Goal: Task Accomplishment & Management: Complete application form

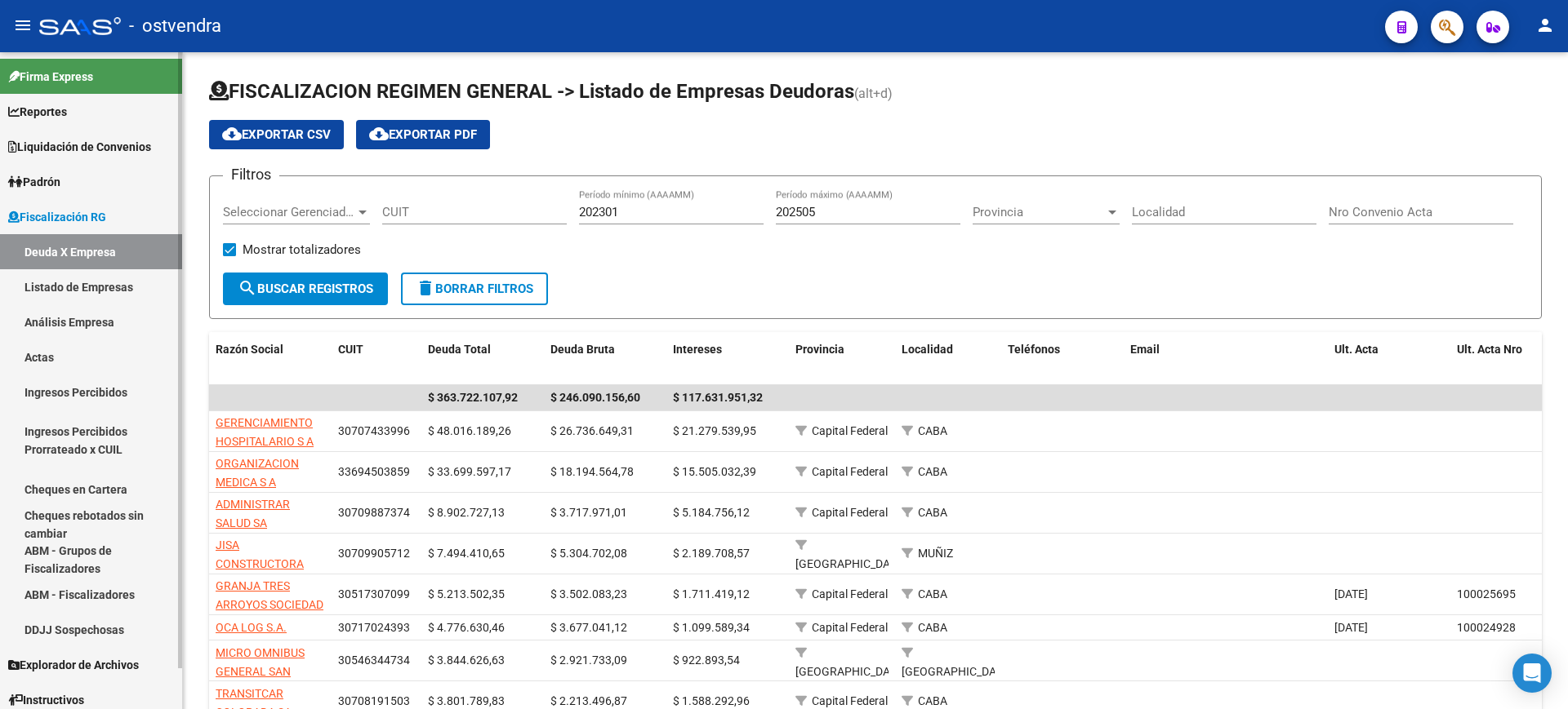
click at [50, 355] on link "Actas" at bounding box center [91, 357] width 182 height 35
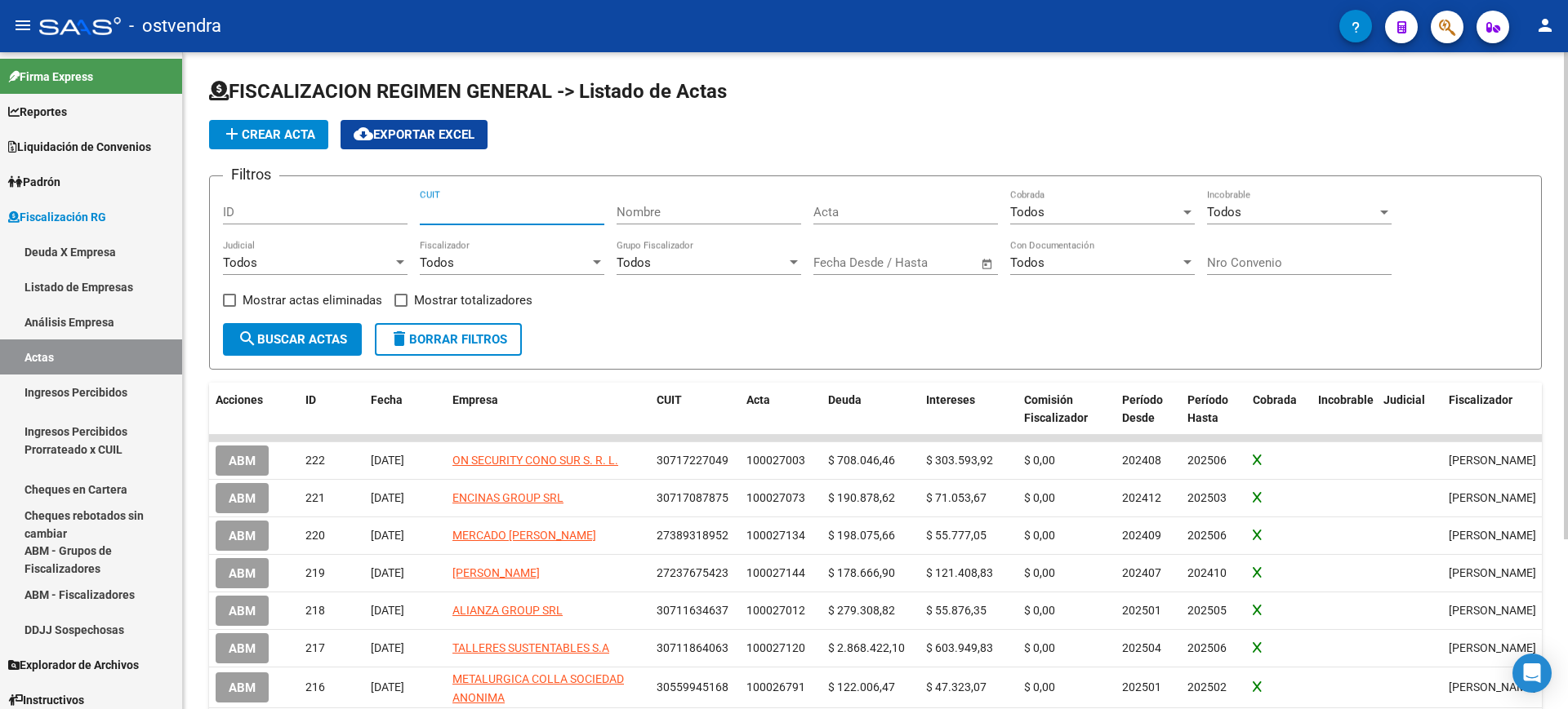
click at [501, 214] on input "CUIT" at bounding box center [512, 212] width 185 height 15
paste input "30-71722704-9"
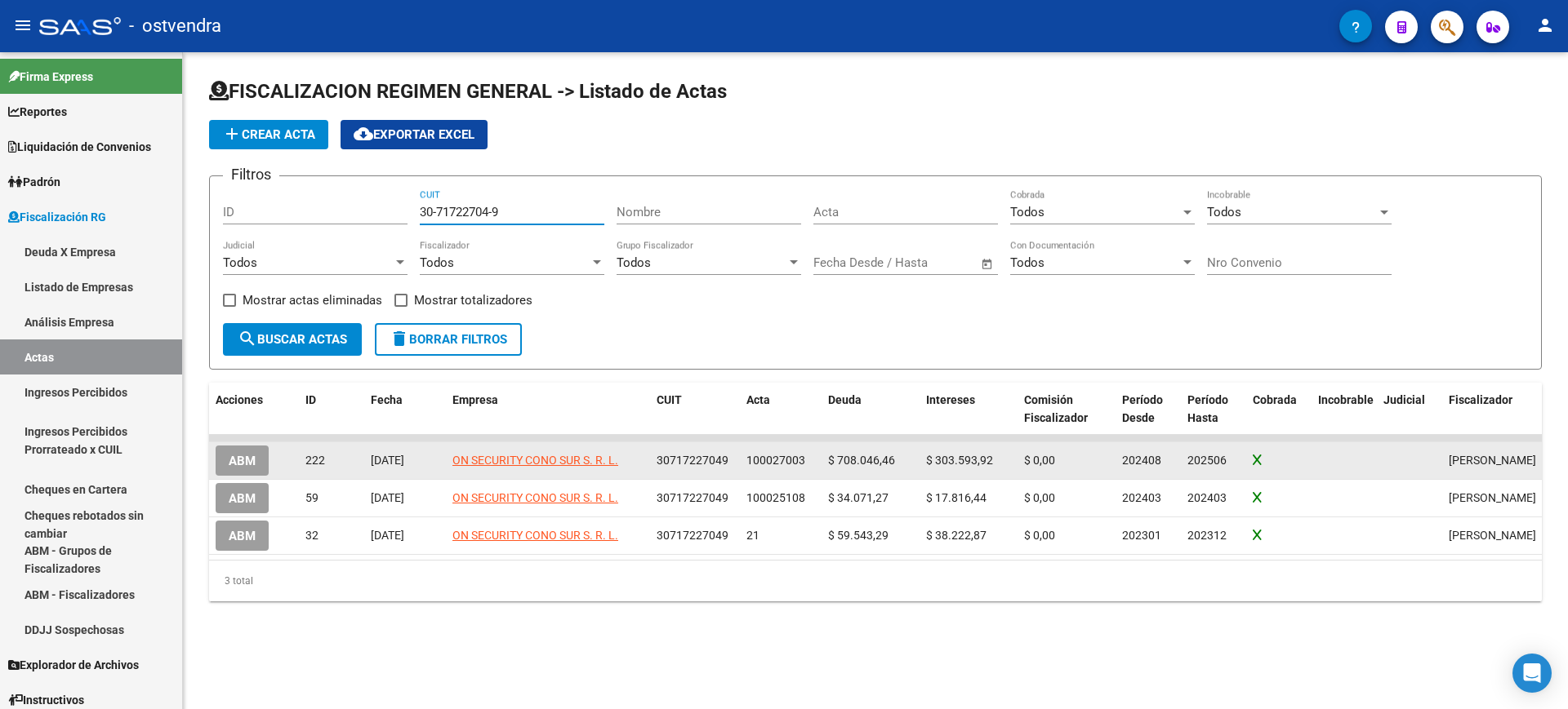
type input "30-71722704-9"
click at [240, 456] on span "ABM" at bounding box center [242, 461] width 27 height 15
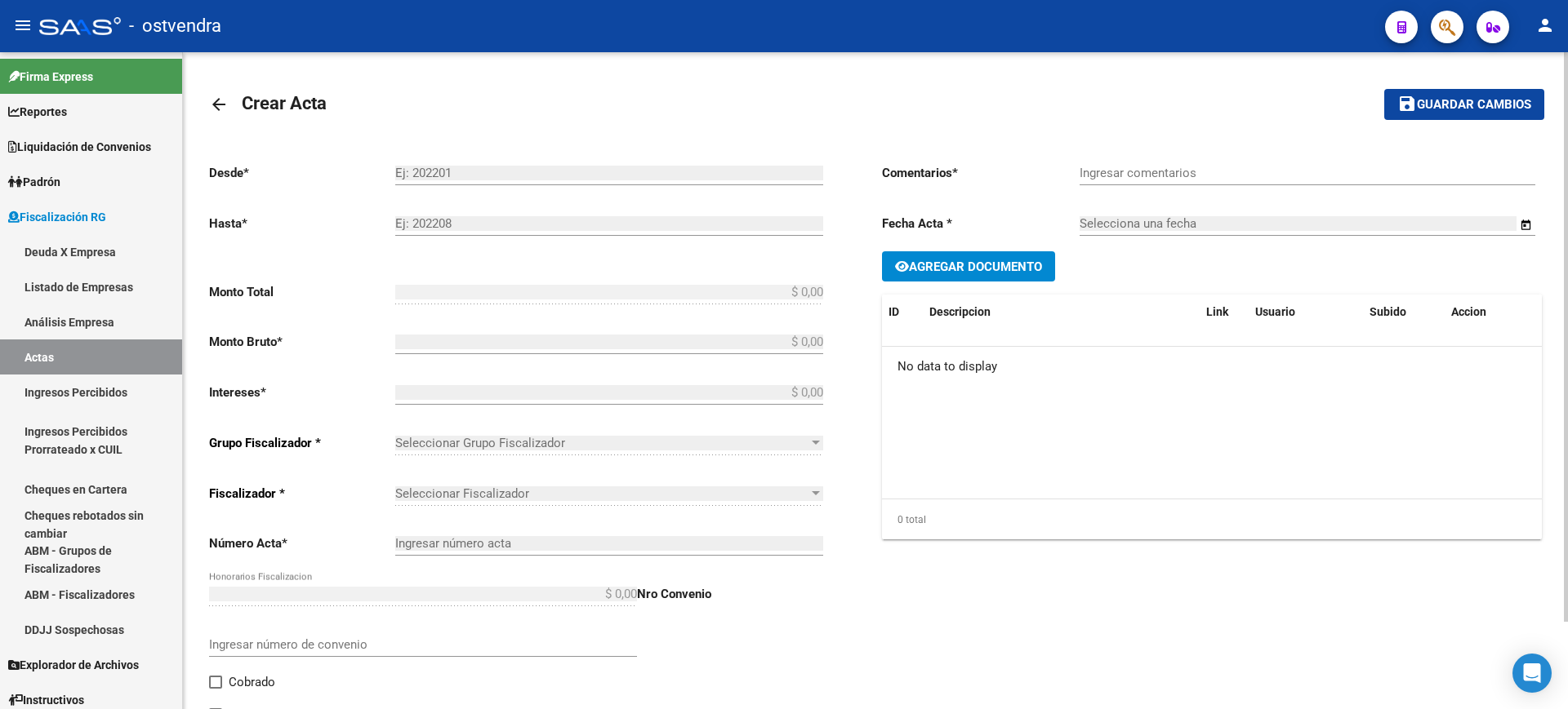
type input "202408"
type input "202506"
type input "$ 1.011.640,38"
type input "$ 708.046,46"
type input "$ 303.593,92"
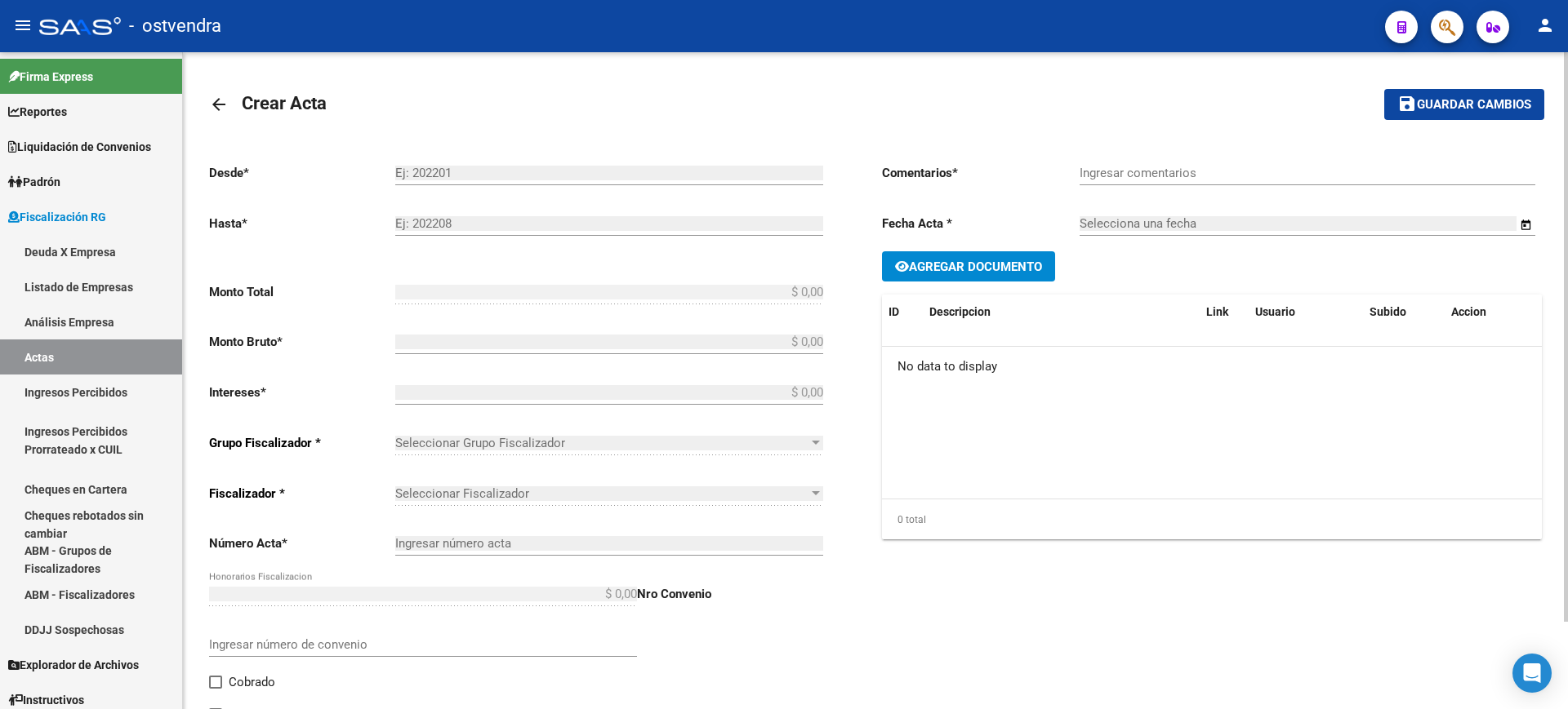
type input "100027003"
checkbox input "true"
type input "[PERSON_NAME] CON CHEQUE"
type input "[DATE]"
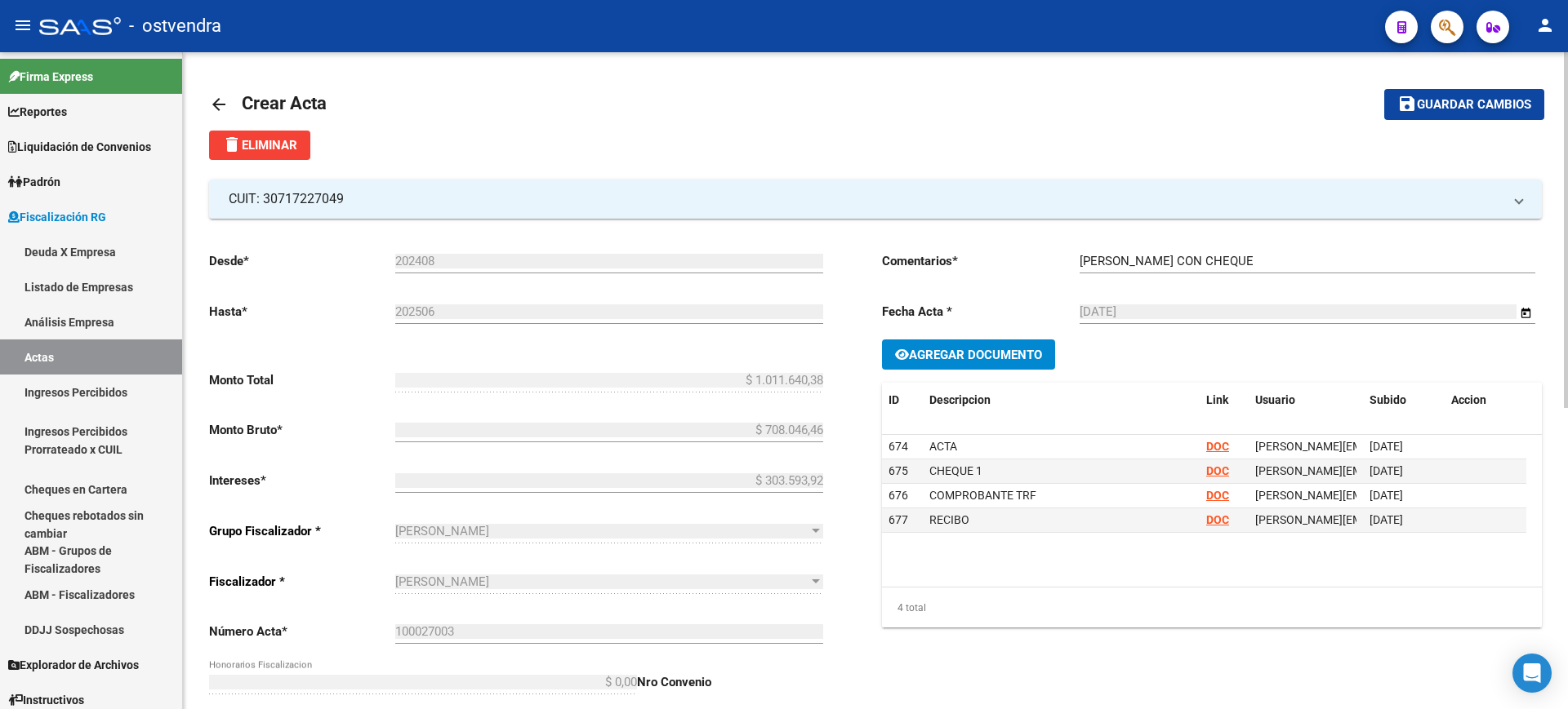
click at [788, 517] on div "[PERSON_NAME] Seleccionar Grupo Fiscalizador" at bounding box center [609, 526] width 428 height 35
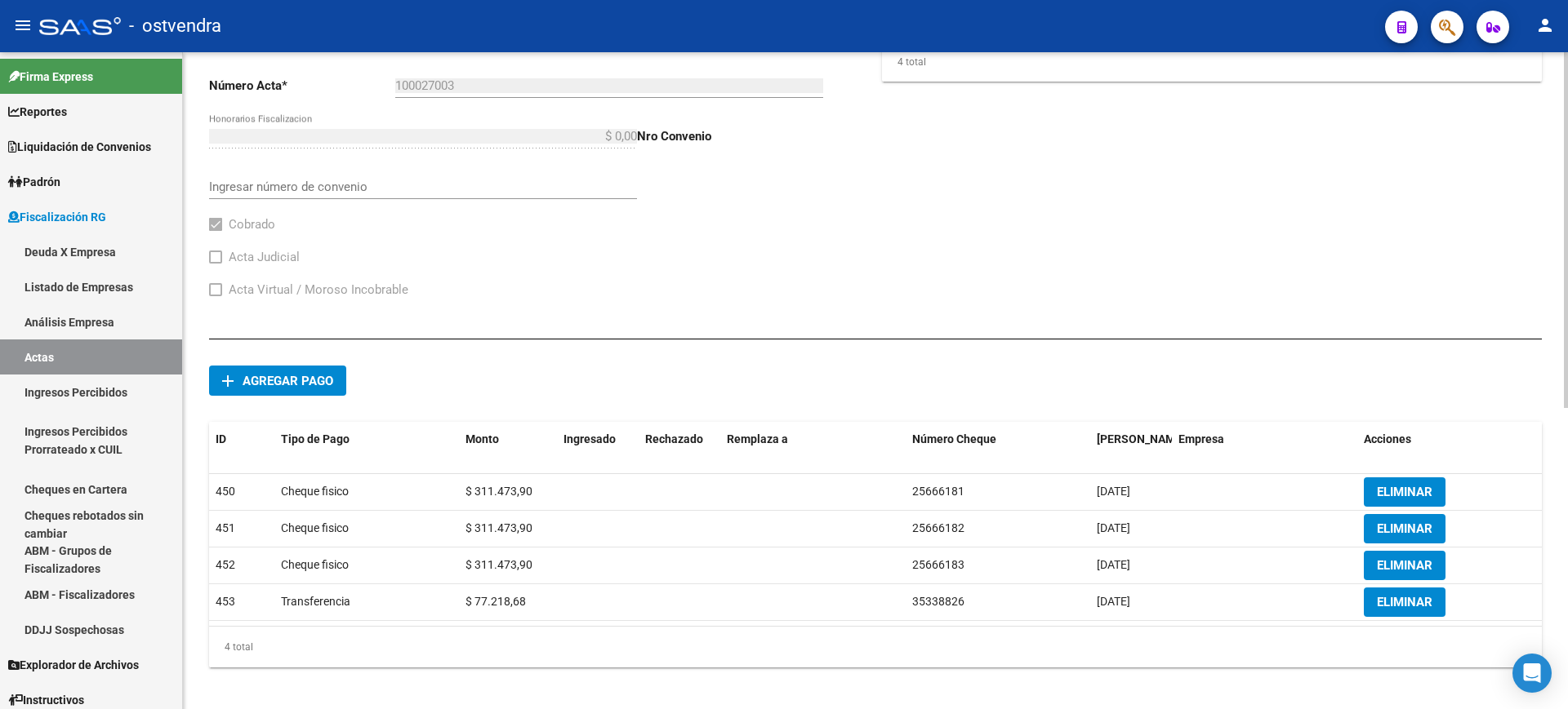
scroll to position [557, 0]
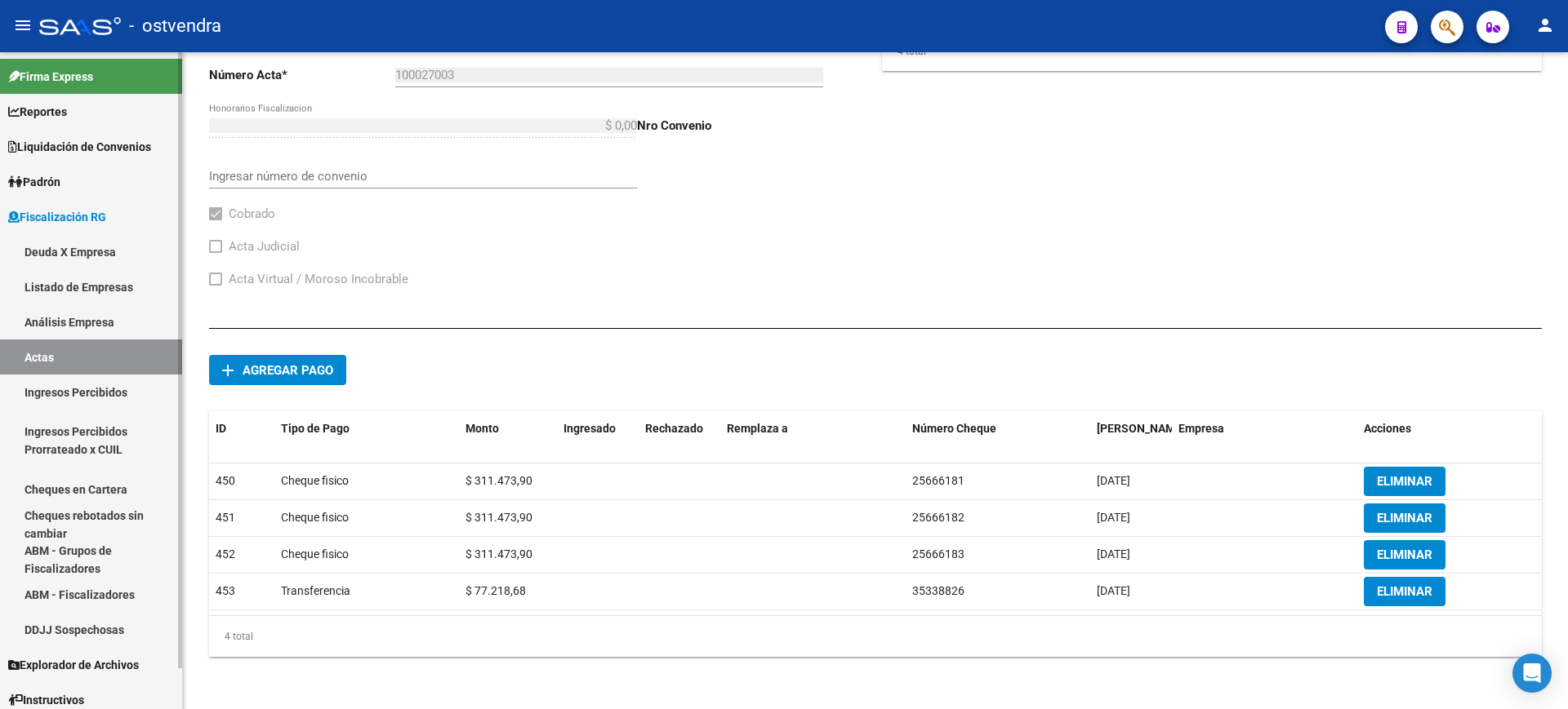
click at [40, 347] on link "Actas" at bounding box center [91, 357] width 182 height 35
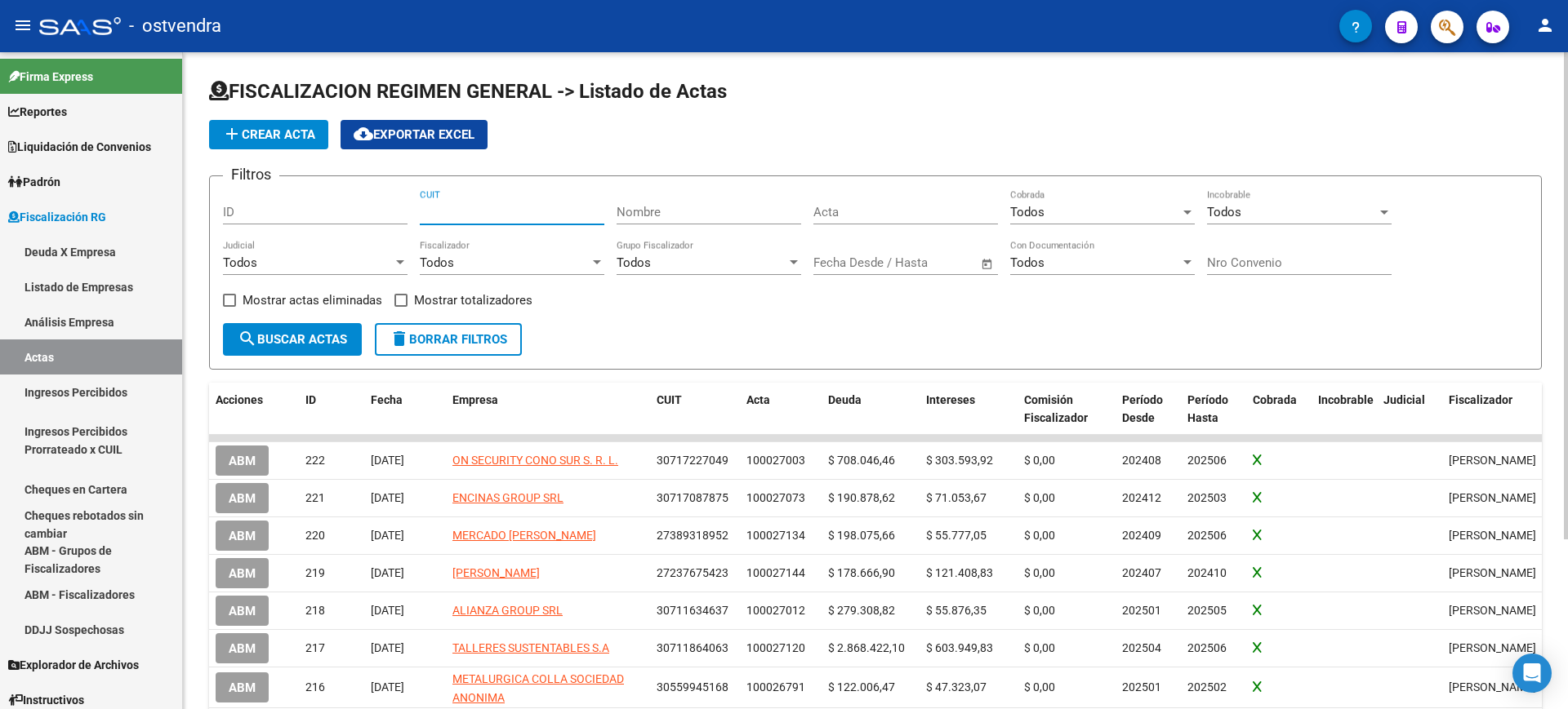
click at [462, 206] on input "CUIT" at bounding box center [512, 212] width 185 height 15
paste input "30-57101480-3"
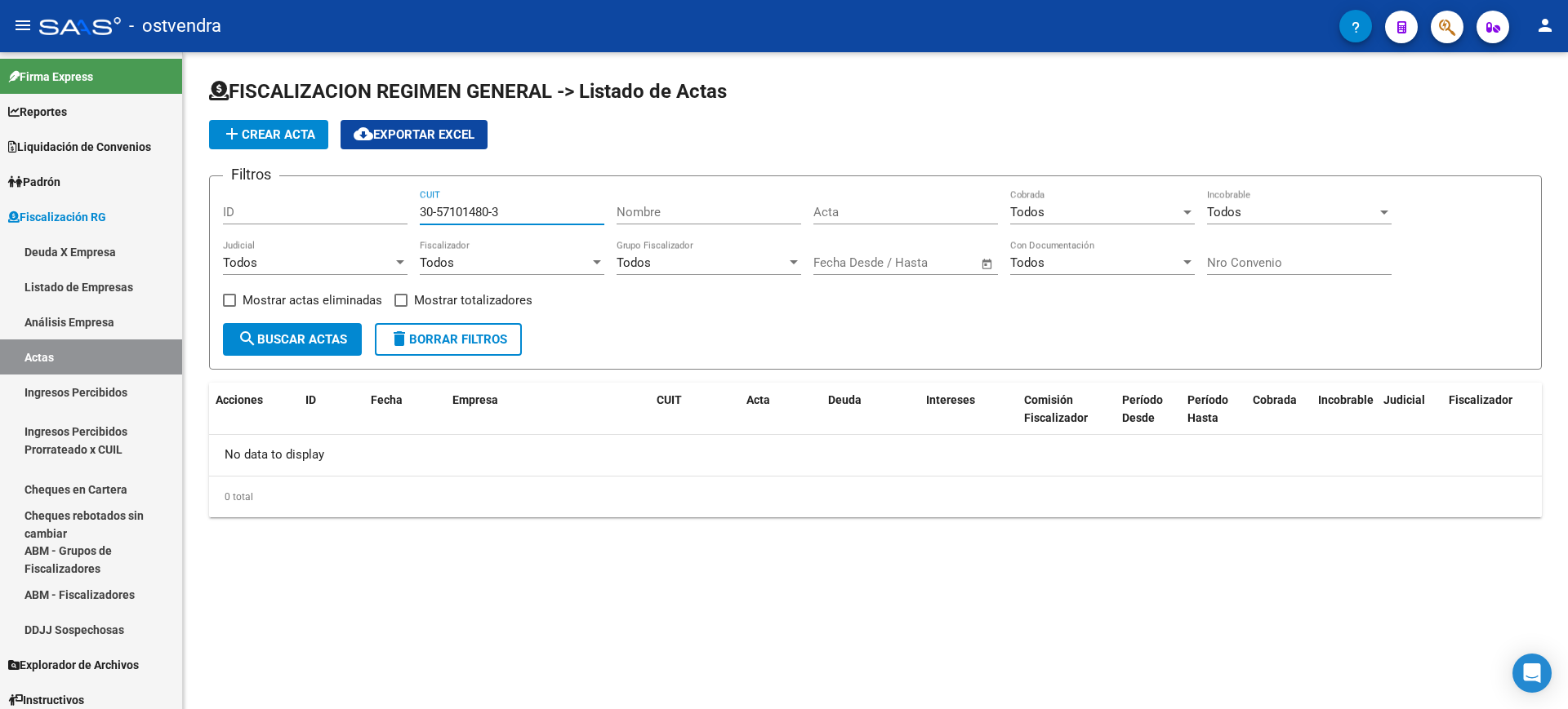
type input "30-57101480-3"
click at [244, 141] on button "add Crear Acta" at bounding box center [269, 134] width 120 height 29
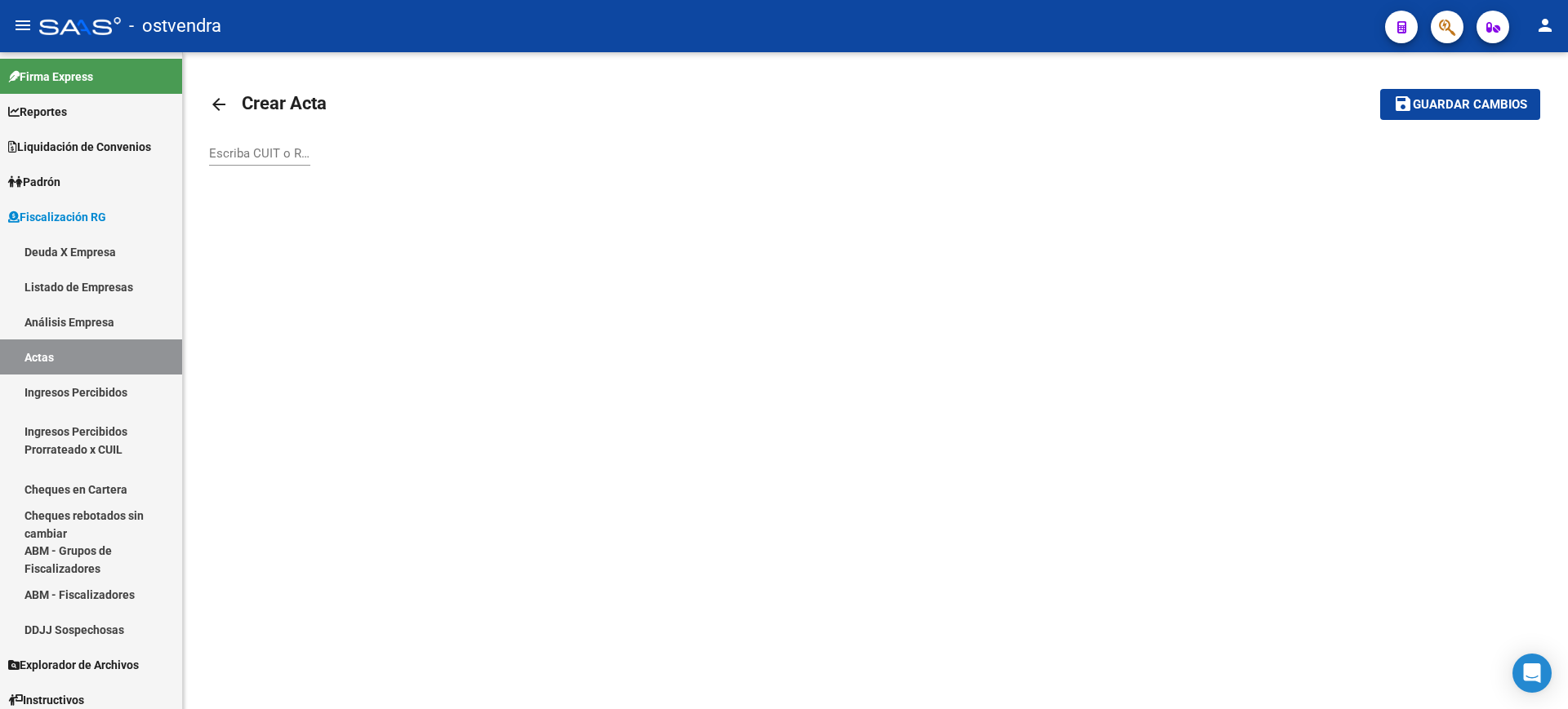
click at [254, 153] on input "Escriba CUIT o Razón Social para buscar" at bounding box center [259, 153] width 101 height 15
paste input "30571014803"
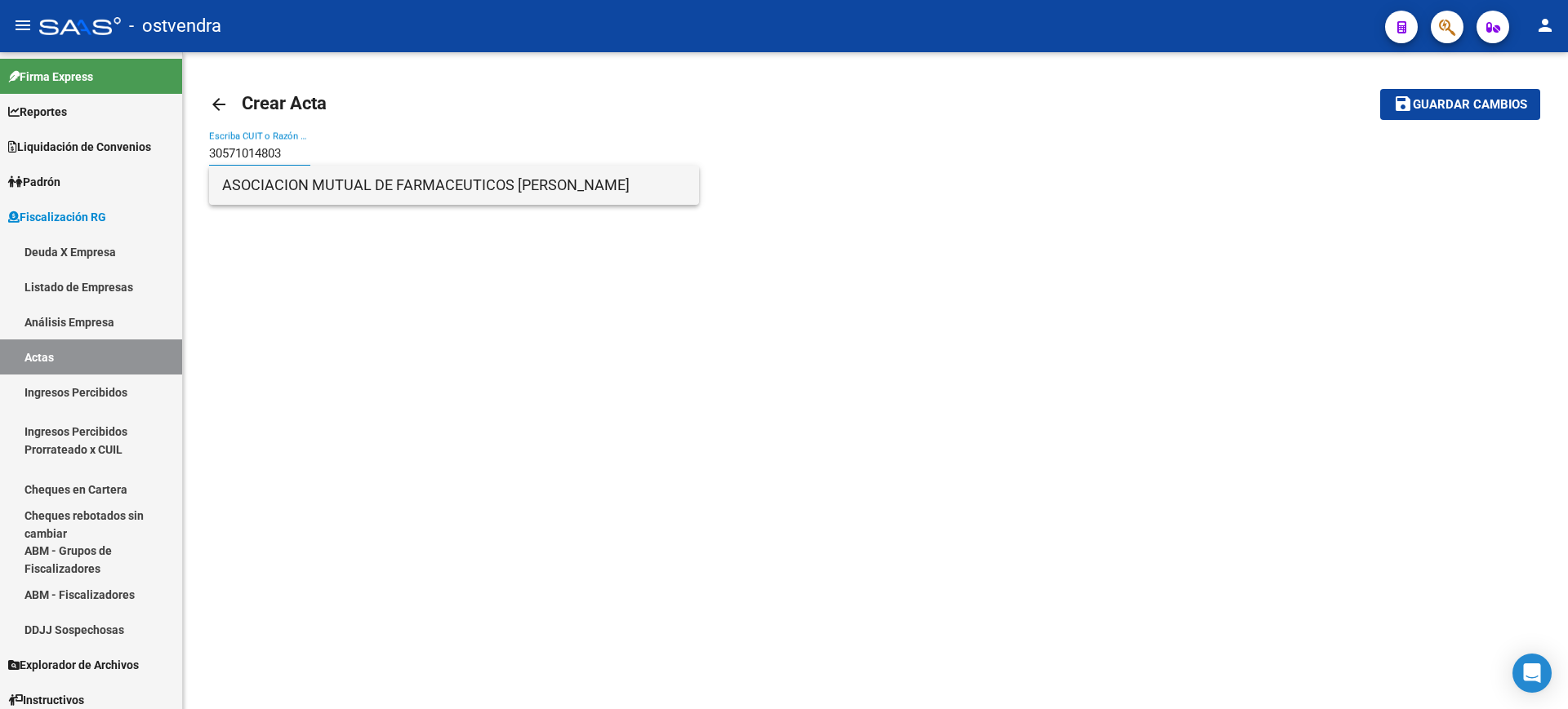
type input "30571014803"
click at [331, 183] on span "ASOCIACION MUTUAL DE FARMACEUTICOS [PERSON_NAME]" at bounding box center [454, 185] width 464 height 40
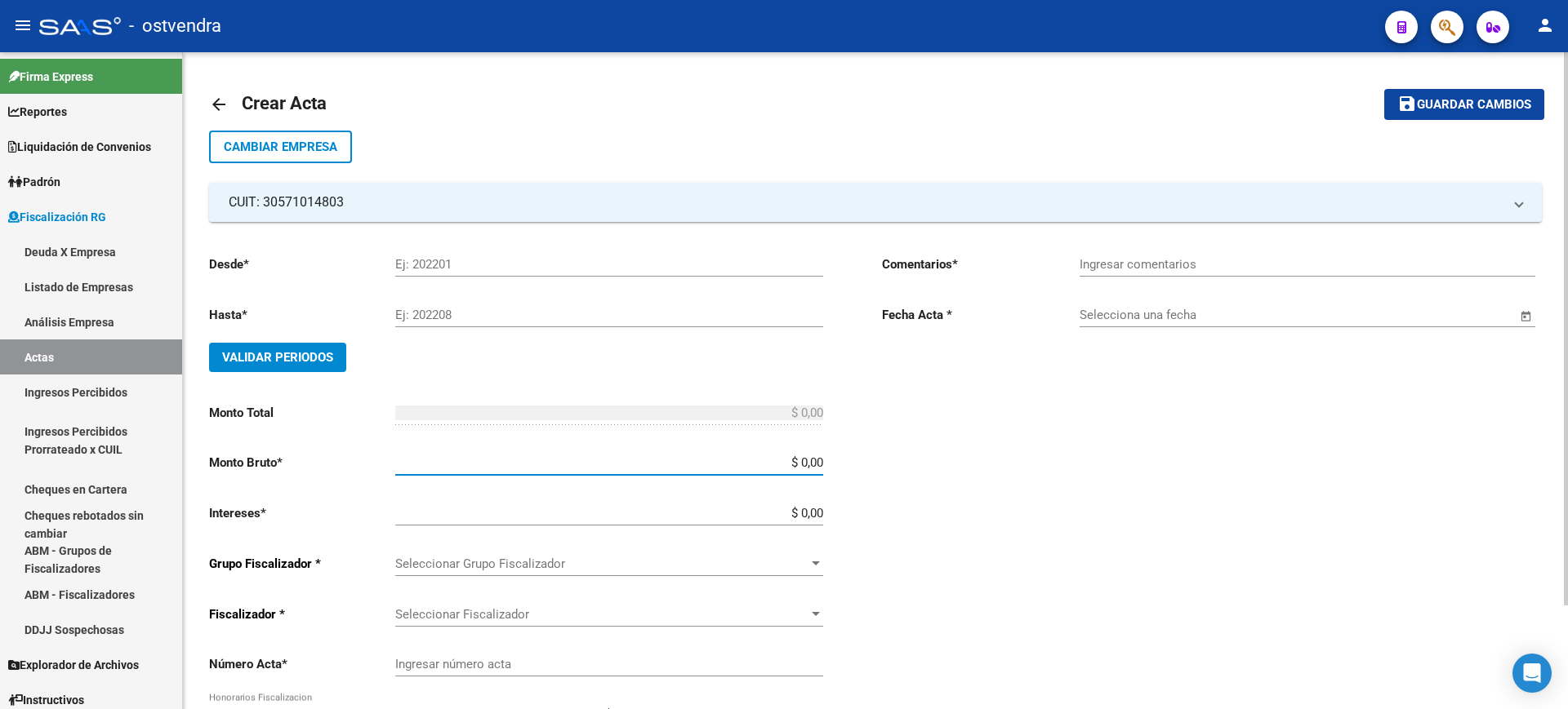
drag, startPoint x: 800, startPoint y: 463, endPoint x: 923, endPoint y: 463, distance: 123.0
click at [923, 463] on div "Desde * Ej: 202201 Hasta * Ej: 202208 Validar Periodos Monto Total $ 0,00 Ingre…" at bounding box center [875, 508] width 1332 height 571
paste input "1.159.211,19"
type input "$ 1.159.211,19"
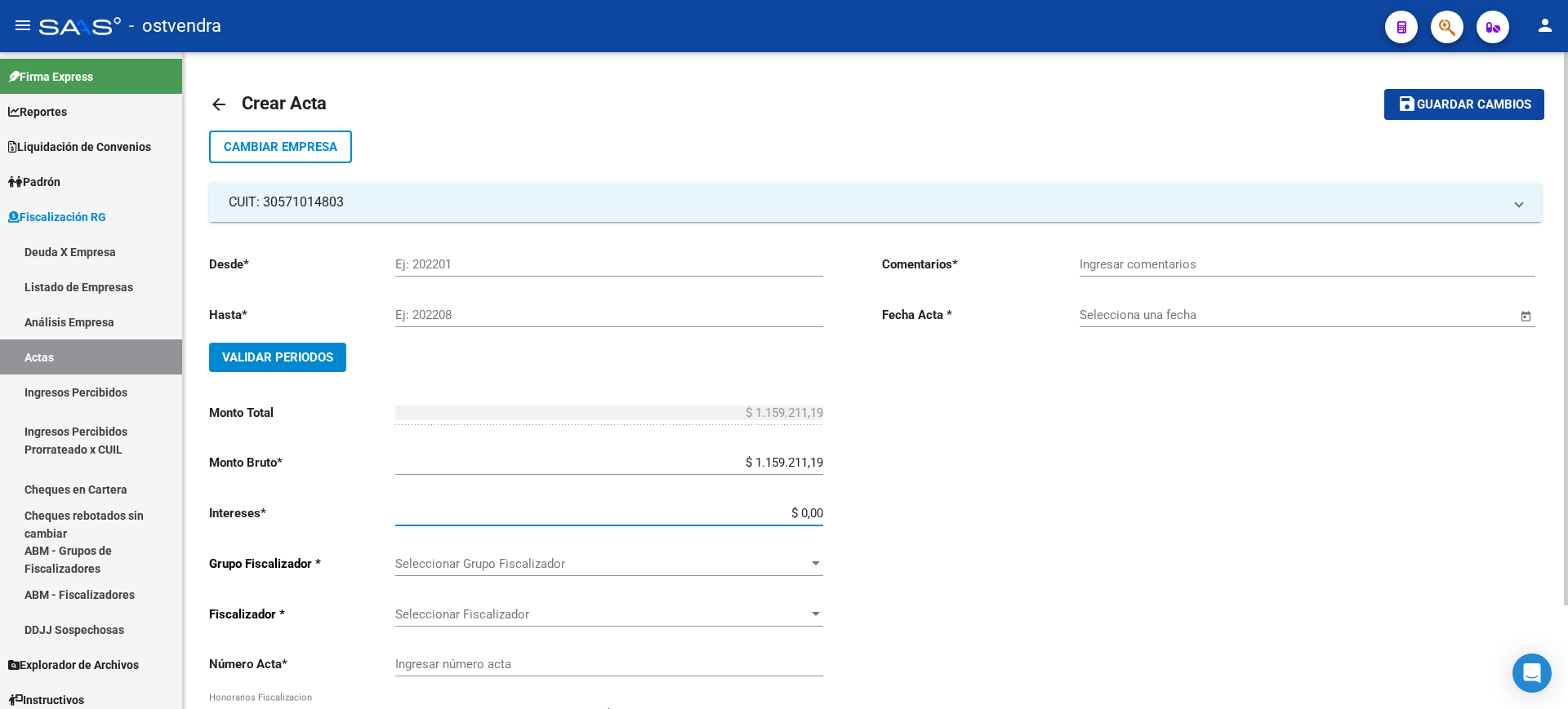
drag, startPoint x: 800, startPoint y: 507, endPoint x: 913, endPoint y: 509, distance: 113.0
click at [913, 509] on div "Desde * Ej: 202201 Hasta * Ej: 202208 Validar Periodos Monto Total $ 1.159.211,…" at bounding box center [875, 508] width 1332 height 571
paste input "284.220,08"
type input "$ 284.220,08"
type input "$ 1.443.431,27"
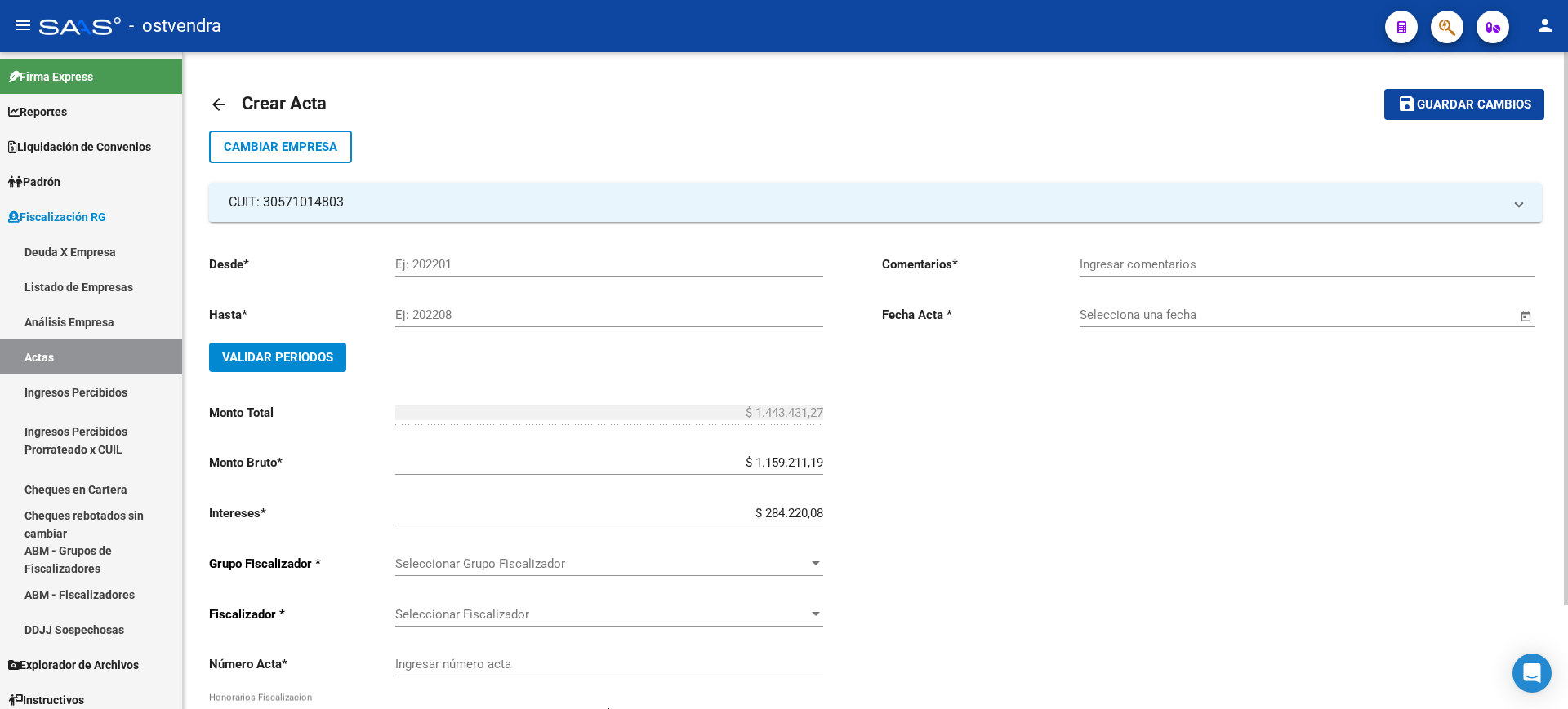
click at [910, 506] on div "Comentarios * Ingresar comentarios Fecha Acta * Selecciona una fecha" at bounding box center [1211, 517] width 660 height 552
drag, startPoint x: 817, startPoint y: 511, endPoint x: 838, endPoint y: 511, distance: 21.0
click at [838, 511] on div "Desde * Ej: 202201 Hasta * Ej: 202208 Validar Periodos Monto Total $ 1.443.431,…" at bounding box center [539, 517] width 660 height 552
type input "$ 284.220,07"
type input "$ 1.443.431,26"
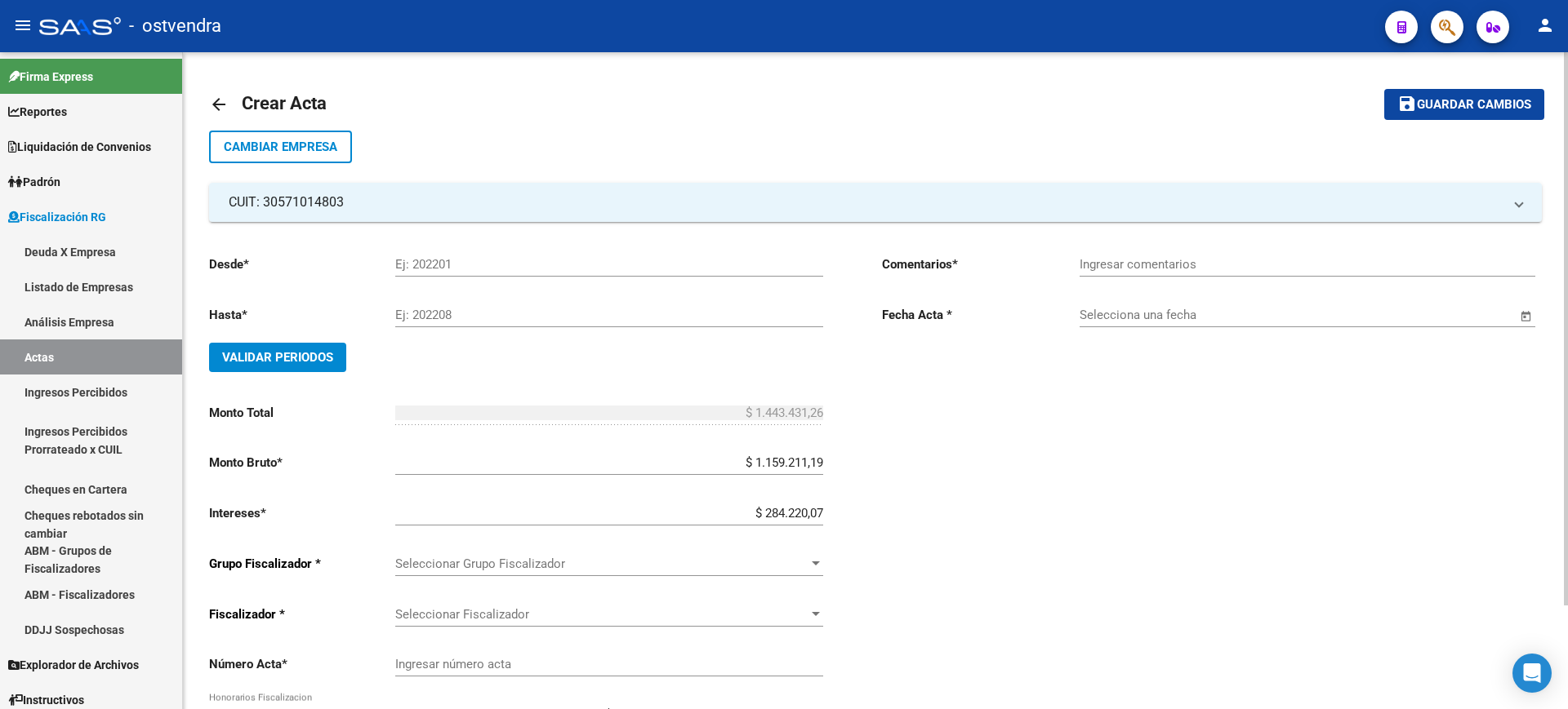
click at [940, 526] on div "Comentarios * Ingresar comentarios Fecha Acta * Selecciona una fecha" at bounding box center [1211, 517] width 660 height 552
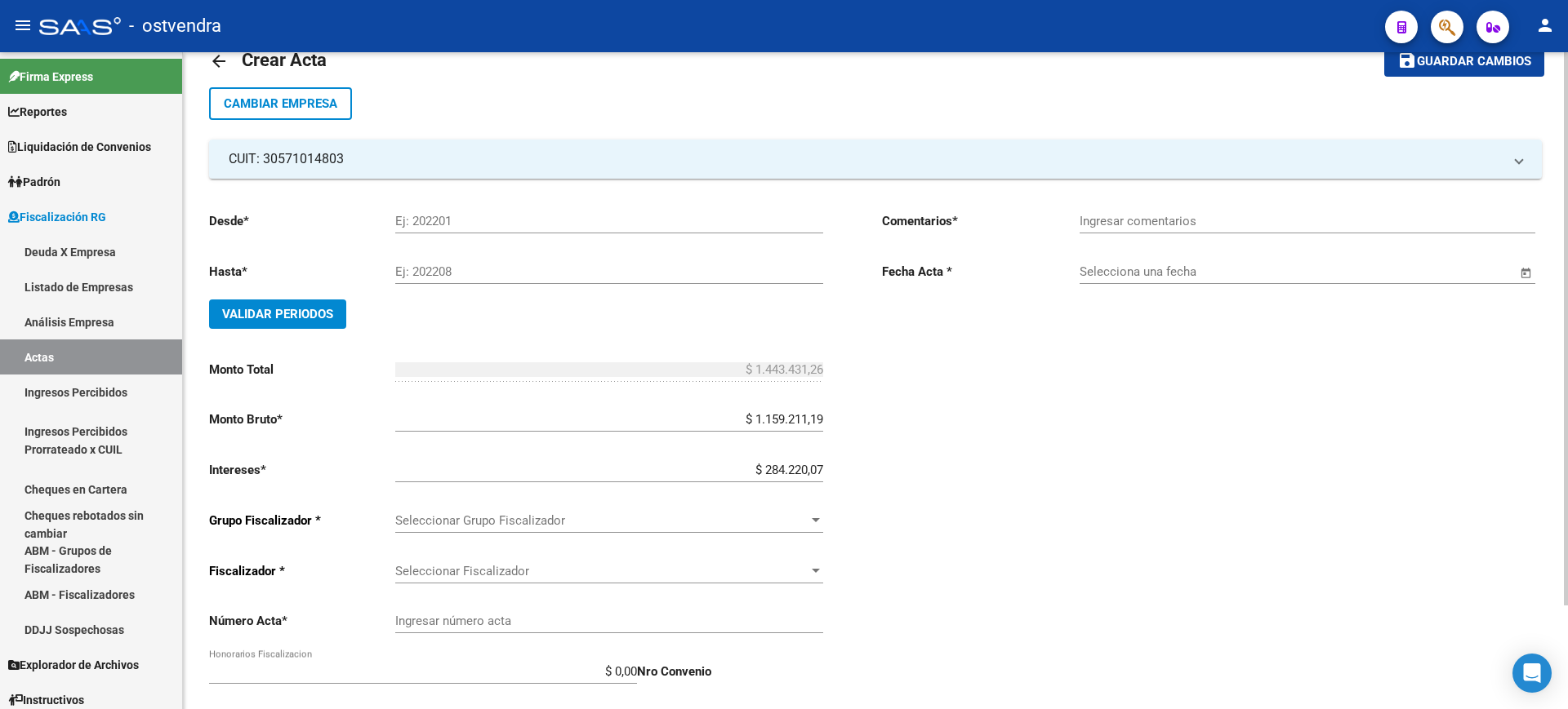
scroll to position [123, 0]
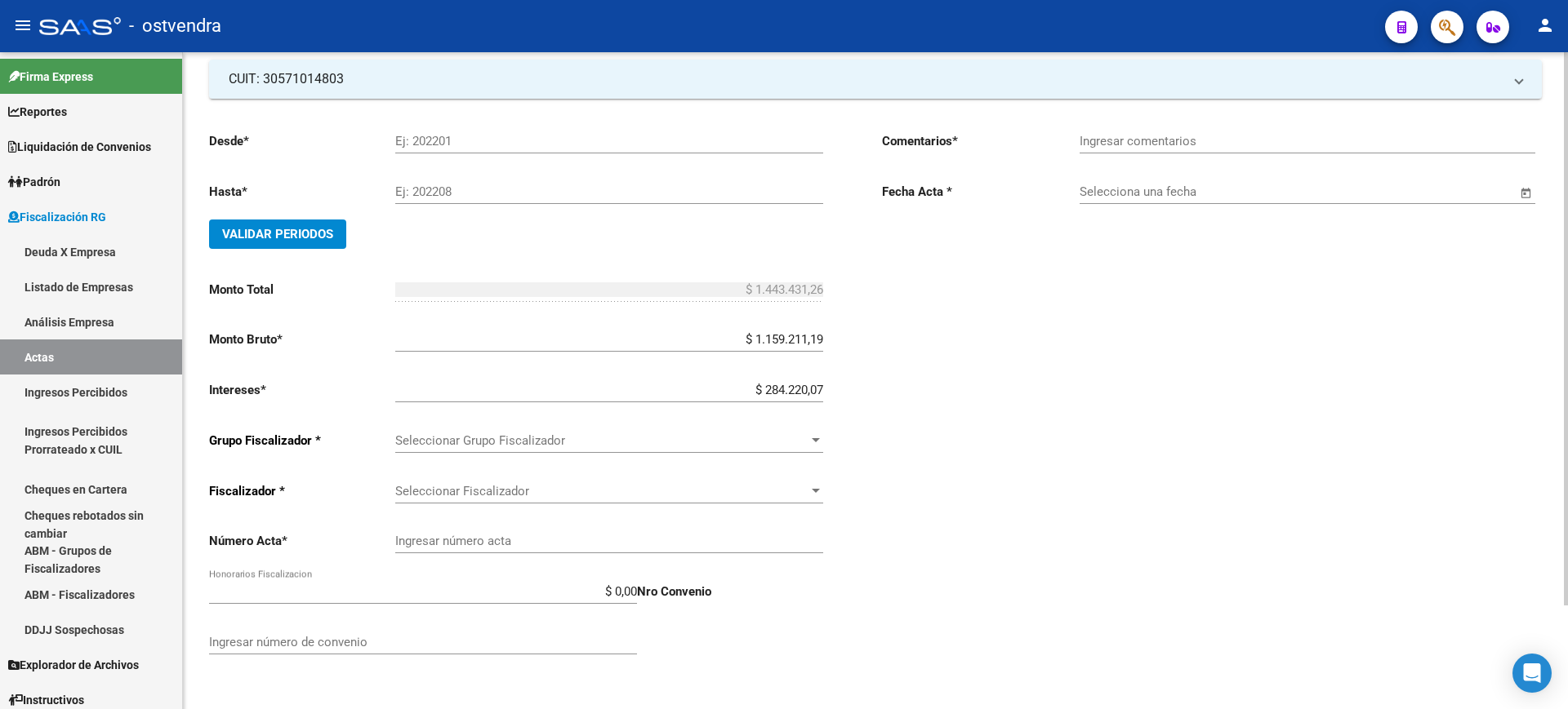
click at [759, 439] on span "Seleccionar Grupo Fiscalizador" at bounding box center [602, 440] width 413 height 15
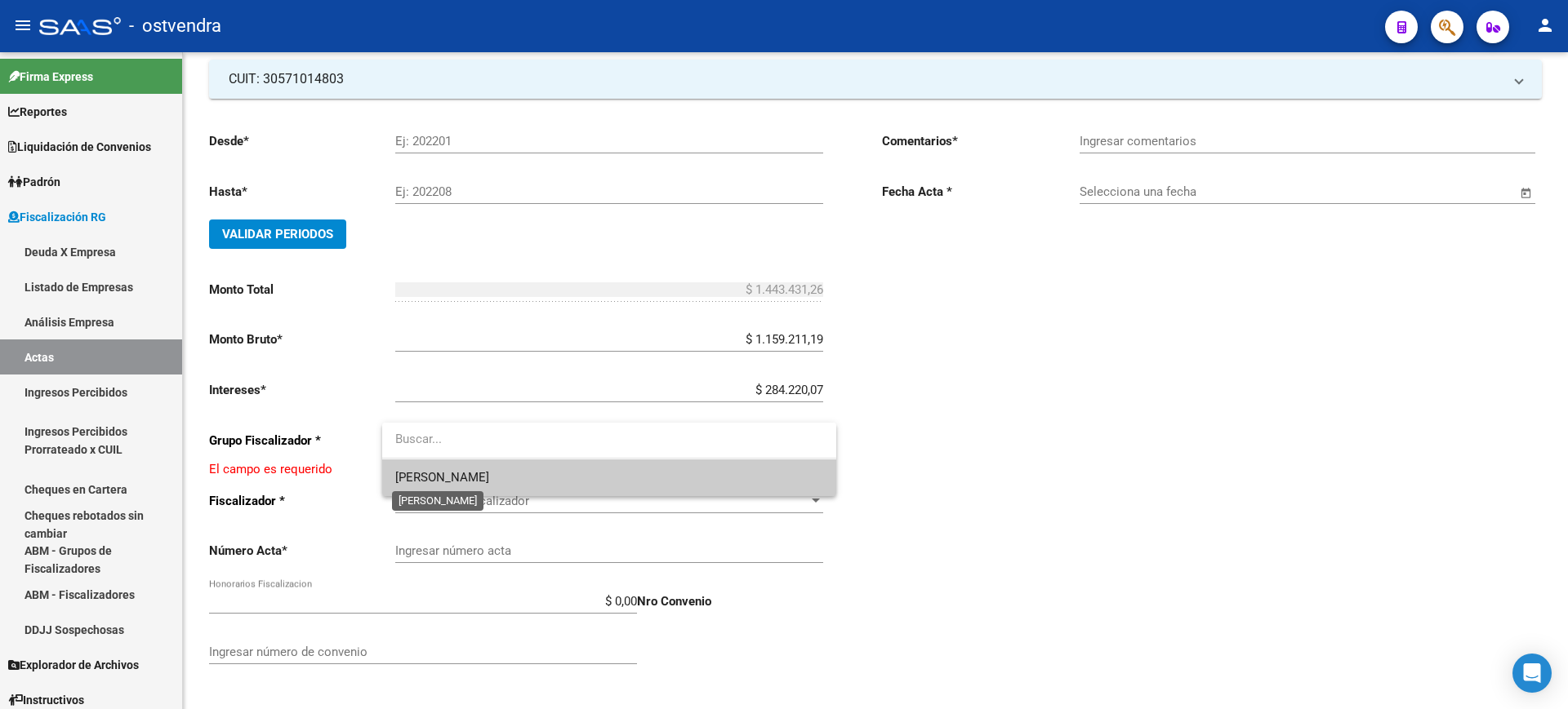
click at [426, 481] on span "[PERSON_NAME]" at bounding box center [442, 477] width 94 height 15
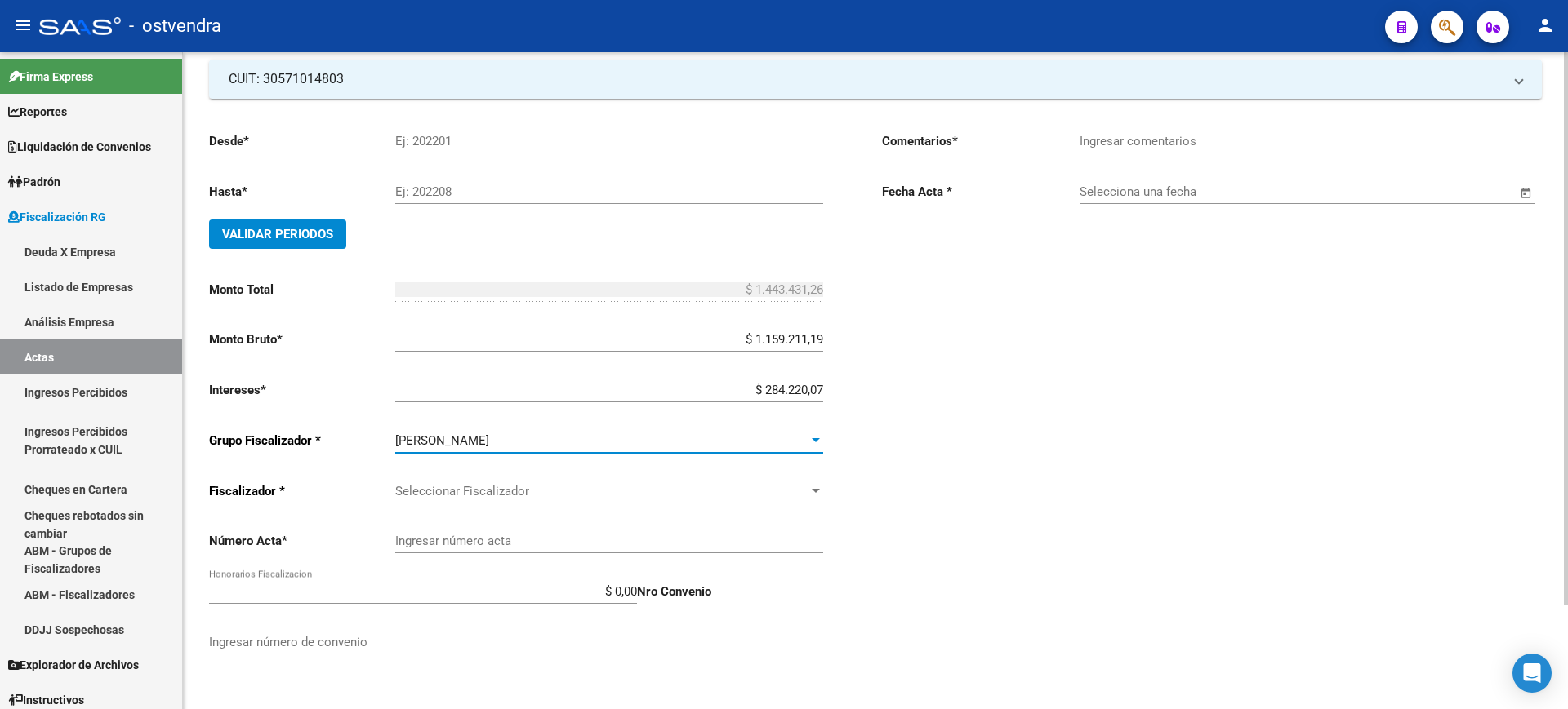
click at [802, 445] on div "[PERSON_NAME]" at bounding box center [602, 440] width 413 height 15
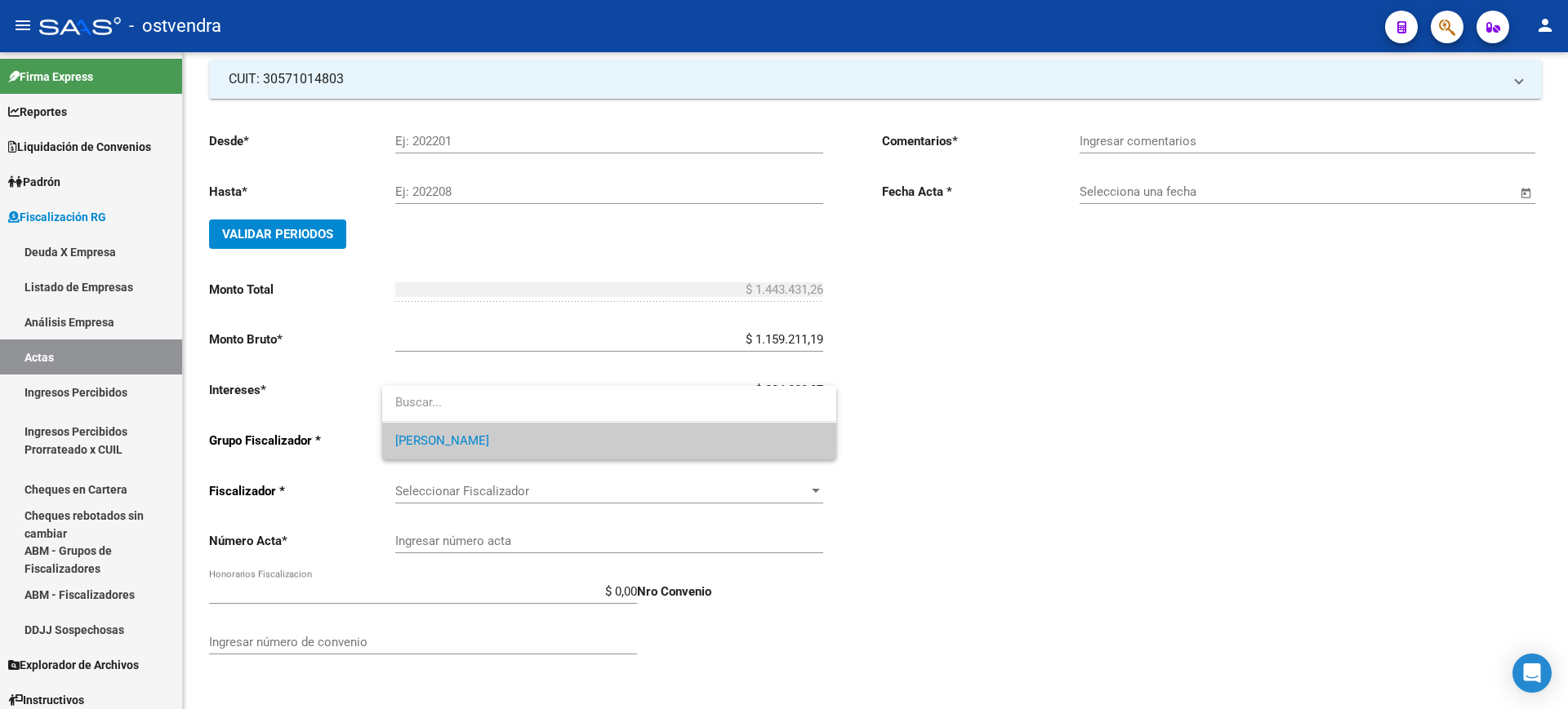
click at [664, 484] on div at bounding box center [784, 354] width 1568 height 709
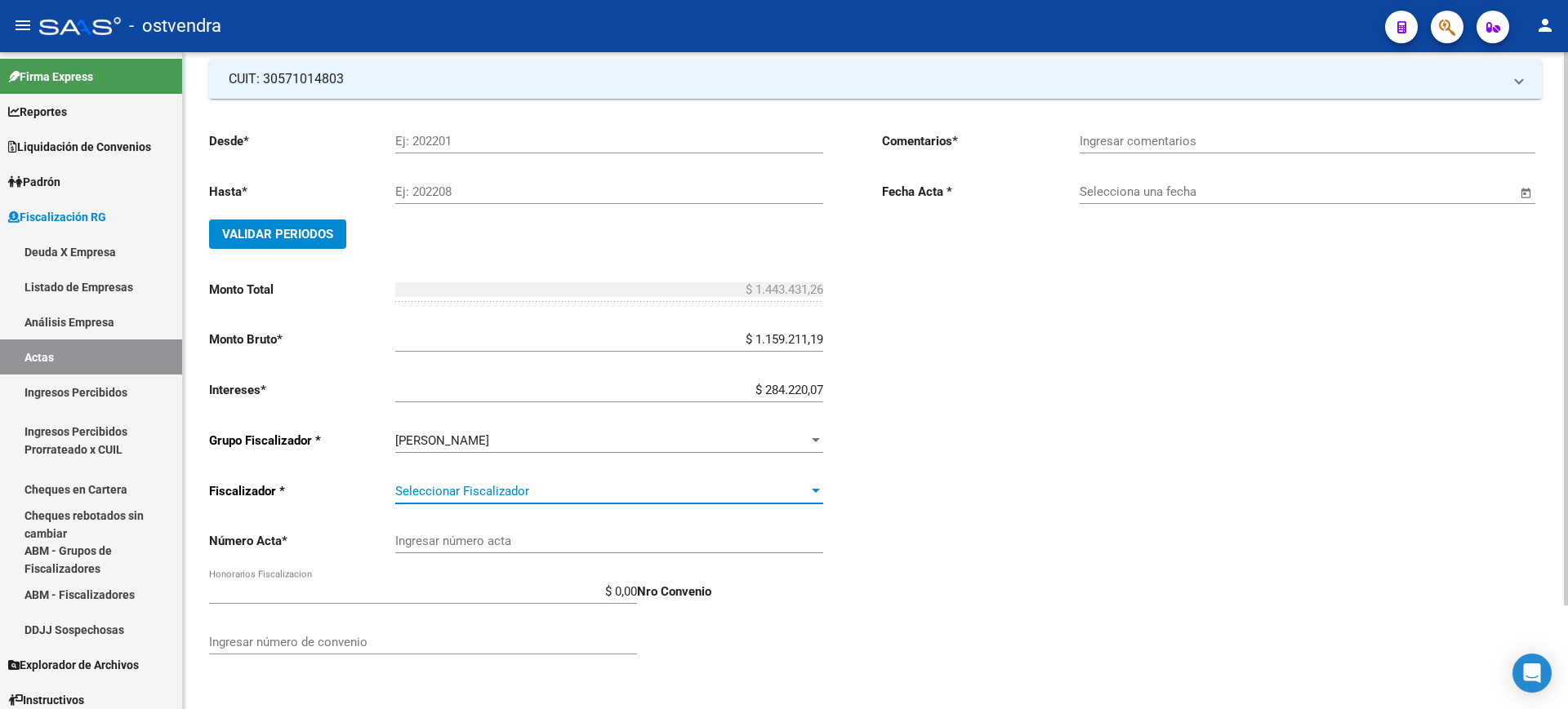
click at [520, 491] on span "Seleccionar Fiscalizador" at bounding box center [602, 491] width 413 height 15
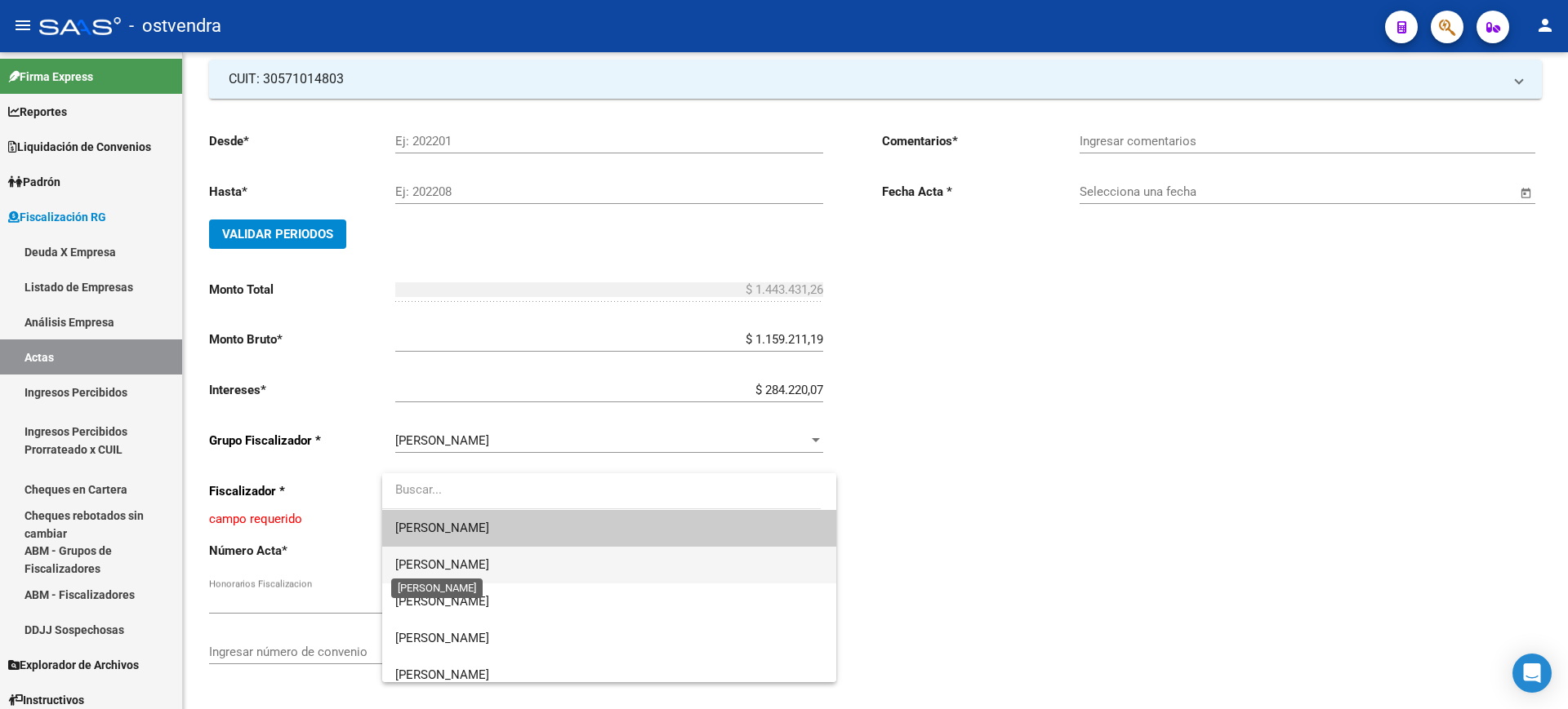
click at [428, 561] on span "[PERSON_NAME]" at bounding box center [442, 565] width 94 height 15
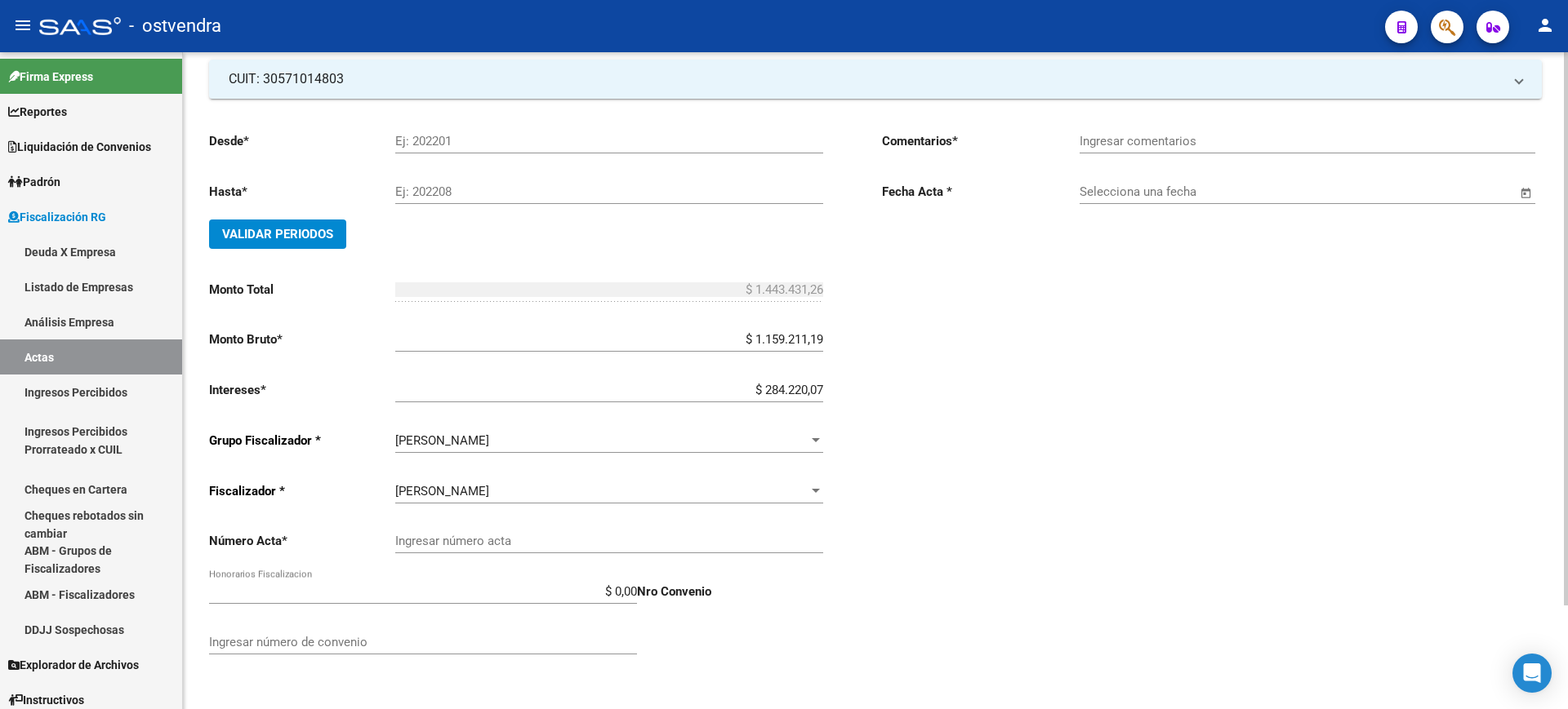
click at [583, 554] on div "Ingresar número acta" at bounding box center [609, 544] width 428 height 51
click at [549, 544] on input "Ingresar número acta" at bounding box center [609, 541] width 428 height 15
paste input "100027147"
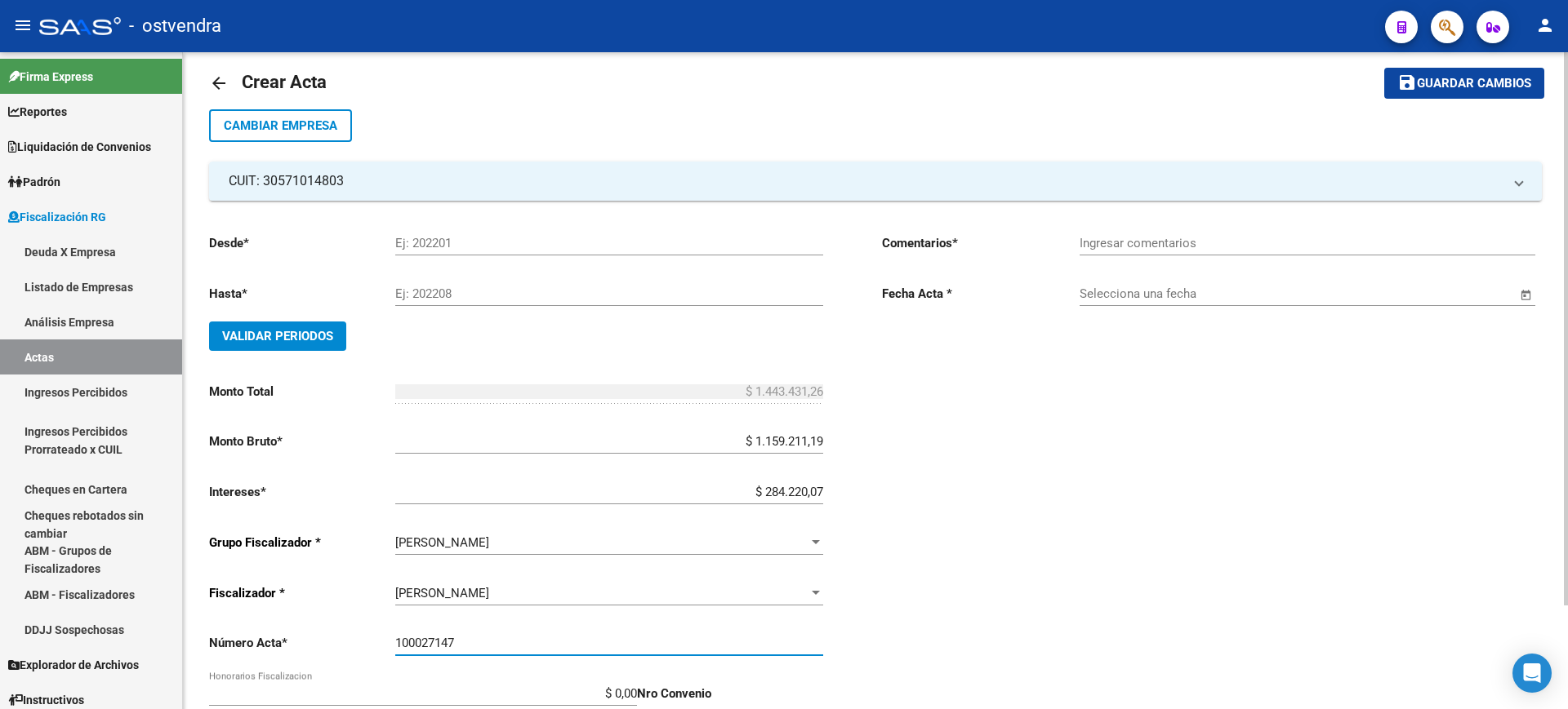
scroll to position [0, 0]
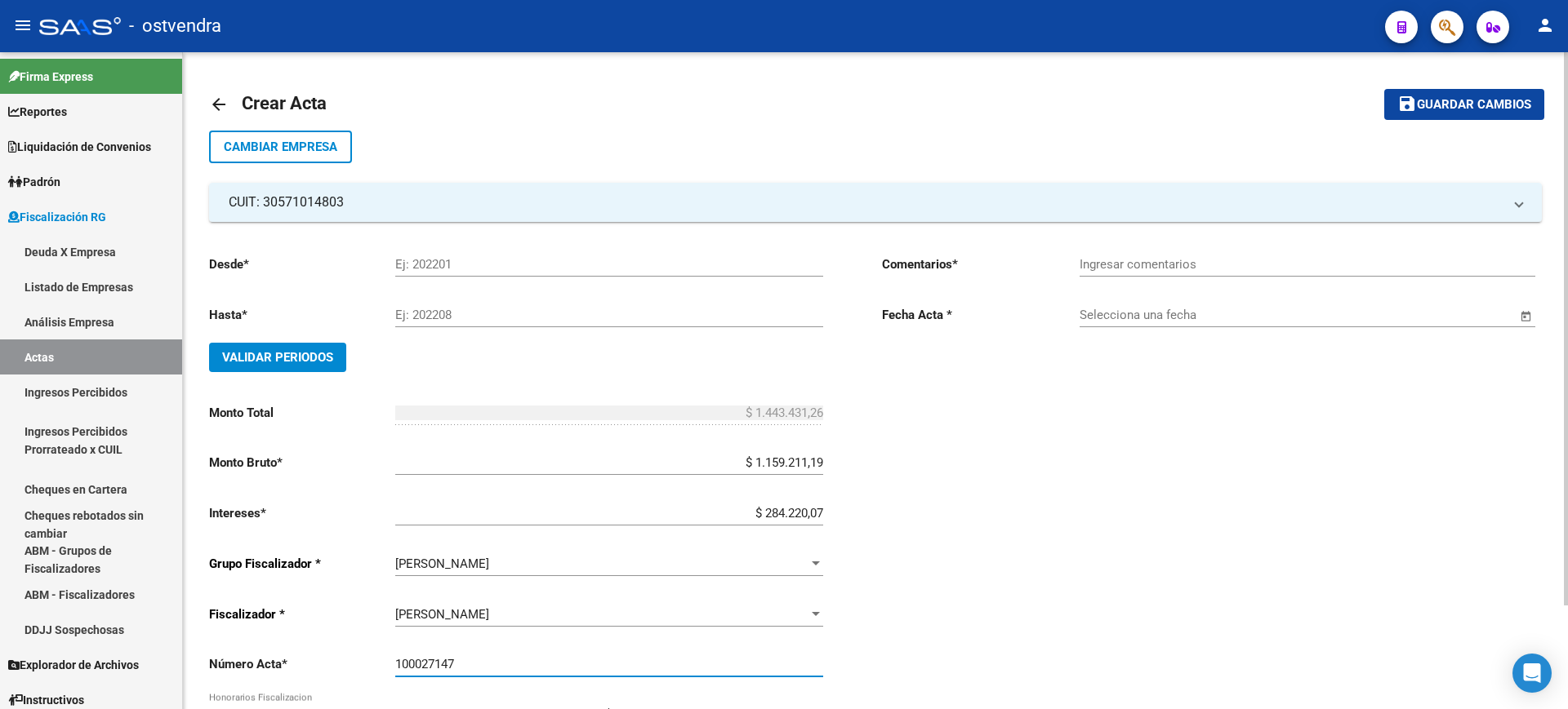
type input "100027147"
click at [413, 255] on div "Ej: 202201" at bounding box center [609, 259] width 428 height 35
type input "202502"
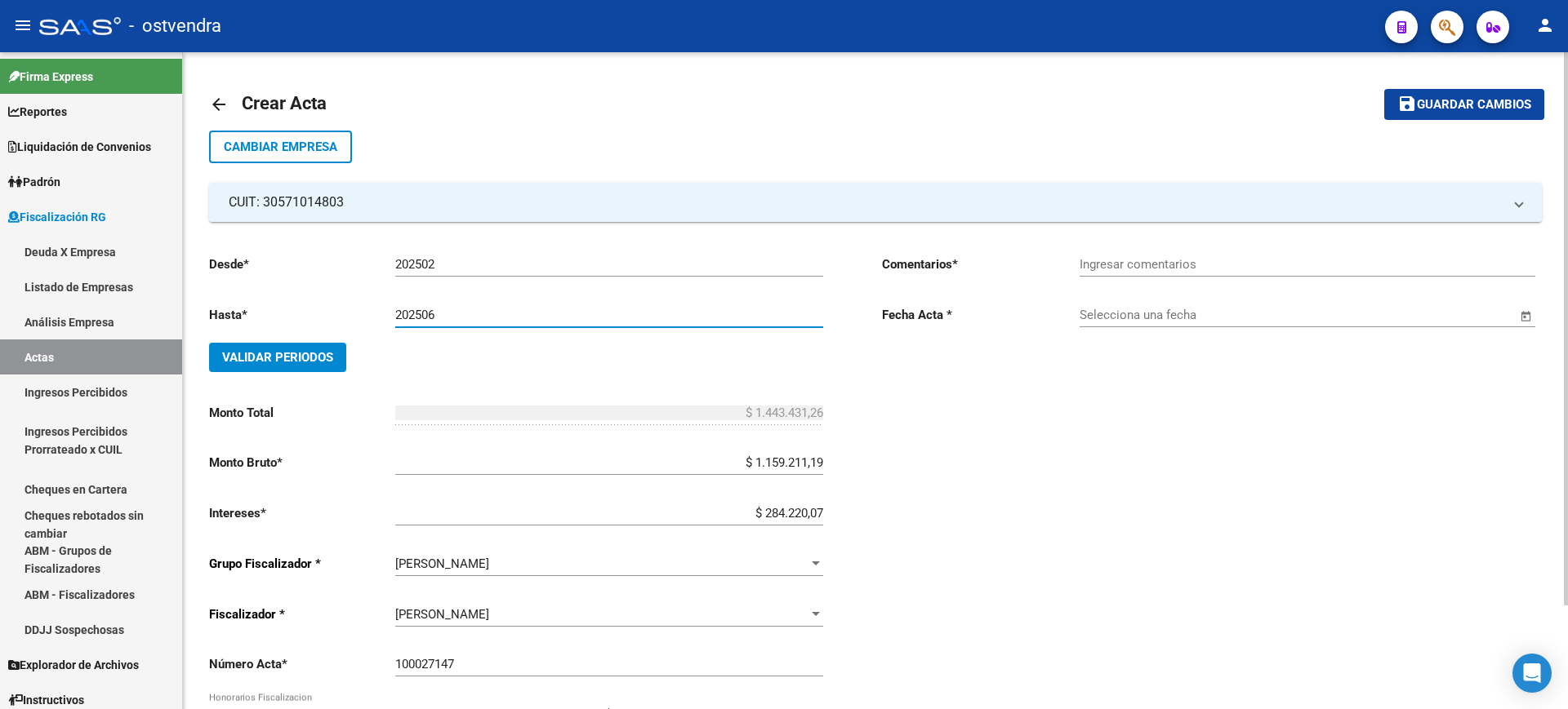
type input "202506"
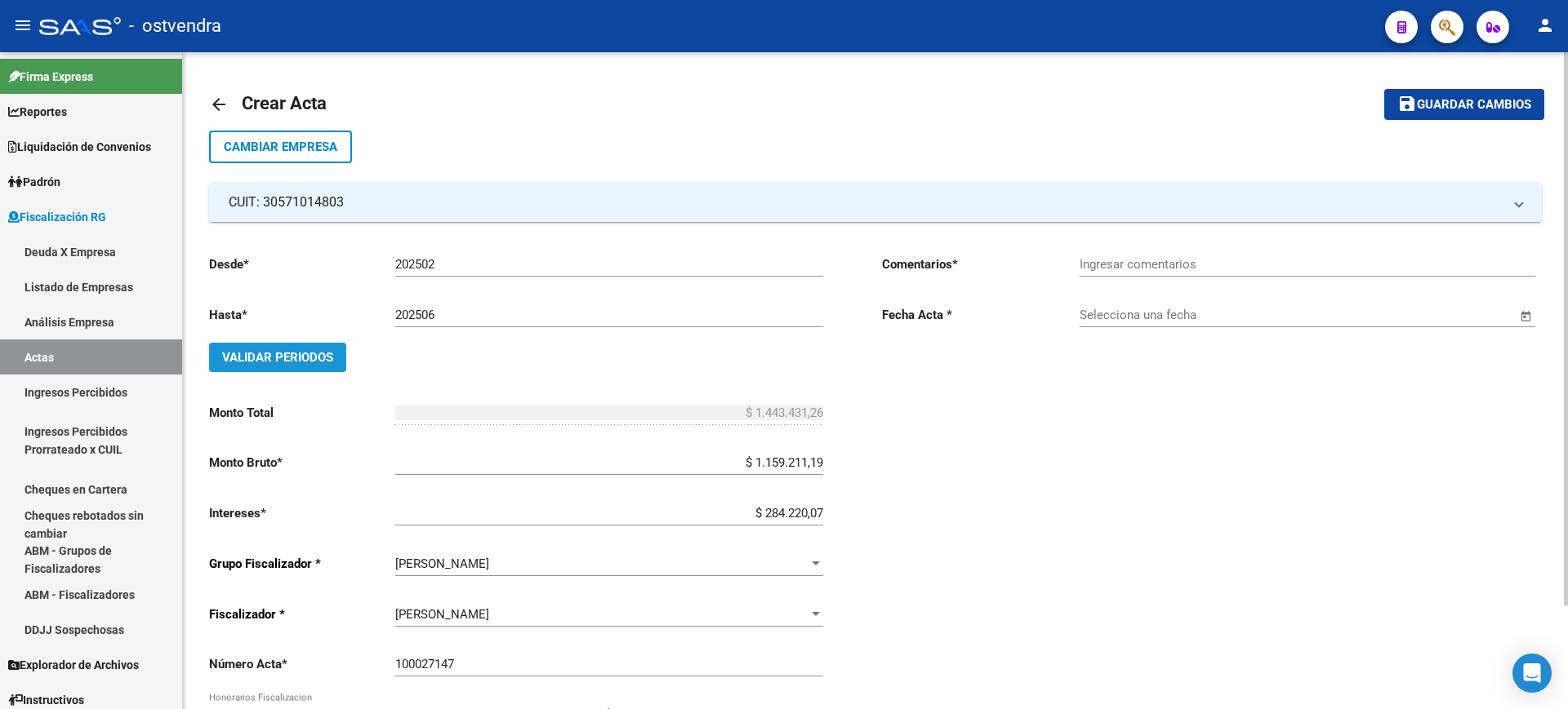
click at [267, 360] on span "Validar Periodos" at bounding box center [278, 358] width 111 height 15
click at [1214, 271] on input "Ingresar comentarios" at bounding box center [1307, 264] width 455 height 15
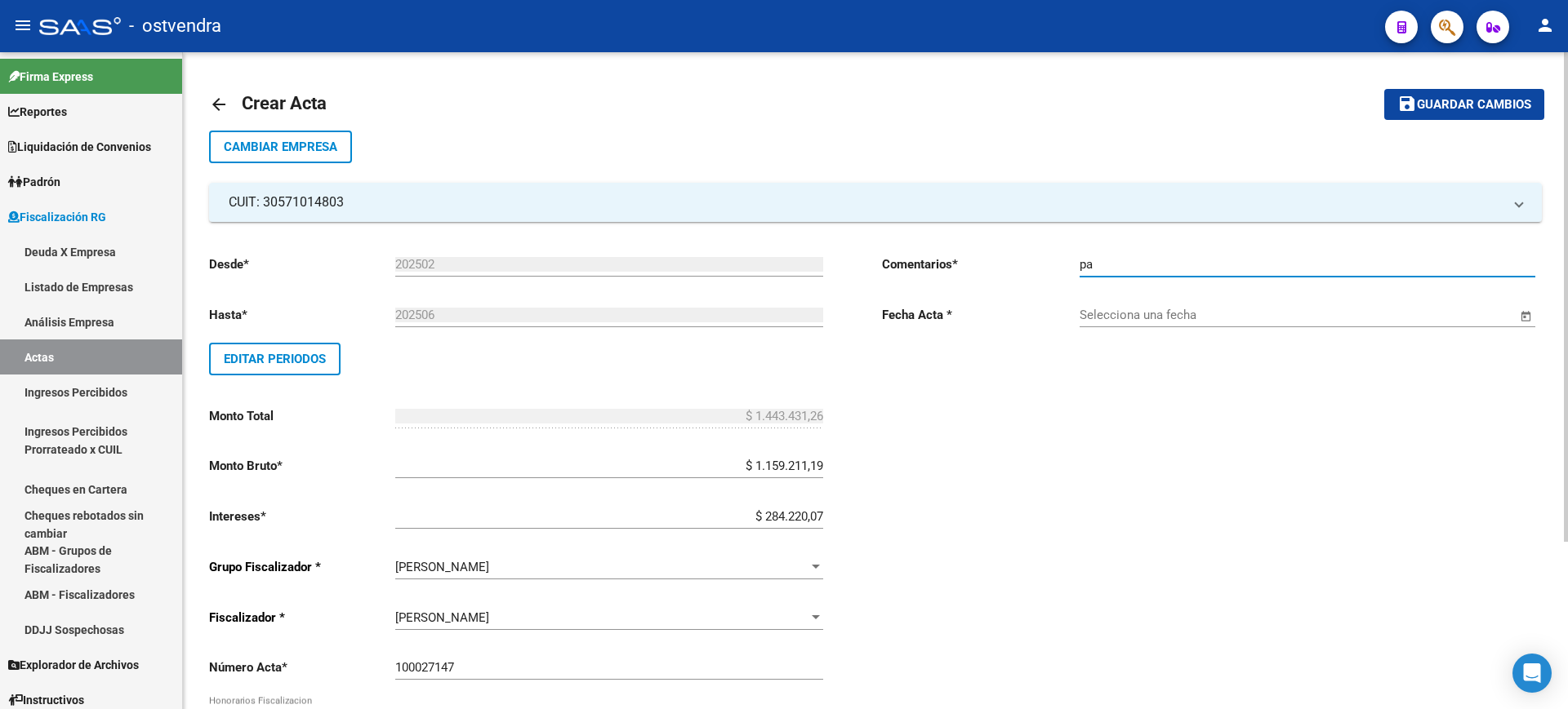
type input "p"
type input "PAGA CON E-CHEQ"
click at [1174, 315] on input "Selecciona una fecha" at bounding box center [1297, 315] width 437 height 15
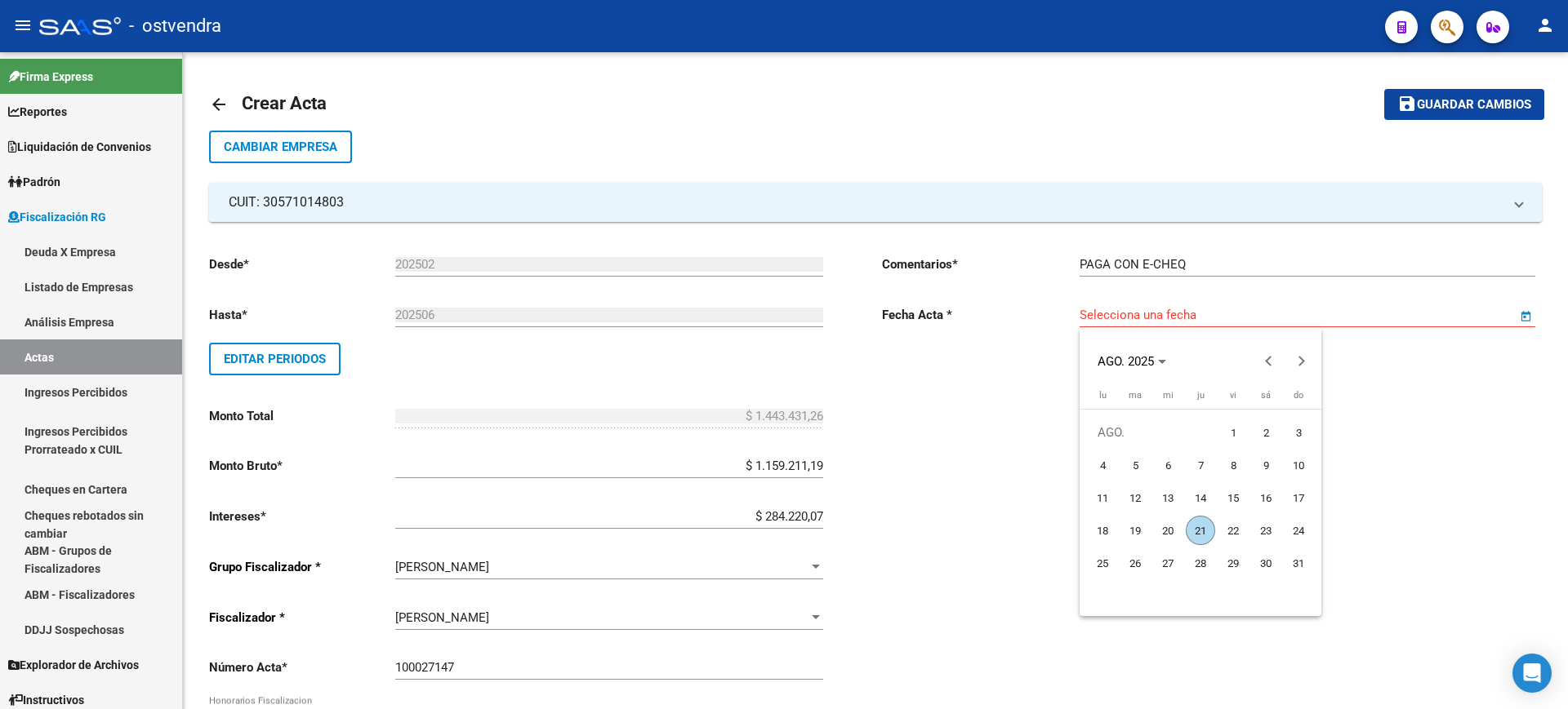
click at [1197, 530] on span "21" at bounding box center [1200, 530] width 29 height 29
type input "[DATE]"
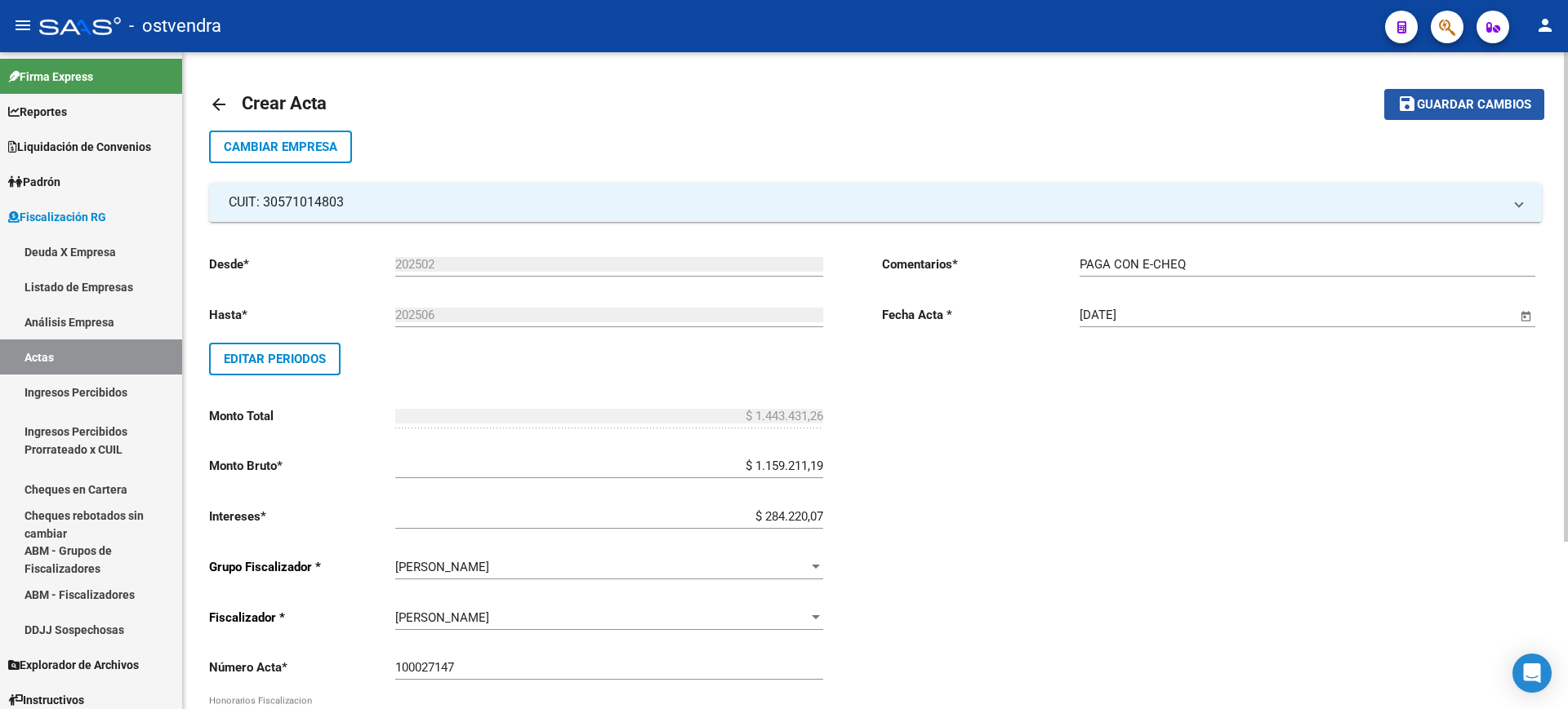
click at [1462, 113] on button "save Guardar cambios" at bounding box center [1464, 104] width 160 height 30
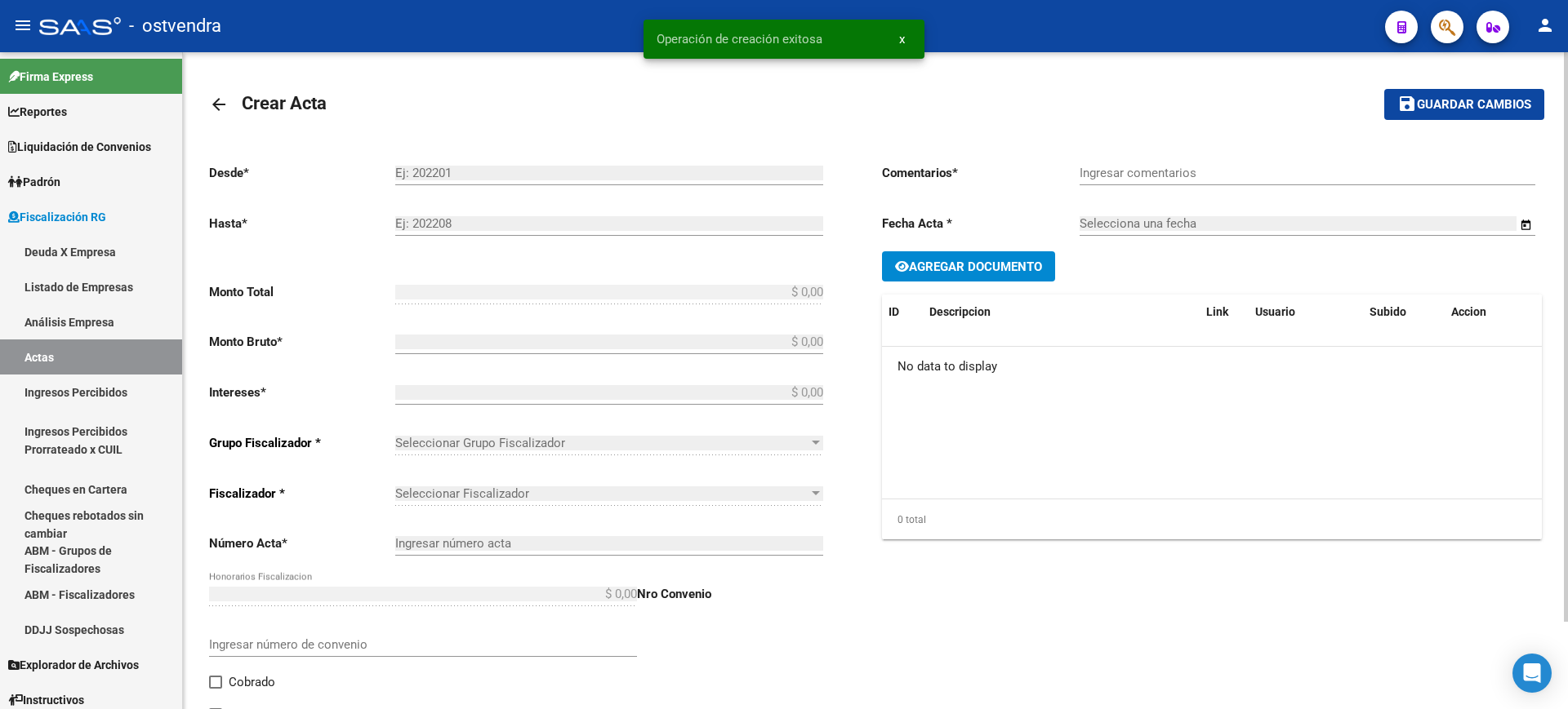
type input "202502"
type input "202506"
type input "$ 1.443.431,26"
type input "$ 1.159.211,19"
type input "$ 284.220,07"
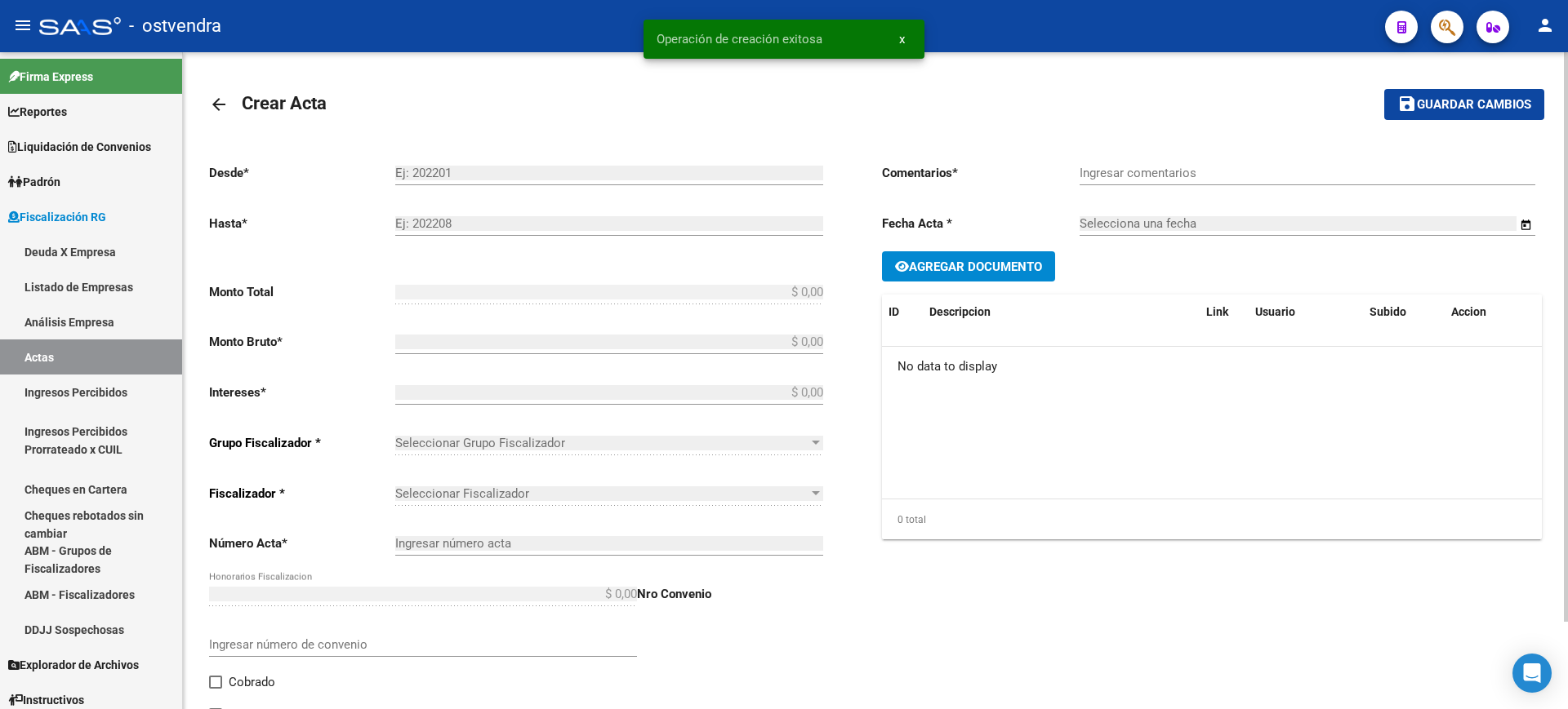
type input "100027147"
type input "PAGA CON E-CHEQ"
type input "[DATE]"
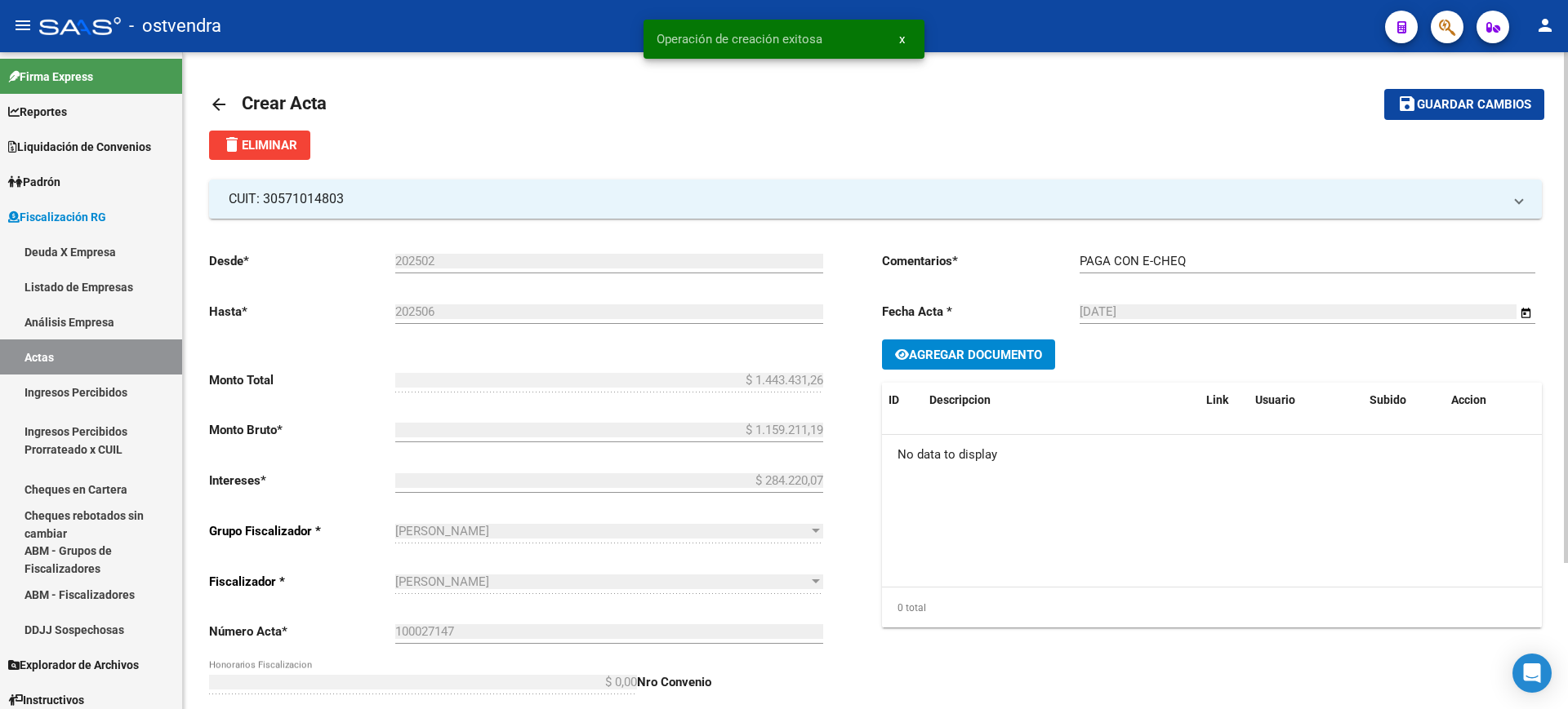
click at [964, 363] on button "Agregar Documento" at bounding box center [968, 354] width 173 height 30
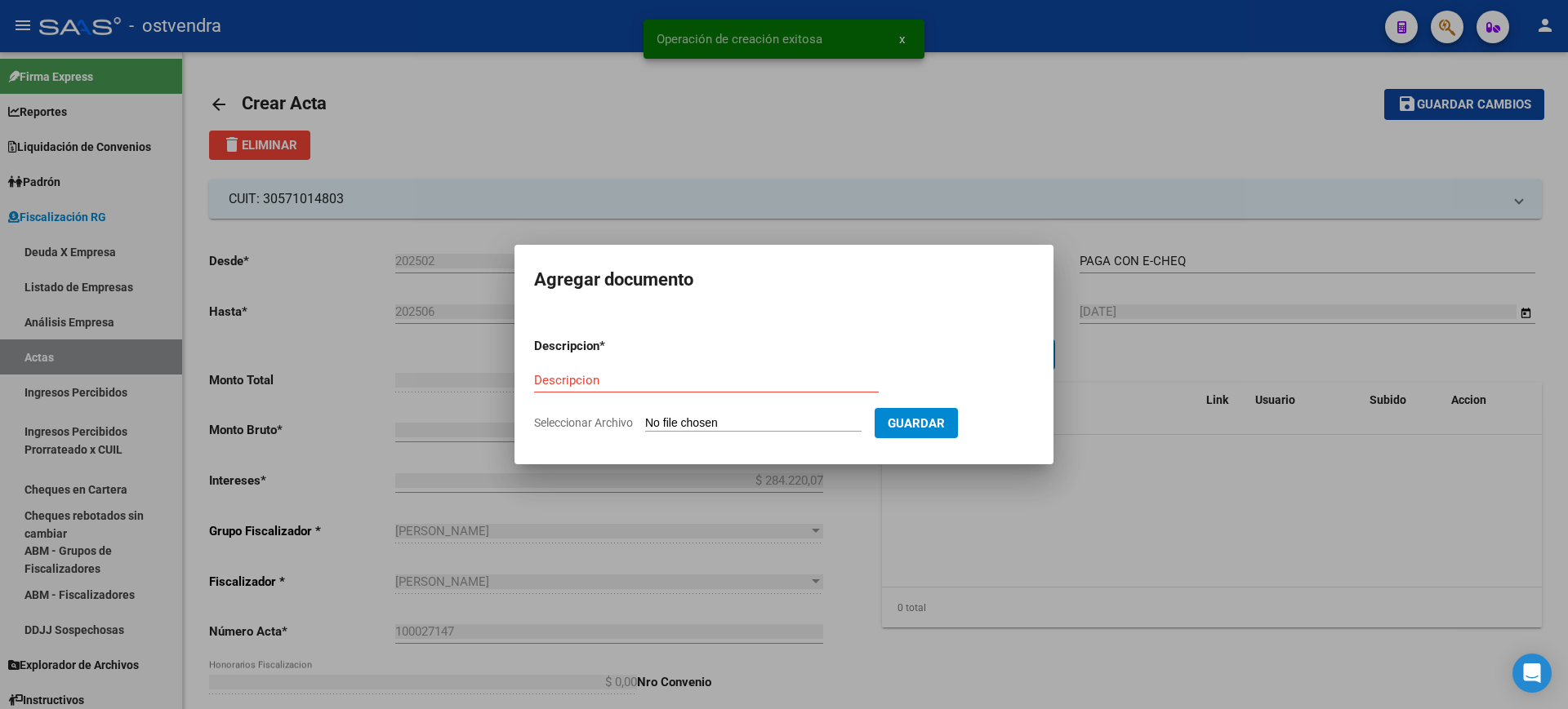
click at [677, 411] on form "Descripcion * Descripcion Seleccionar Archivo Guardar" at bounding box center [784, 385] width 500 height 119
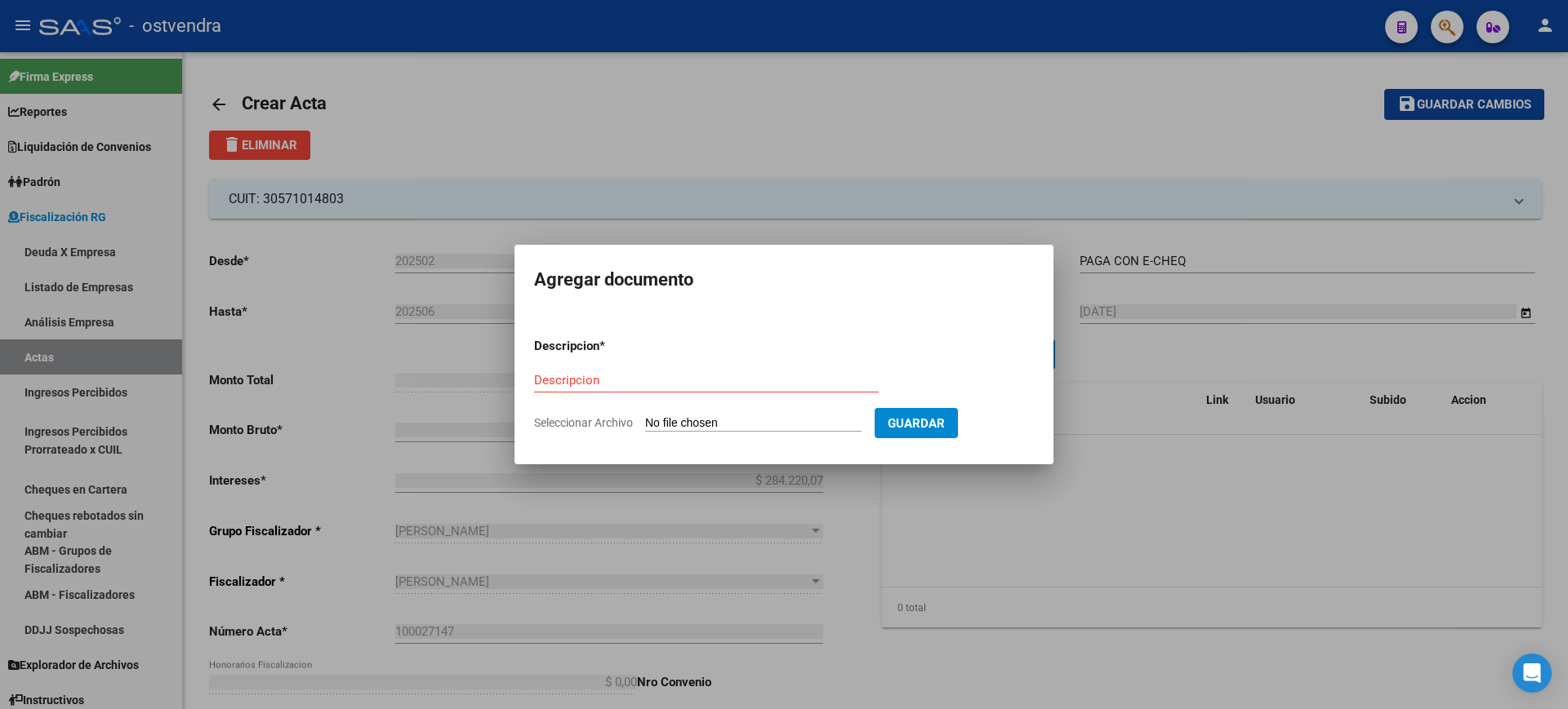
click at [722, 425] on input "Seleccionar Archivo" at bounding box center [753, 424] width 216 height 16
type input "C:\fakepath\Acta Deuda 100027147 OSTVENDRA.pdf"
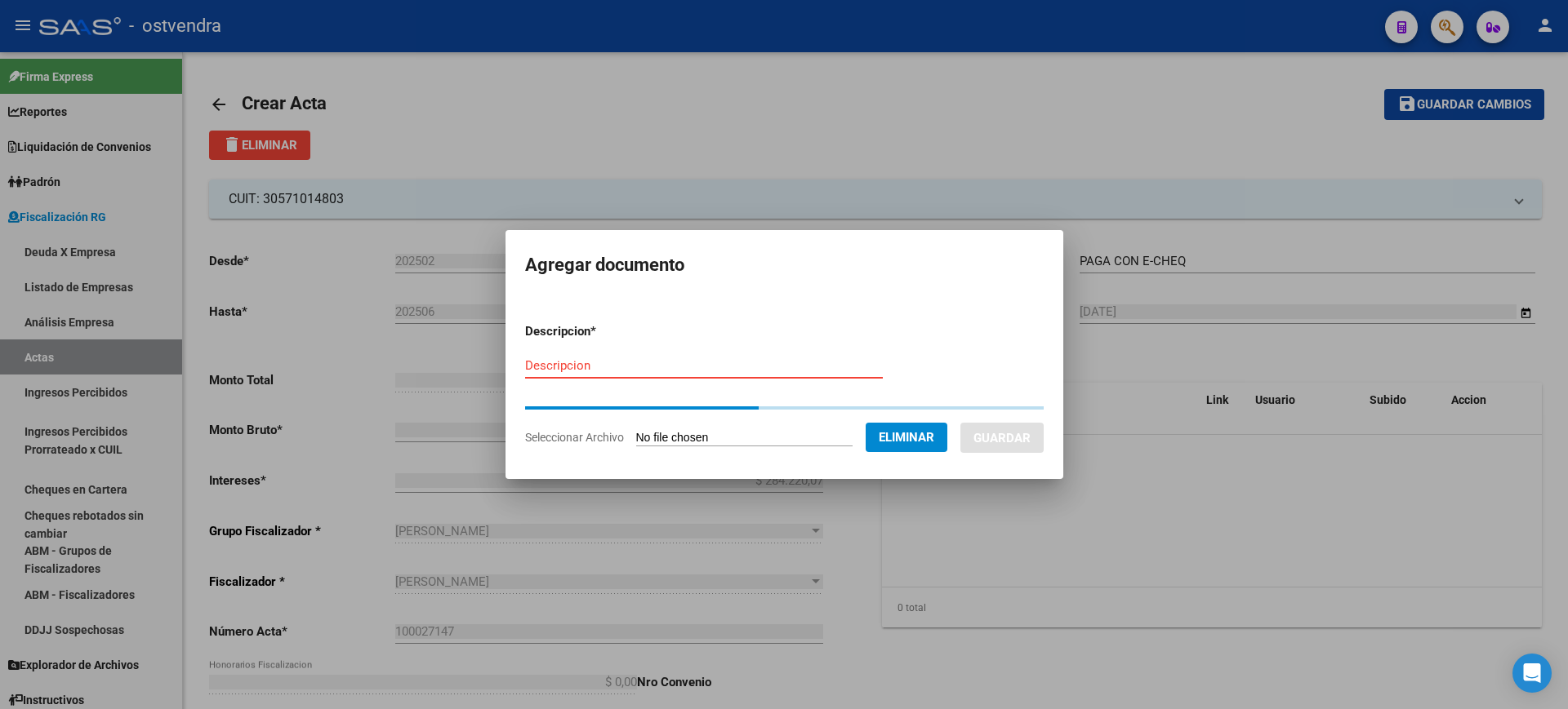
click at [593, 370] on div "Descripcion" at bounding box center [703, 365] width 358 height 25
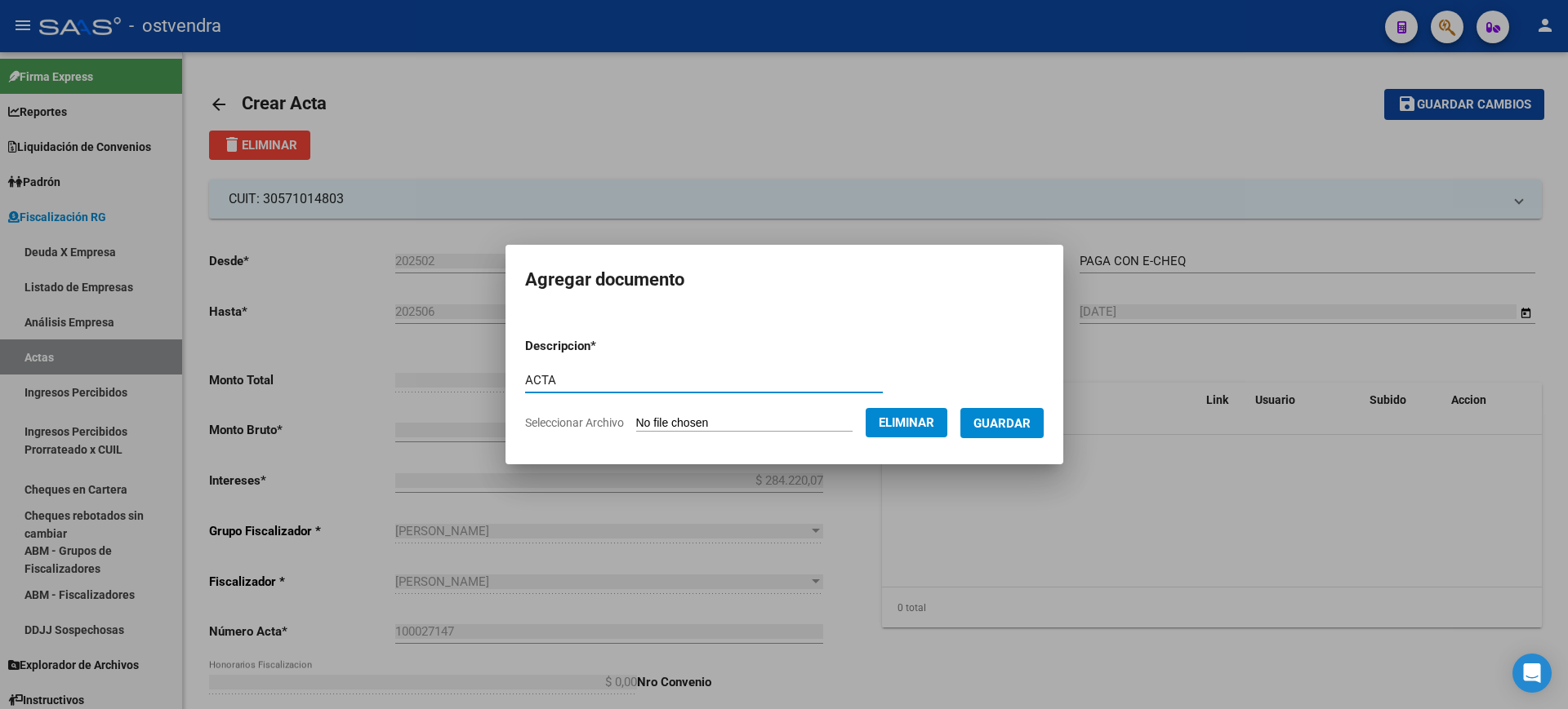
type input "ACTA"
click at [1018, 423] on span "Guardar" at bounding box center [1001, 423] width 57 height 15
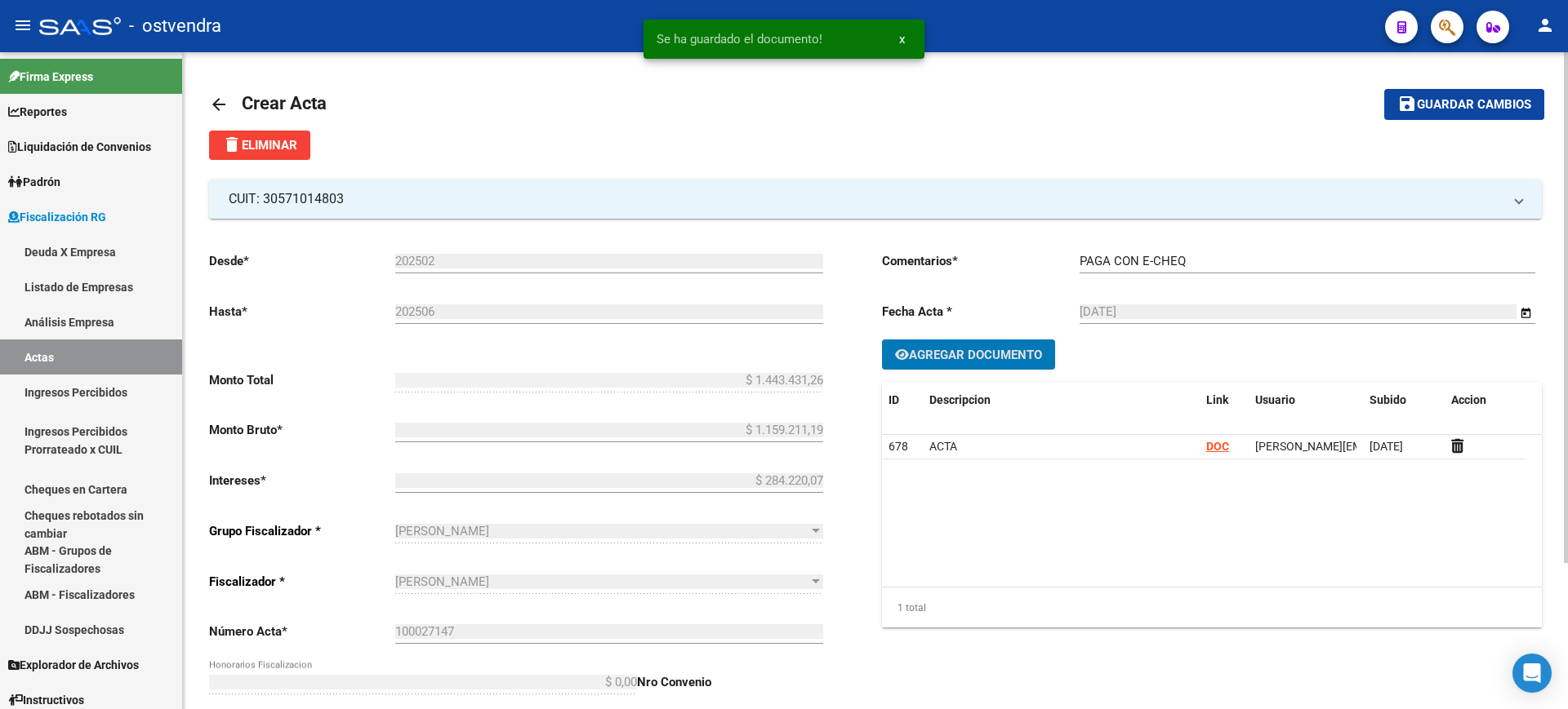
click at [974, 348] on span "Agregar Documento" at bounding box center [975, 355] width 133 height 15
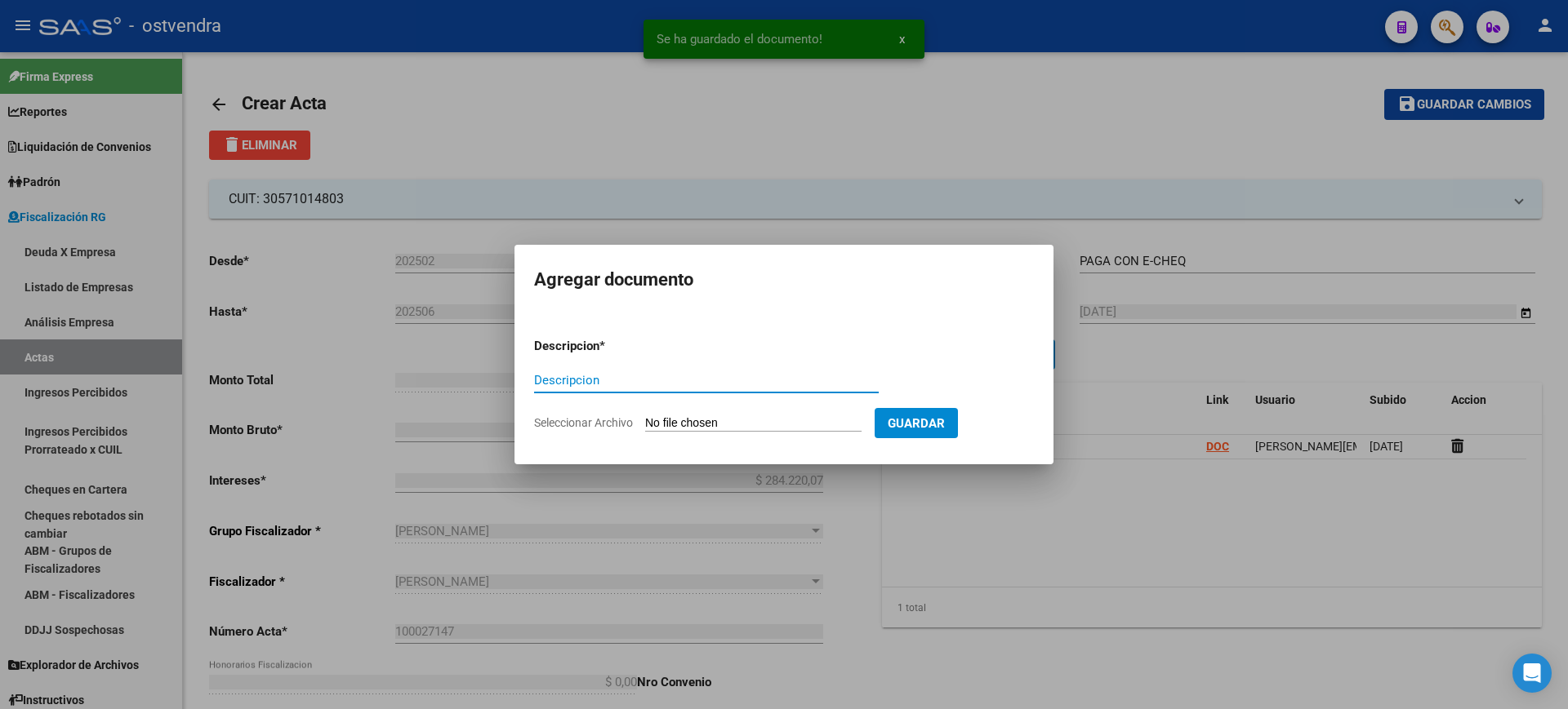
click at [694, 417] on input "Seleccionar Archivo" at bounding box center [753, 424] width 216 height 16
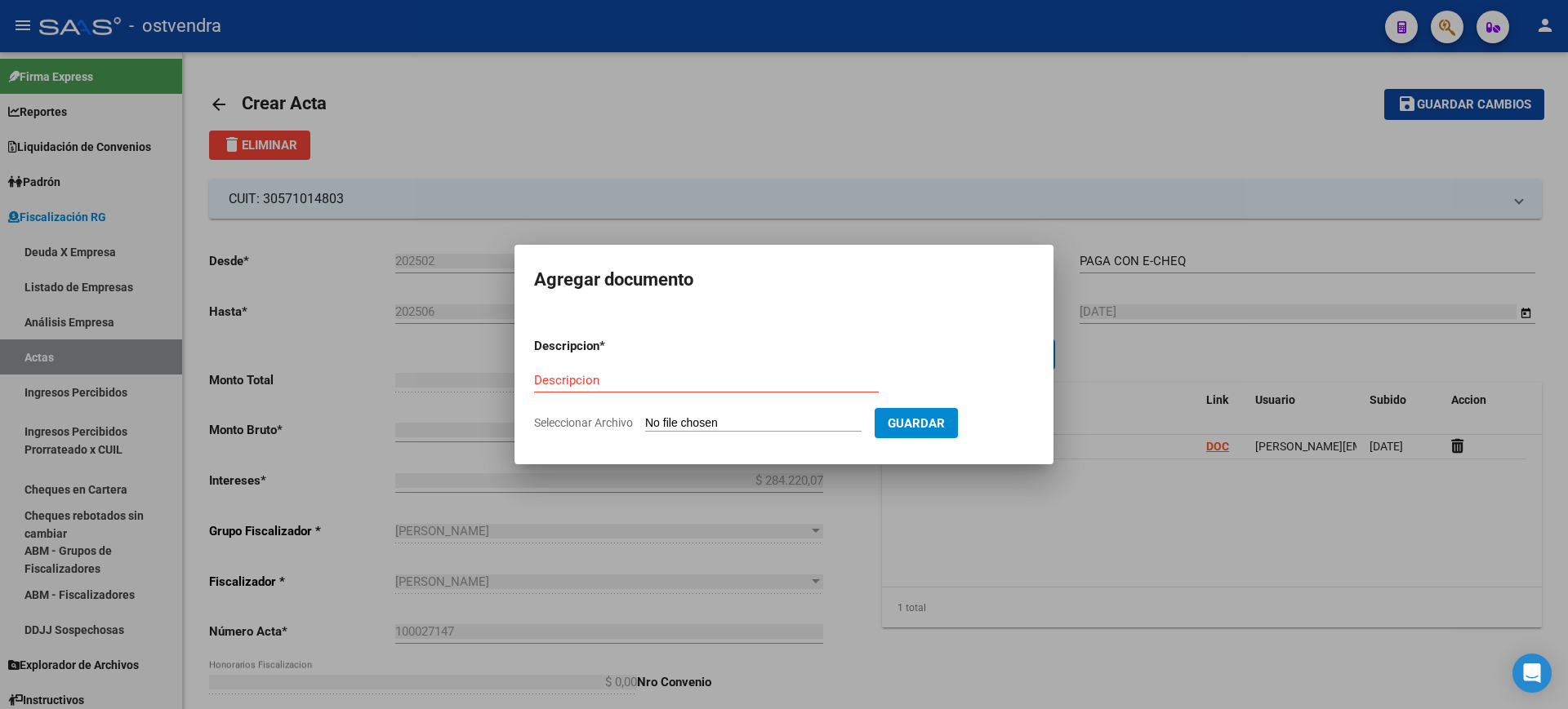
type input "C:\fakepath\E-CHEQS OSTVENDRA.pdf"
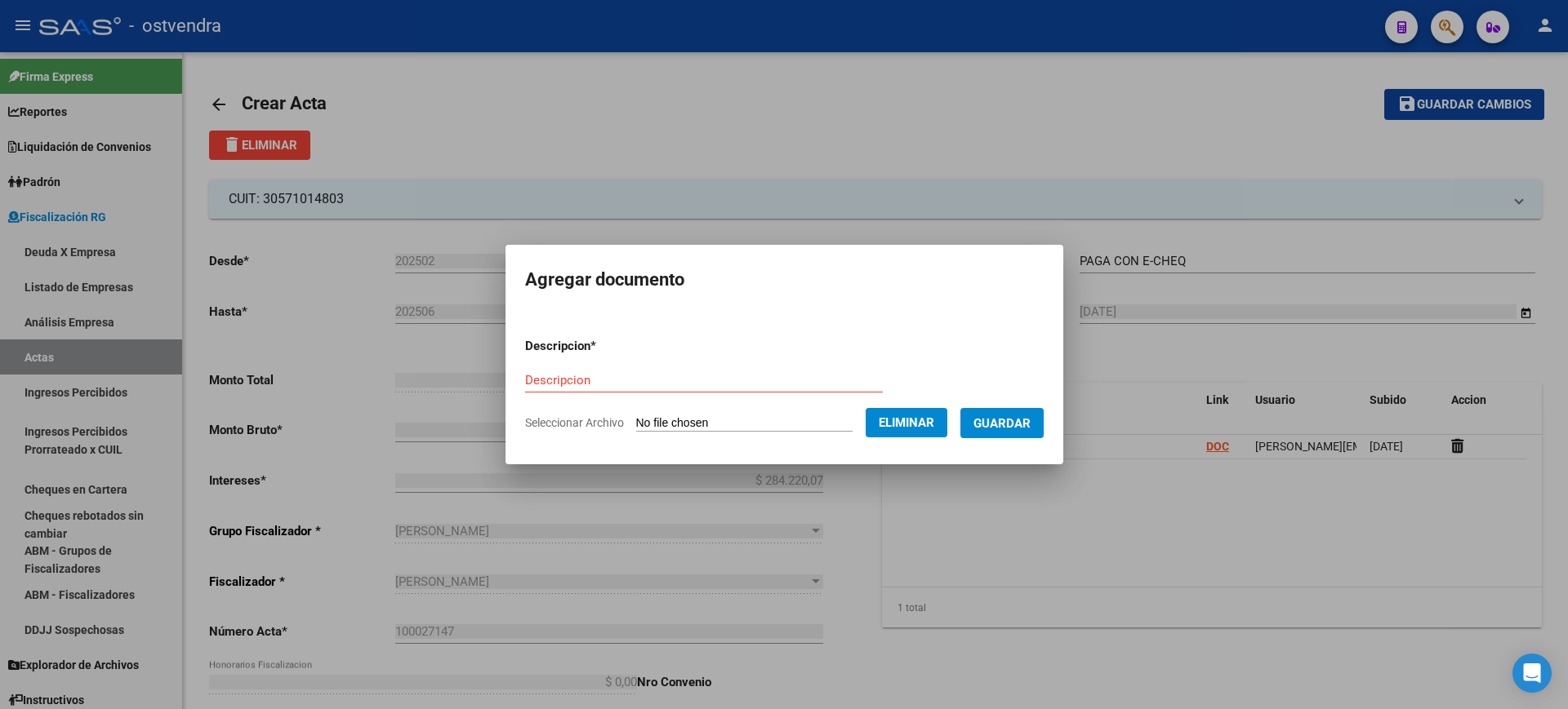
click at [558, 386] on input "Descripcion" at bounding box center [703, 380] width 358 height 15
type input "E-CHEQ"
click at [1019, 420] on span "Guardar" at bounding box center [1001, 423] width 57 height 15
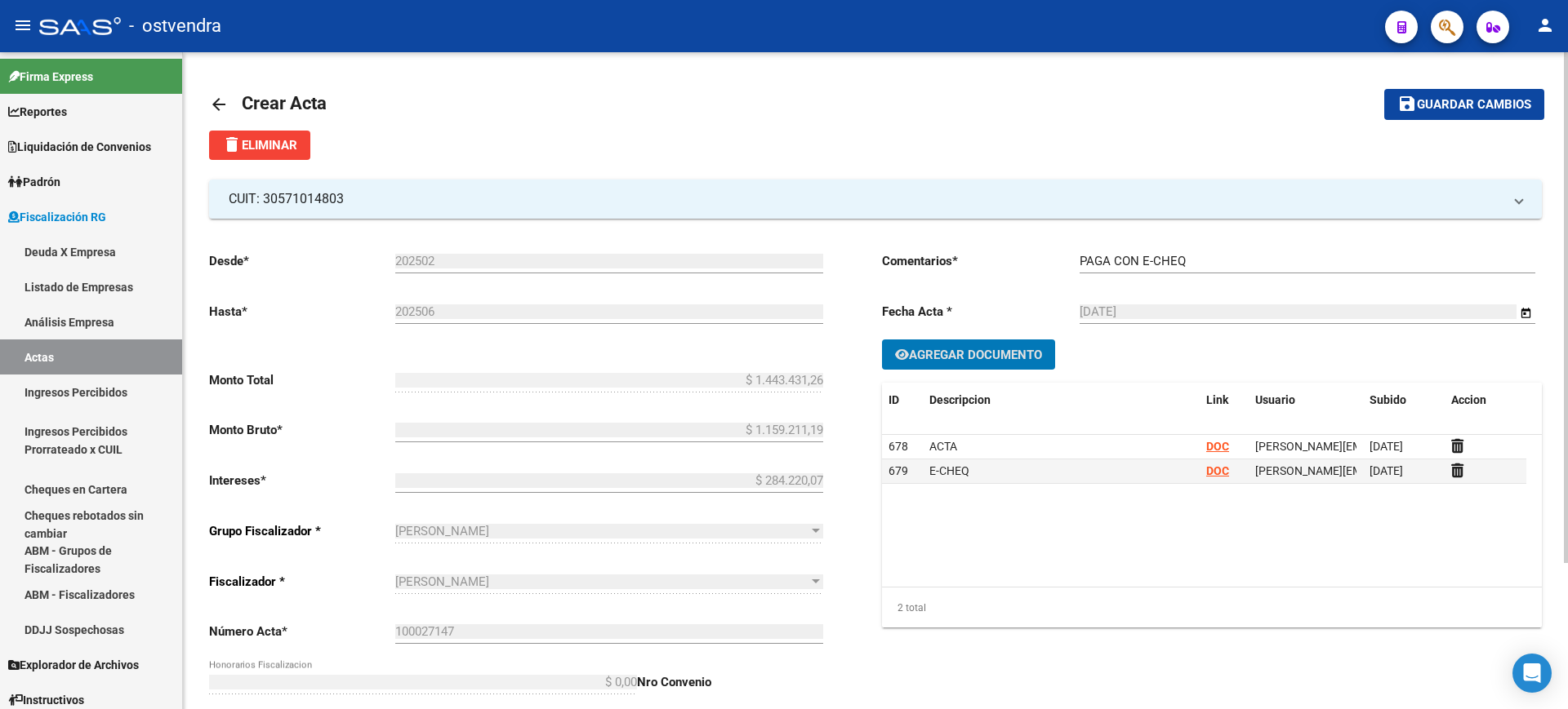
click at [949, 352] on span "Agregar Documento" at bounding box center [975, 355] width 133 height 15
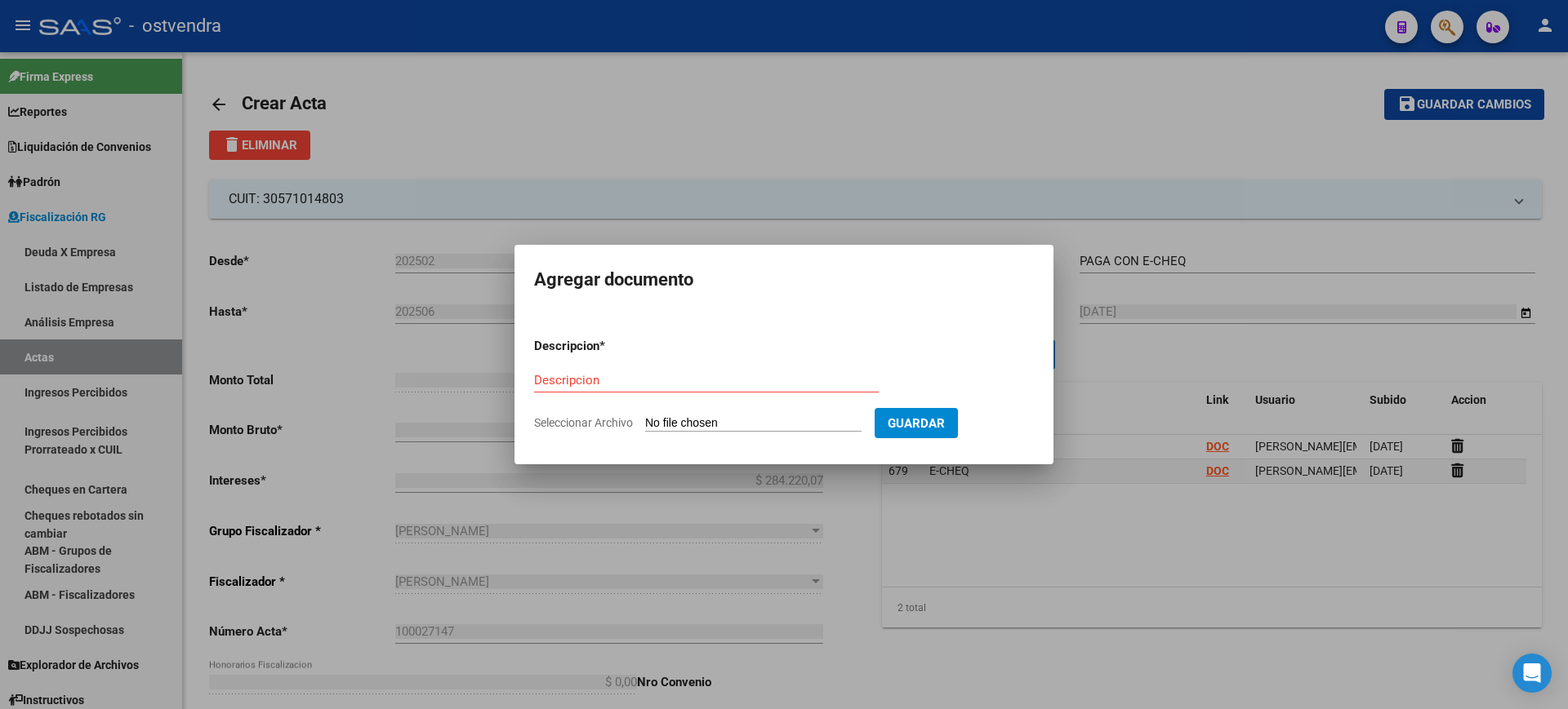
click at [698, 416] on input "Seleccionar Archivo" at bounding box center [753, 424] width 216 height 16
type input "C:\fakepath\RECIBO DE OSTVENDRA.pdf"
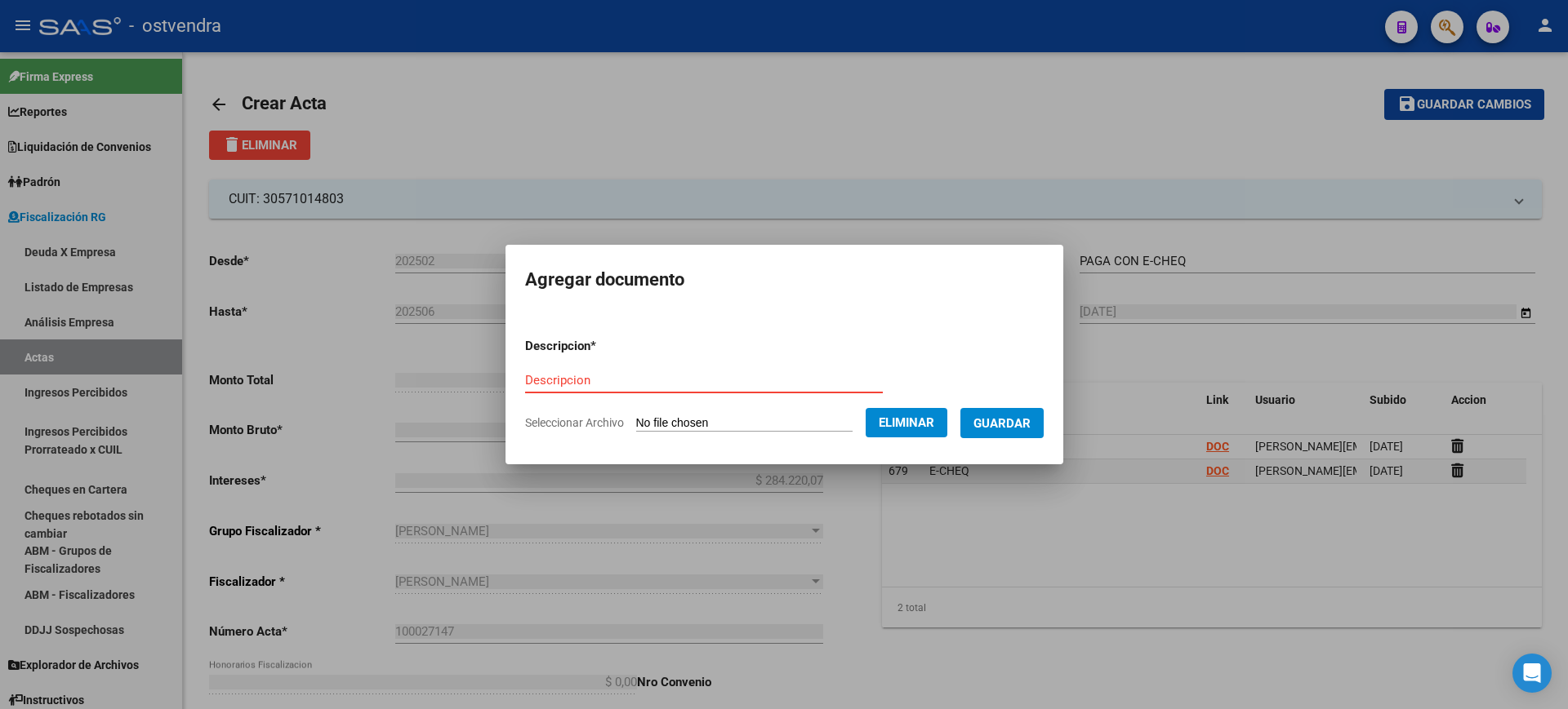
click at [577, 382] on input "Descripcion" at bounding box center [703, 380] width 358 height 15
click at [577, 381] on input "Descripcion" at bounding box center [703, 380] width 358 height 15
type input "Recibo"
click at [1016, 421] on span "Guardar" at bounding box center [1001, 423] width 57 height 15
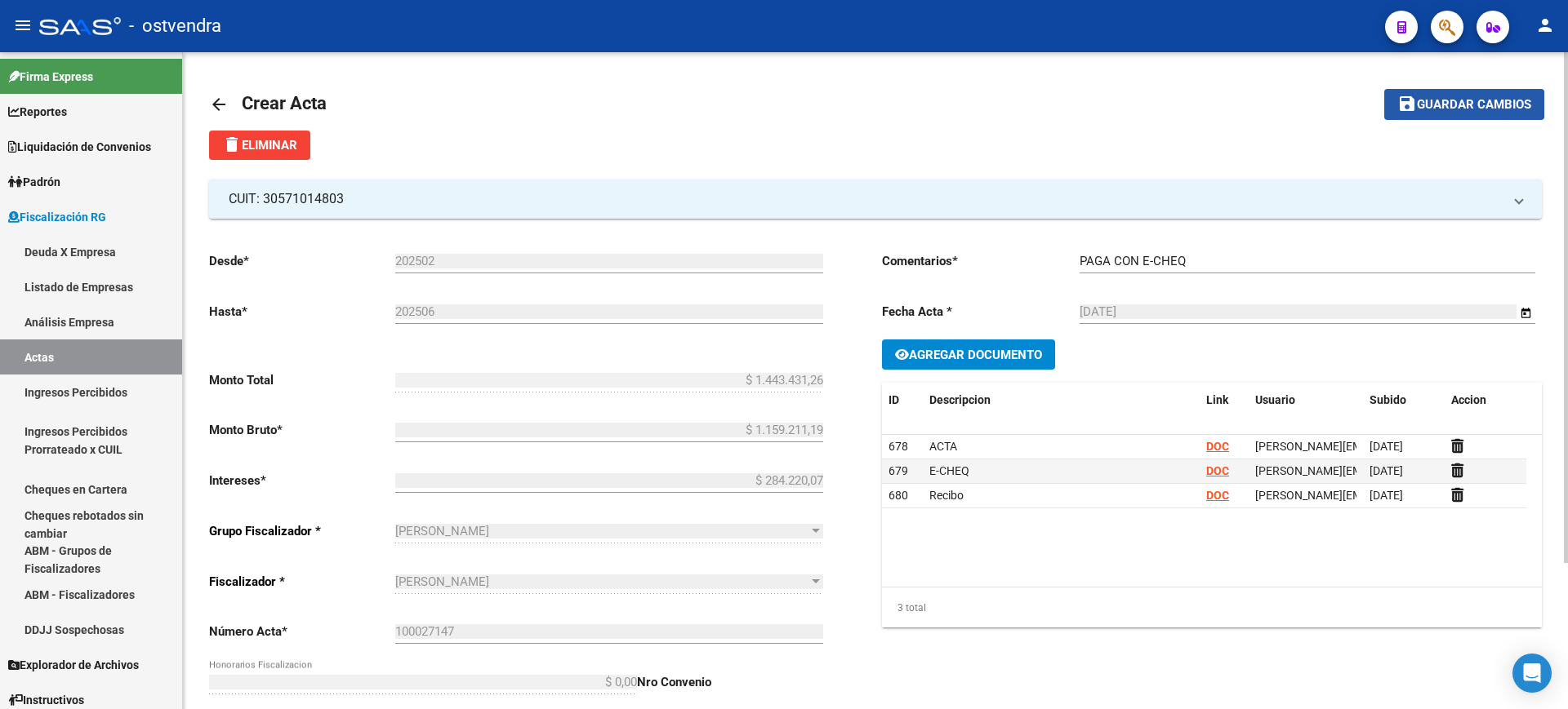
click at [1463, 105] on span "Guardar cambios" at bounding box center [1474, 105] width 114 height 15
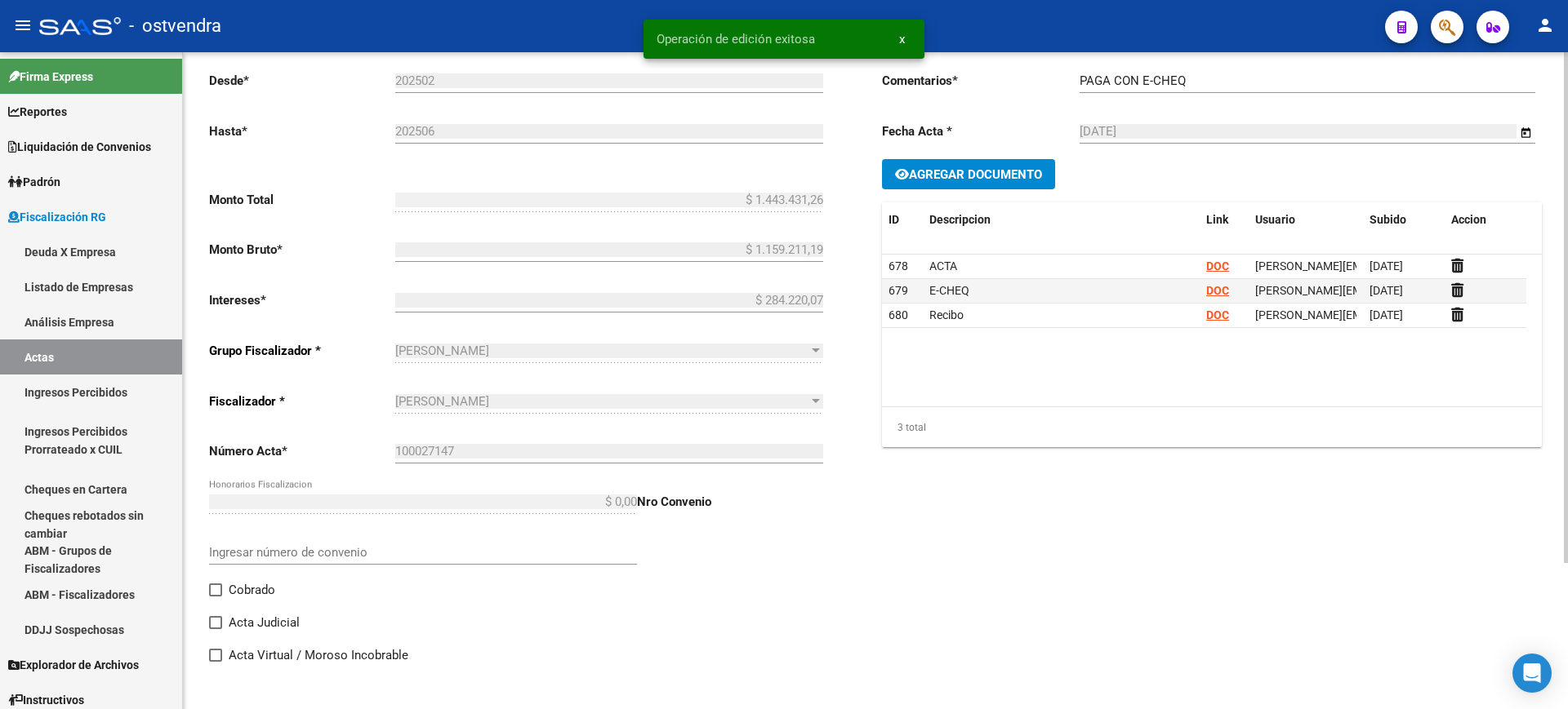
scroll to position [189, 0]
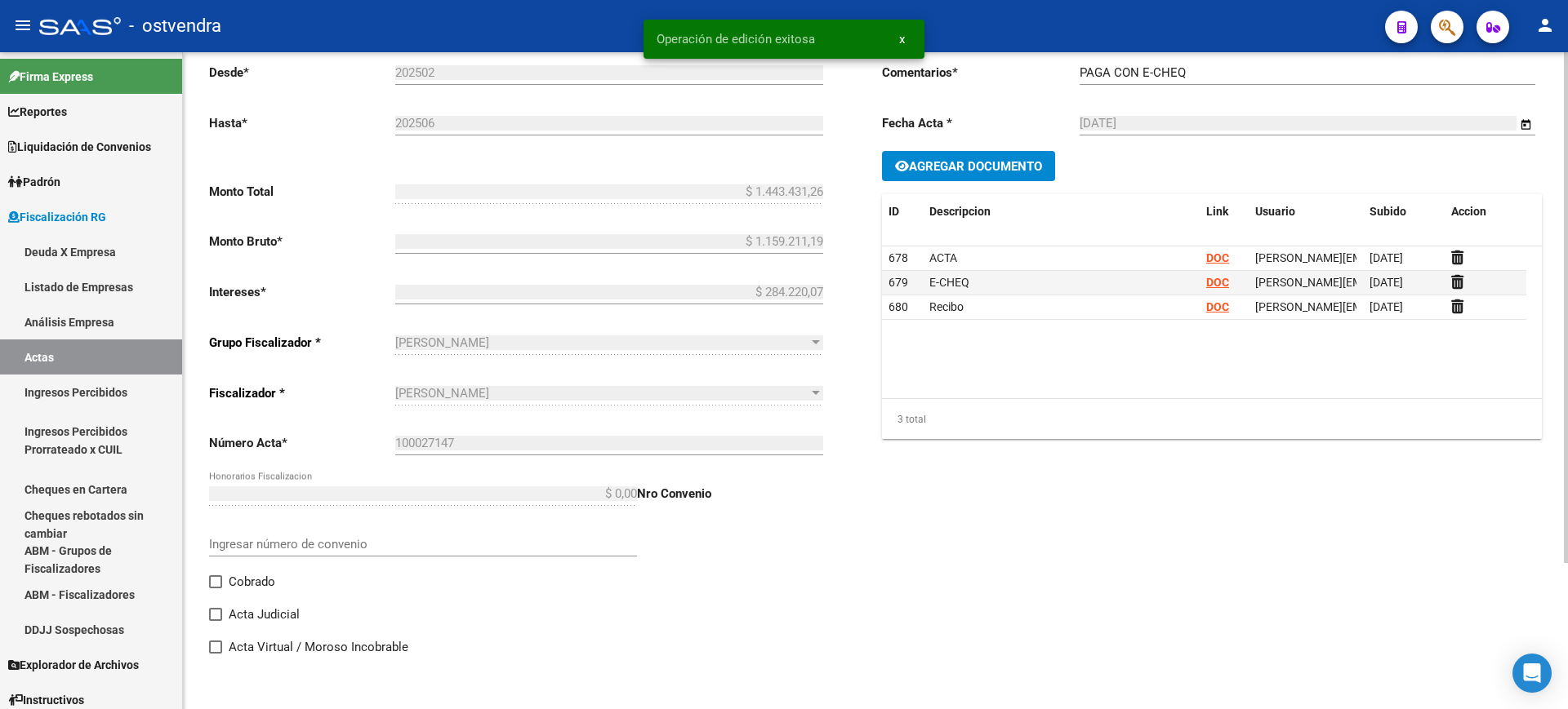
click at [221, 582] on span at bounding box center [215, 582] width 13 height 13
click at [215, 589] on input "Cobrado" at bounding box center [214, 589] width 1 height 1
checkbox input "true"
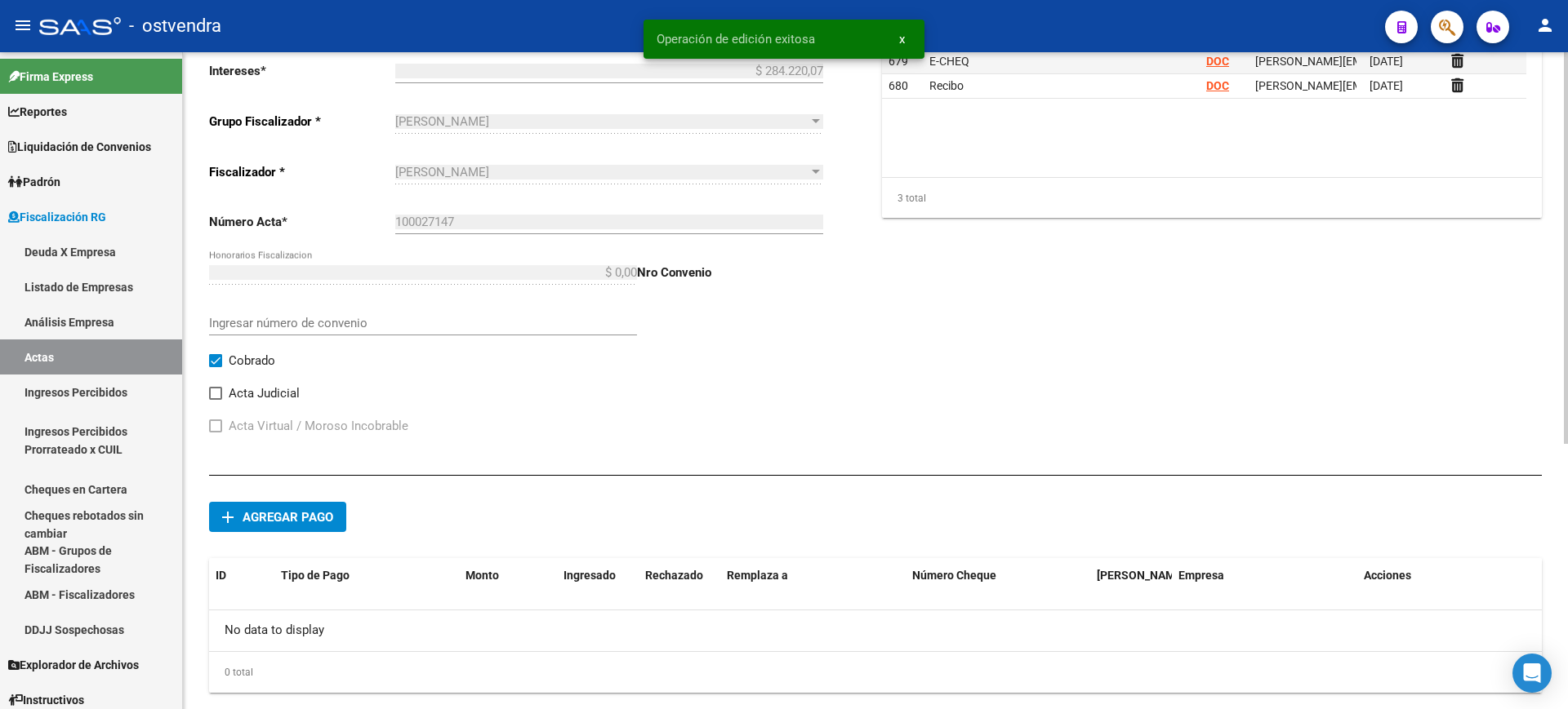
scroll to position [445, 0]
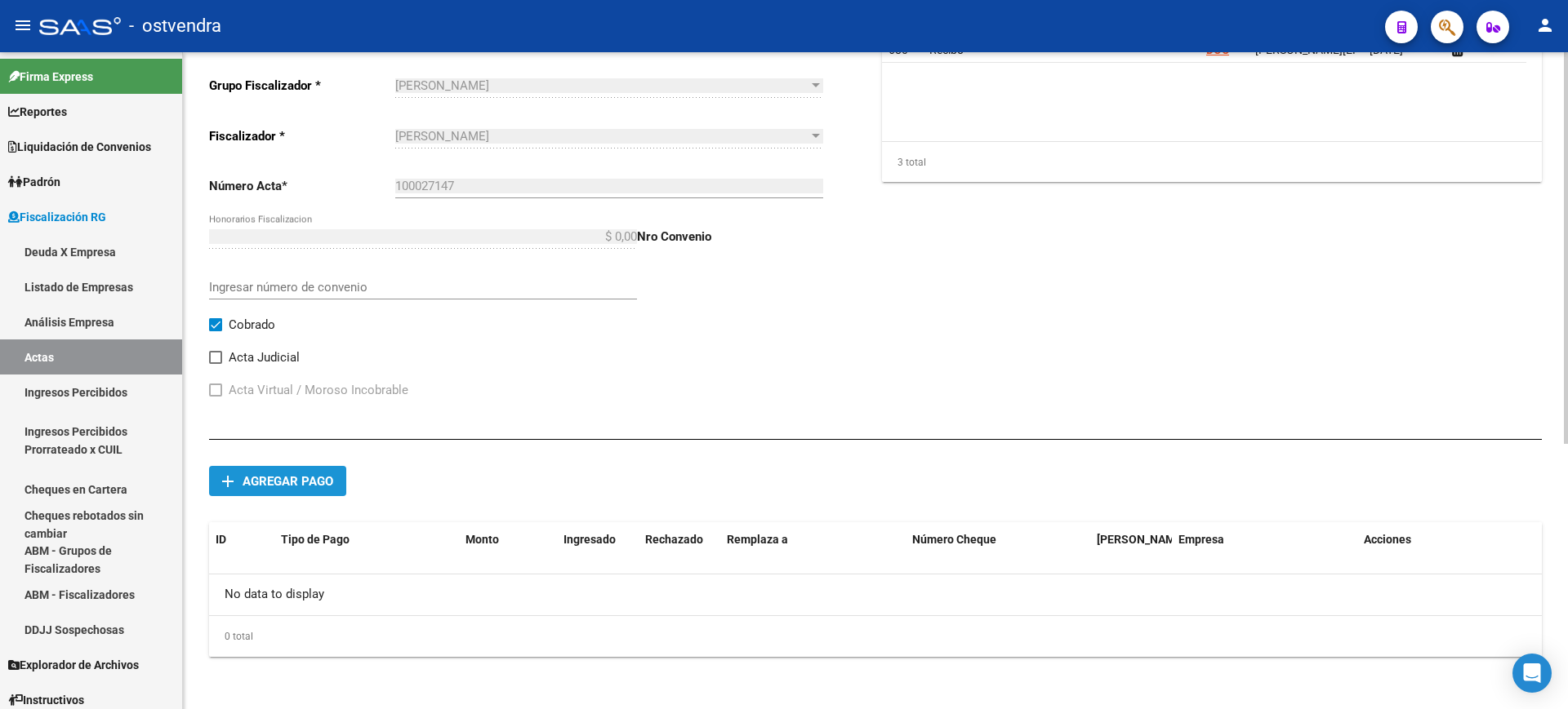
click at [270, 482] on span "Agregar pago" at bounding box center [287, 481] width 91 height 15
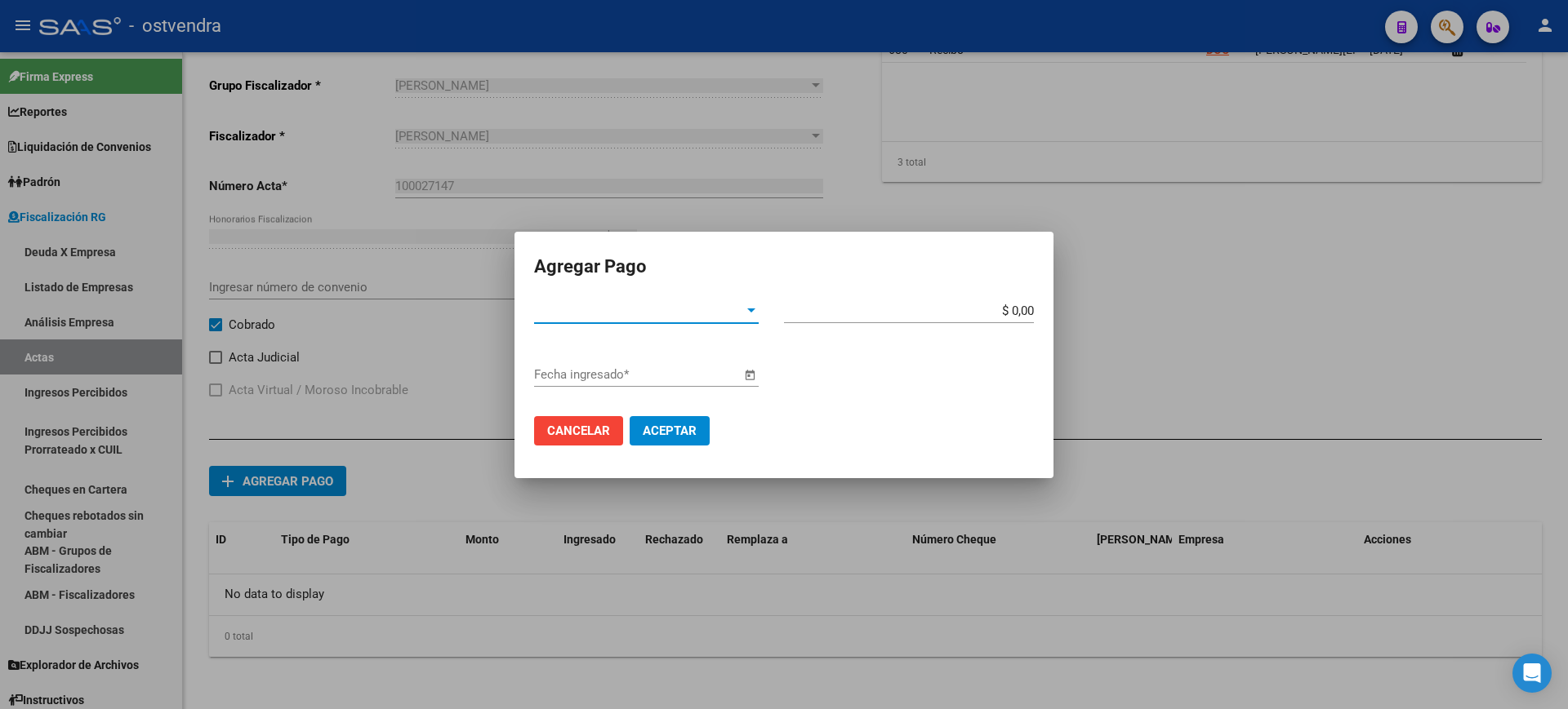
click at [730, 308] on span "Tipo de Pago *" at bounding box center [639, 311] width 210 height 15
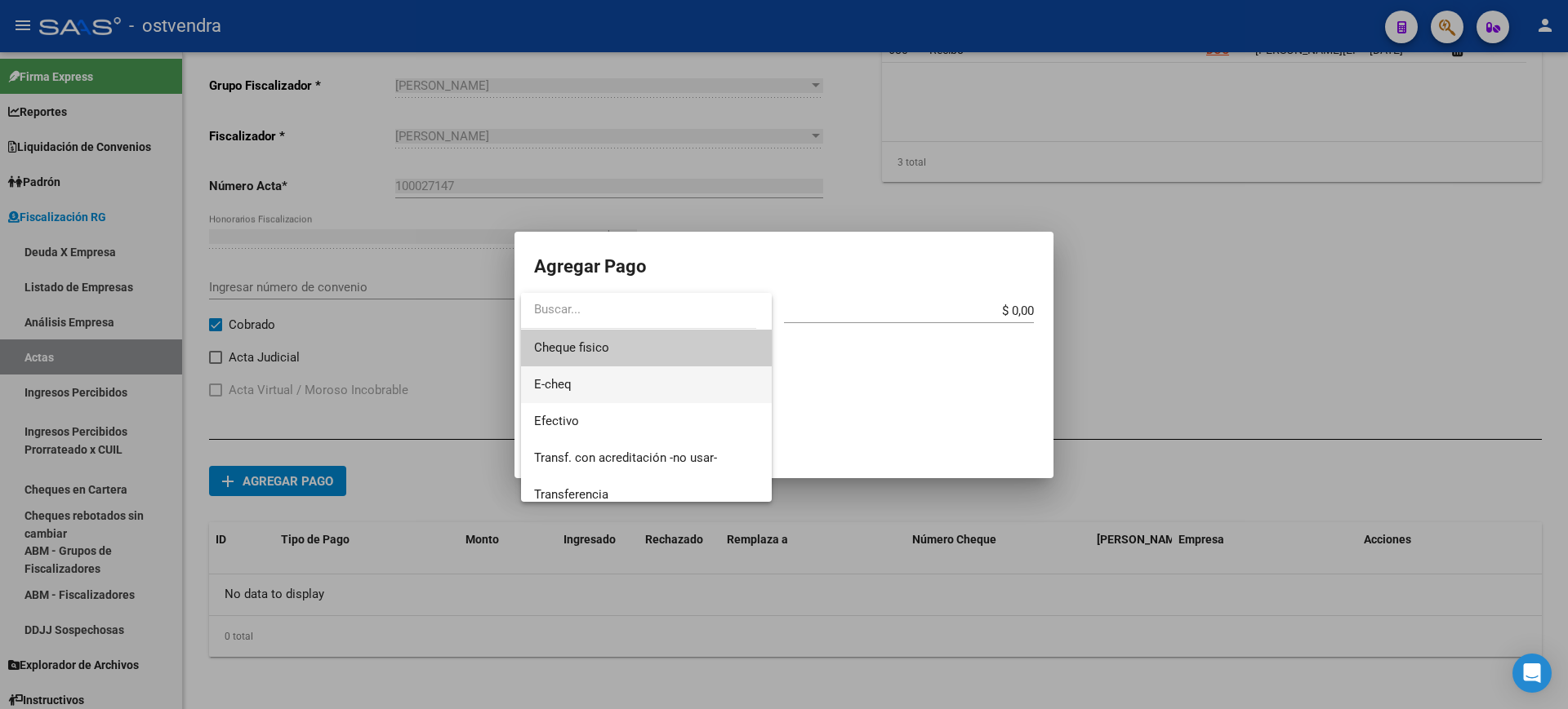
click at [552, 388] on span "E-cheq" at bounding box center [553, 384] width 38 height 15
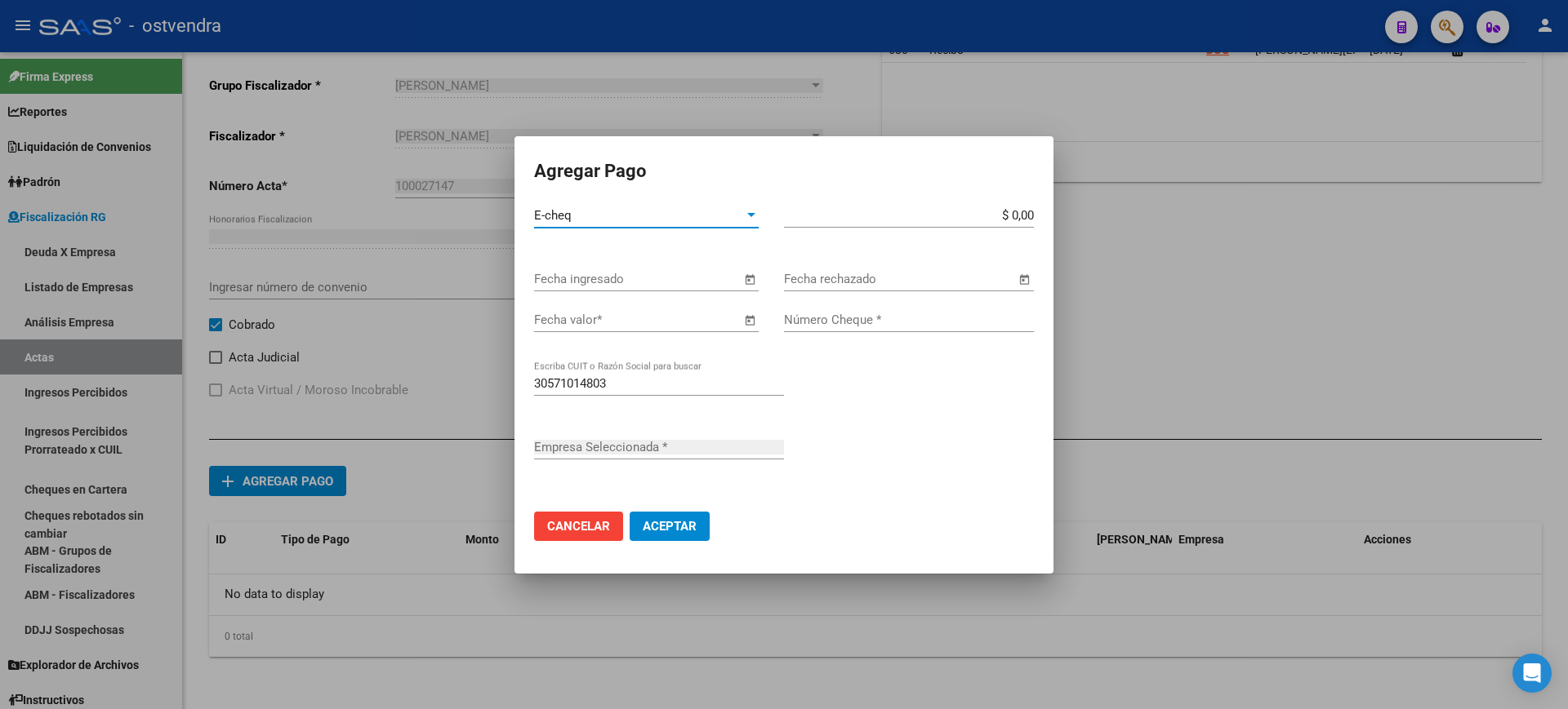
type input "ASOCIACION MUTUAL DE FARMACEUTICOS [PERSON_NAME]"
click at [856, 316] on input "Número Cheque *" at bounding box center [909, 320] width 250 height 15
paste input "50227714"
type input "50227714"
drag, startPoint x: 1007, startPoint y: 213, endPoint x: 1074, endPoint y: 214, distance: 67.0
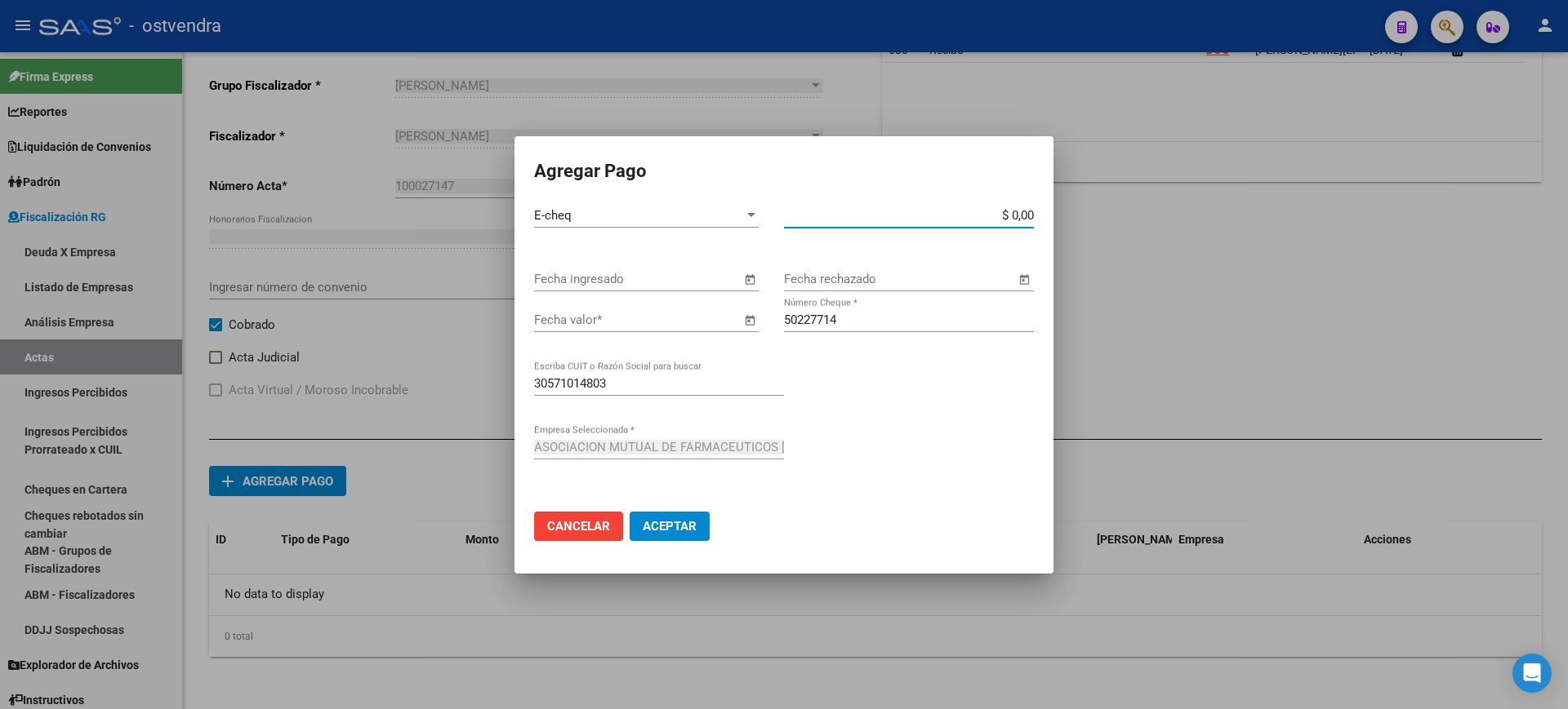
click at [1074, 214] on div "Agregar Pago E-cheq Tipo de Pago * $ 0,00 Monto bruto * Fecha ingresado Fecha r…" at bounding box center [784, 354] width 1568 height 709
paste input "721.715,63"
type input "$ 721.715,63"
click at [755, 319] on span "Open calendar" at bounding box center [750, 321] width 40 height 40
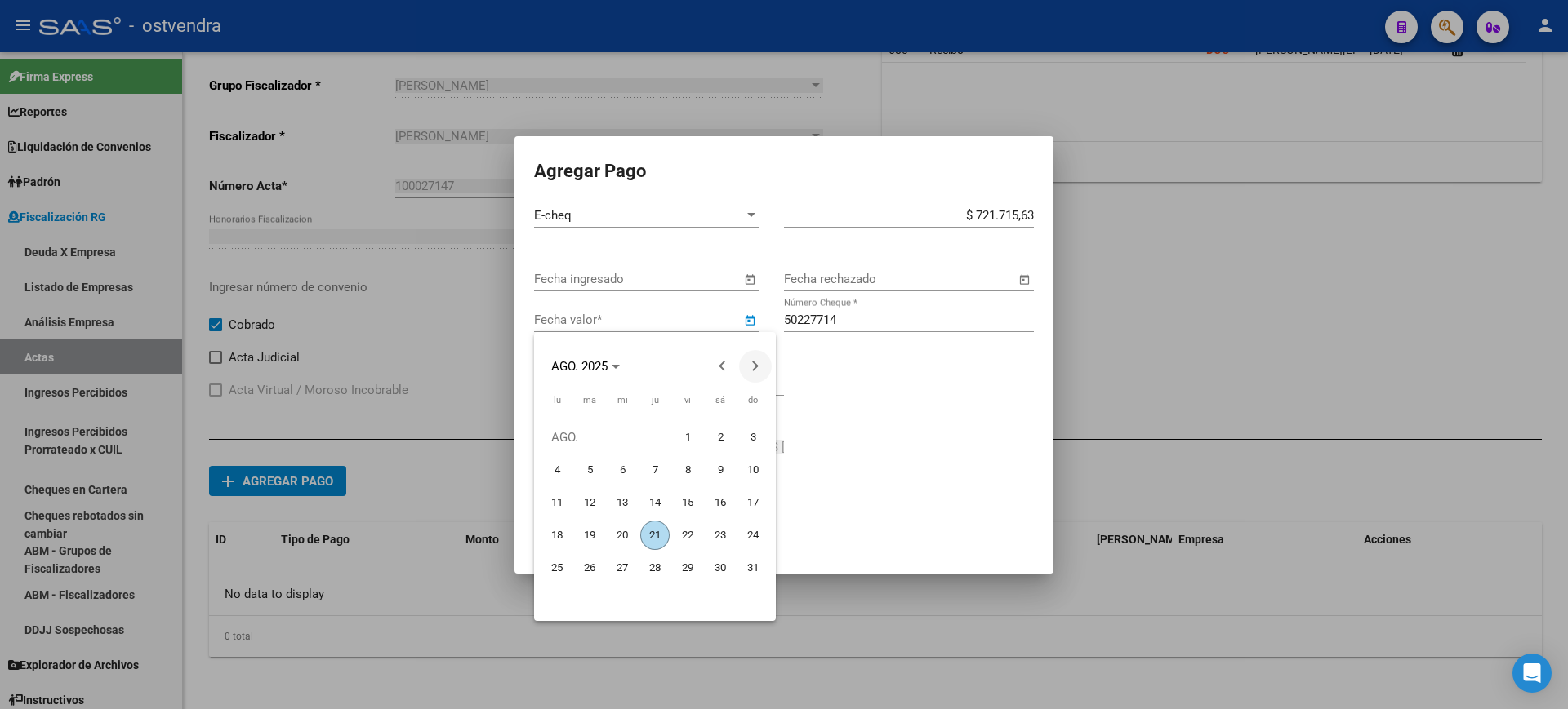
click at [755, 364] on button "Next month" at bounding box center [755, 366] width 33 height 33
click at [722, 503] on span "13" at bounding box center [720, 503] width 29 height 29
type input "[DATE]"
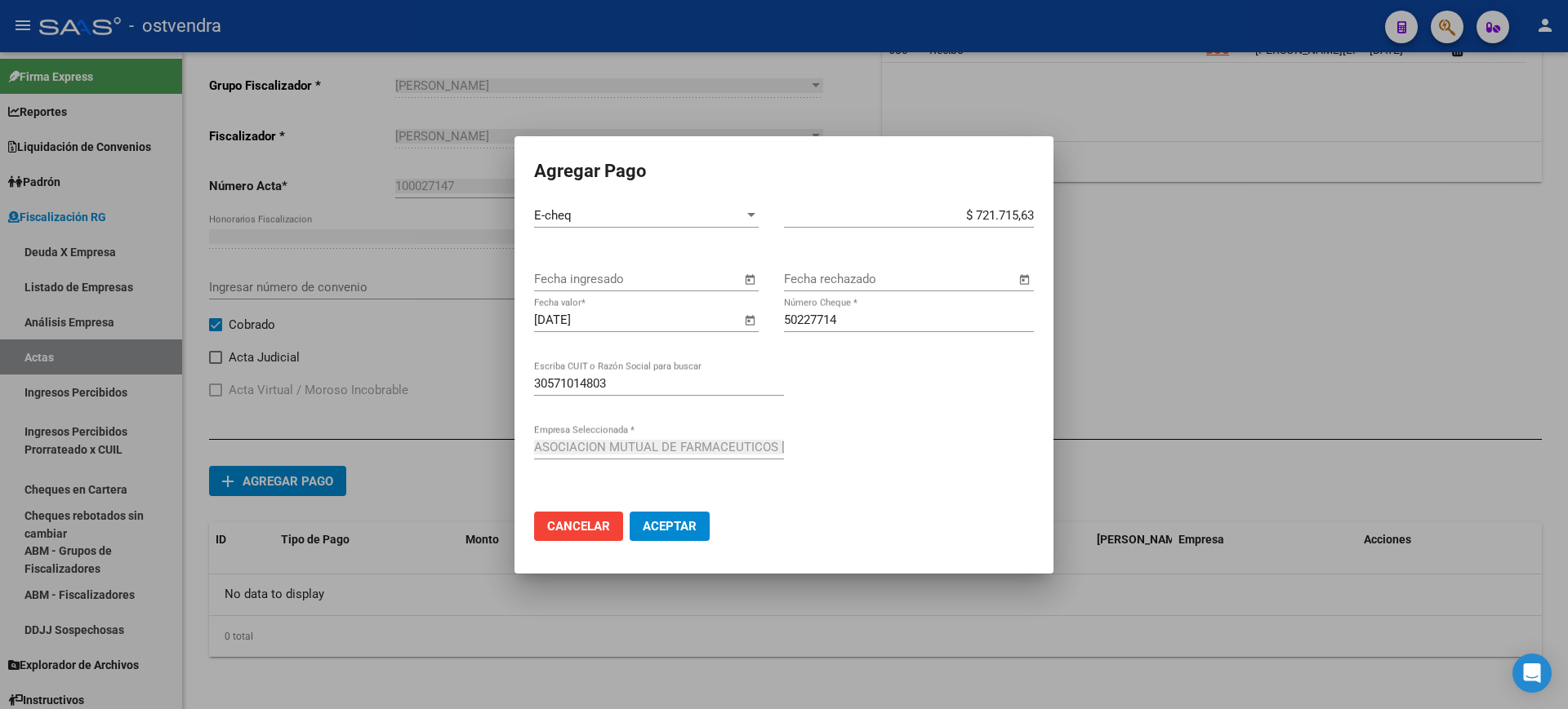
click at [670, 526] on span "Aceptar" at bounding box center [669, 526] width 54 height 15
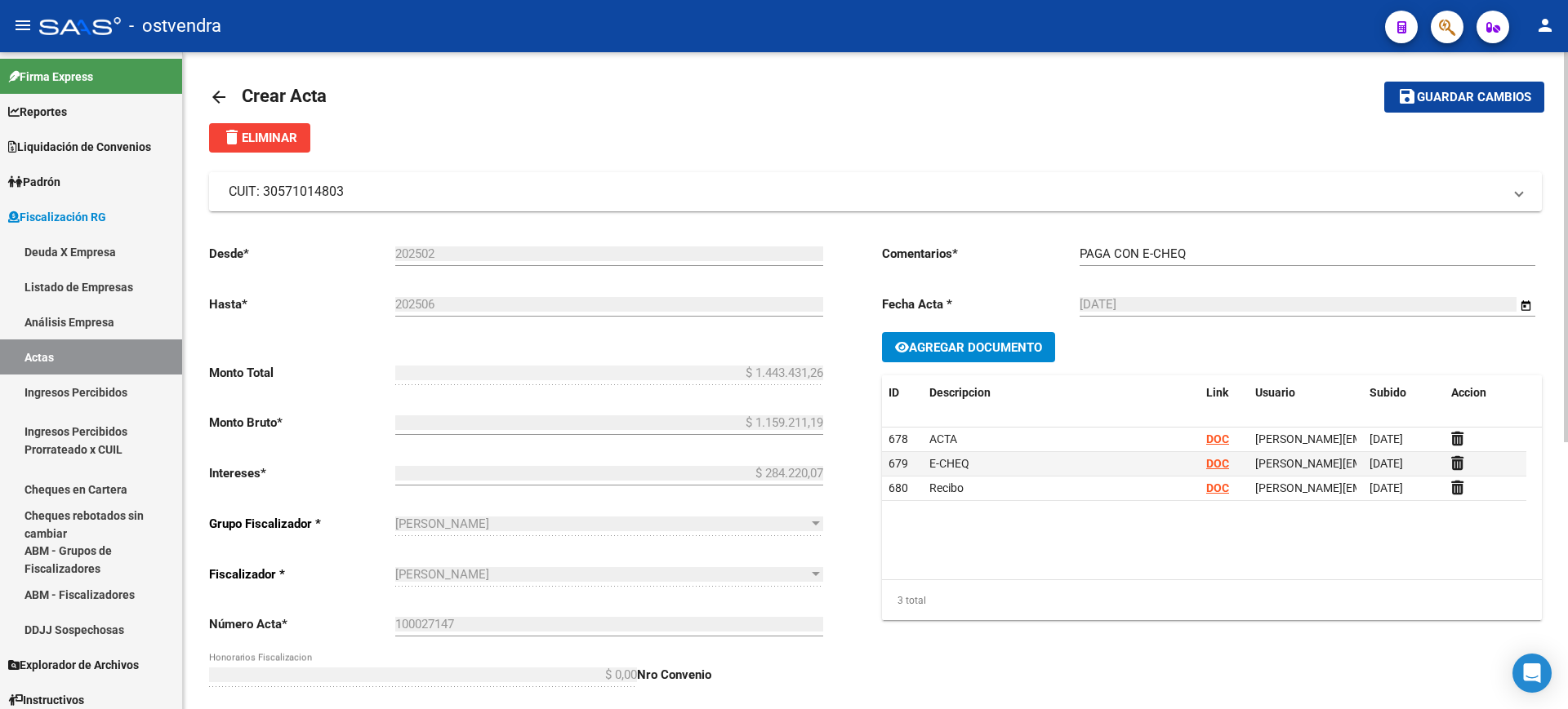
scroll to position [0, 0]
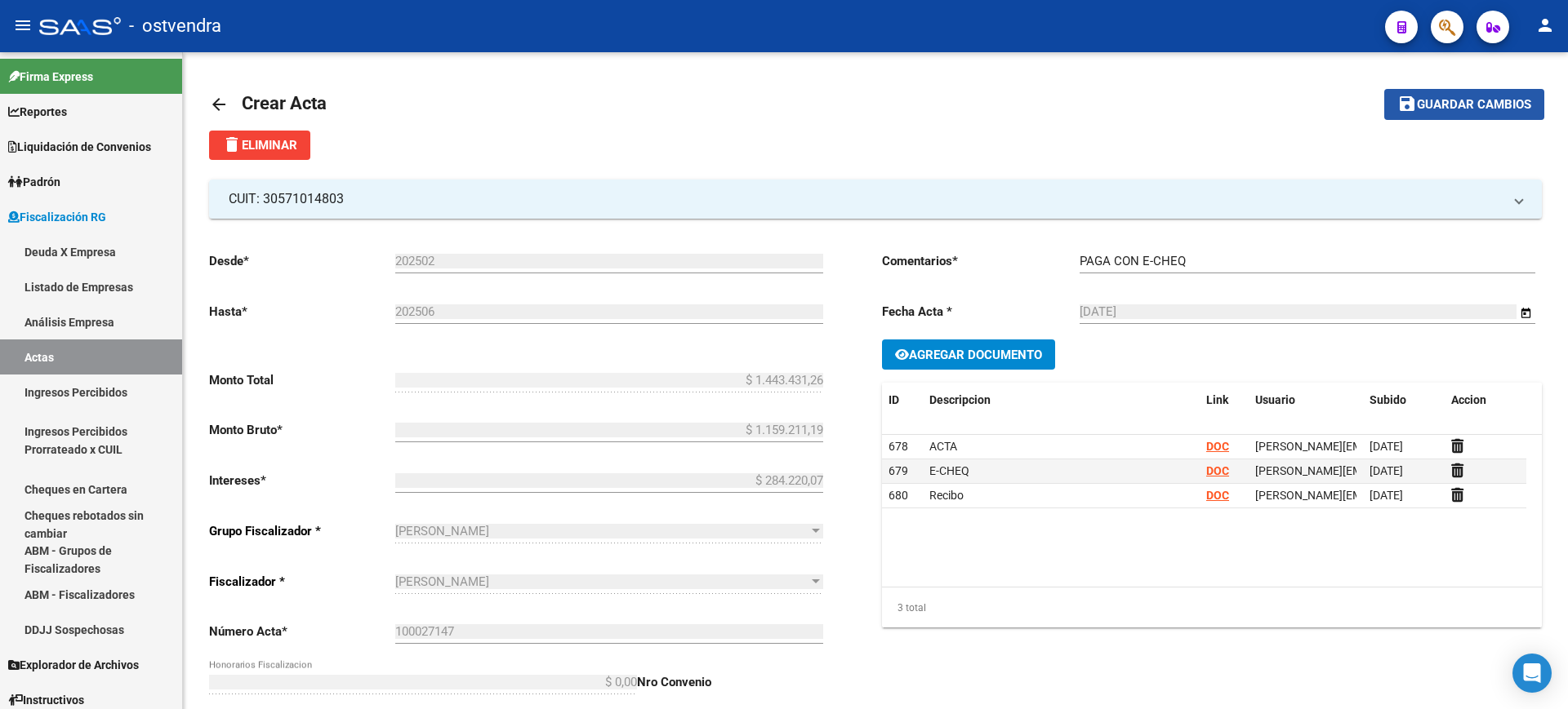
click at [1469, 102] on span "Guardar cambios" at bounding box center [1474, 105] width 114 height 15
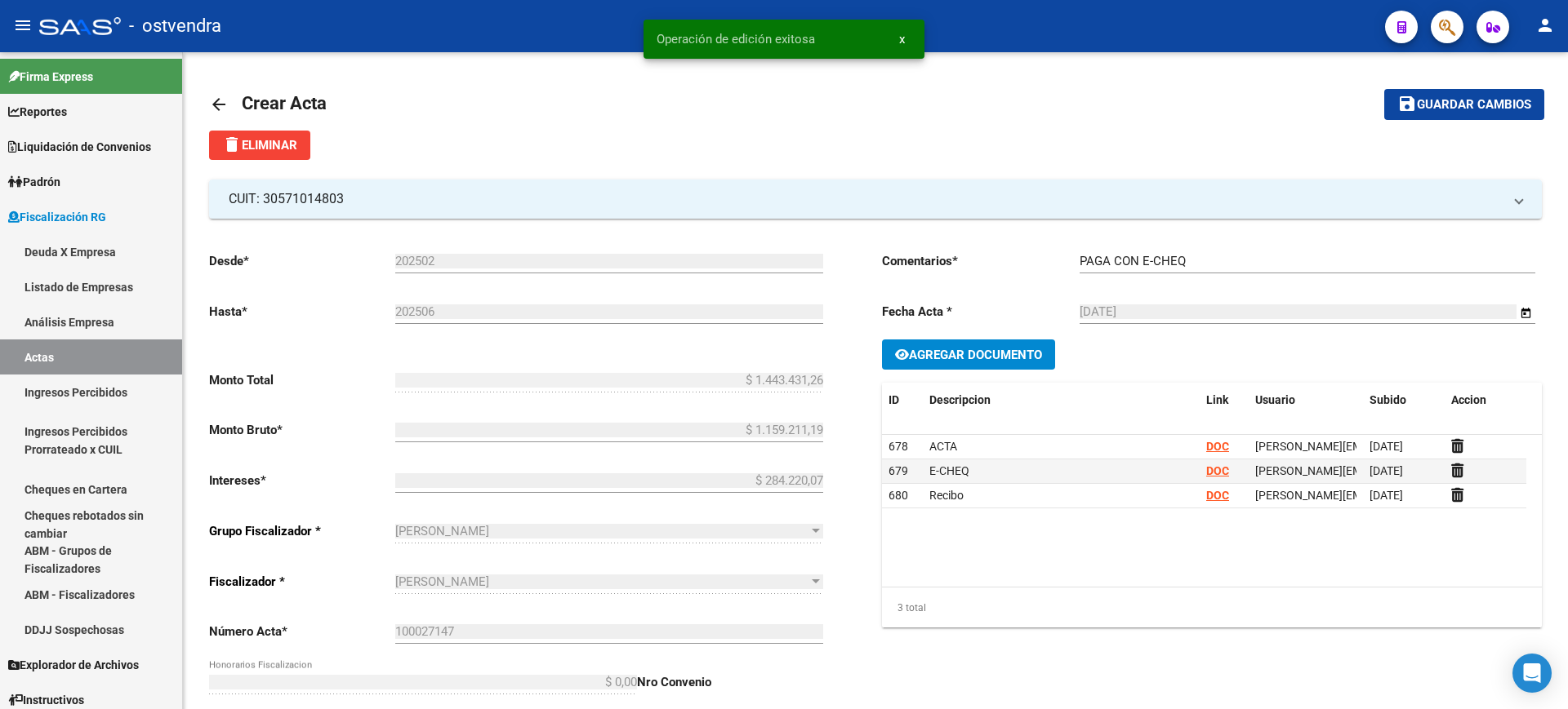
click at [214, 103] on mat-icon "arrow_back" at bounding box center [219, 105] width 19 height 19
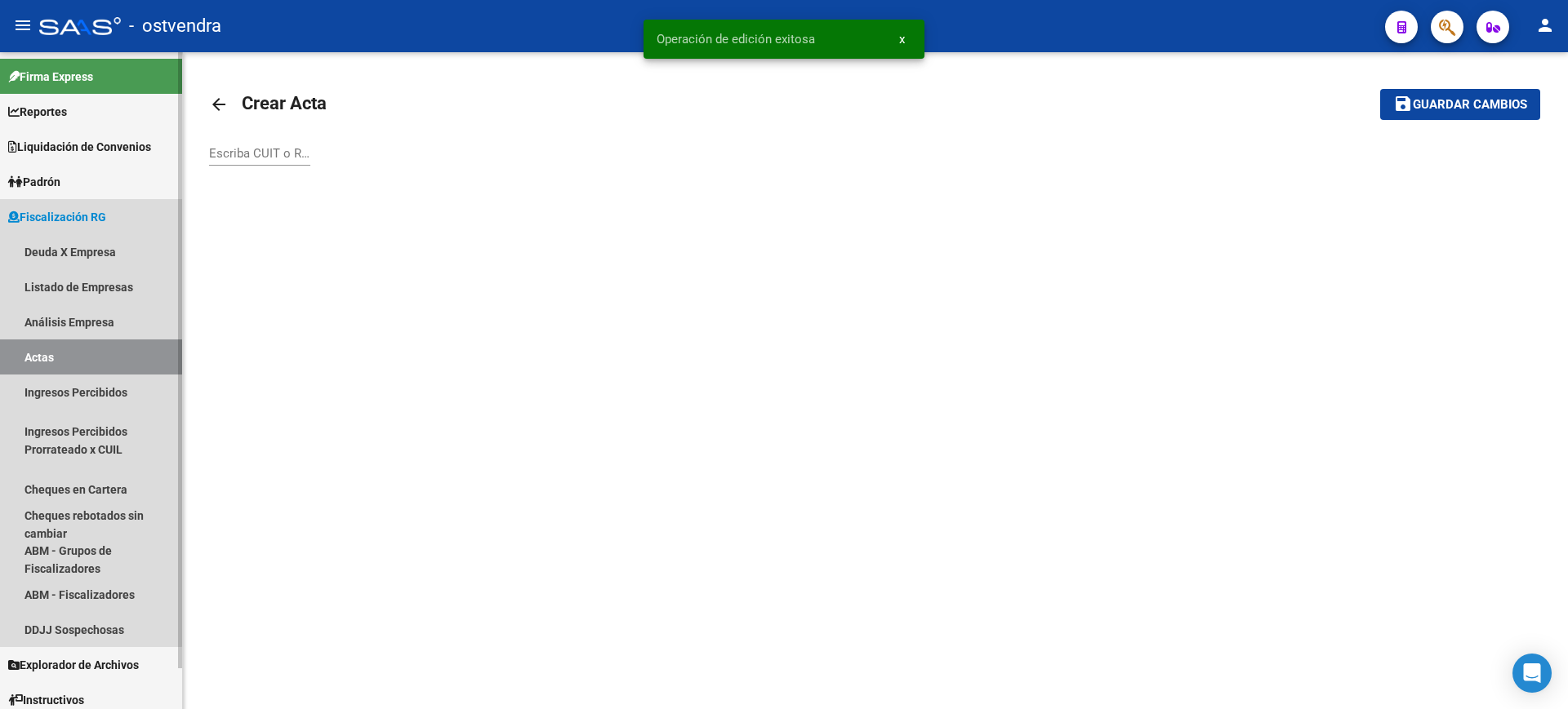
click at [44, 351] on link "Actas" at bounding box center [91, 357] width 182 height 35
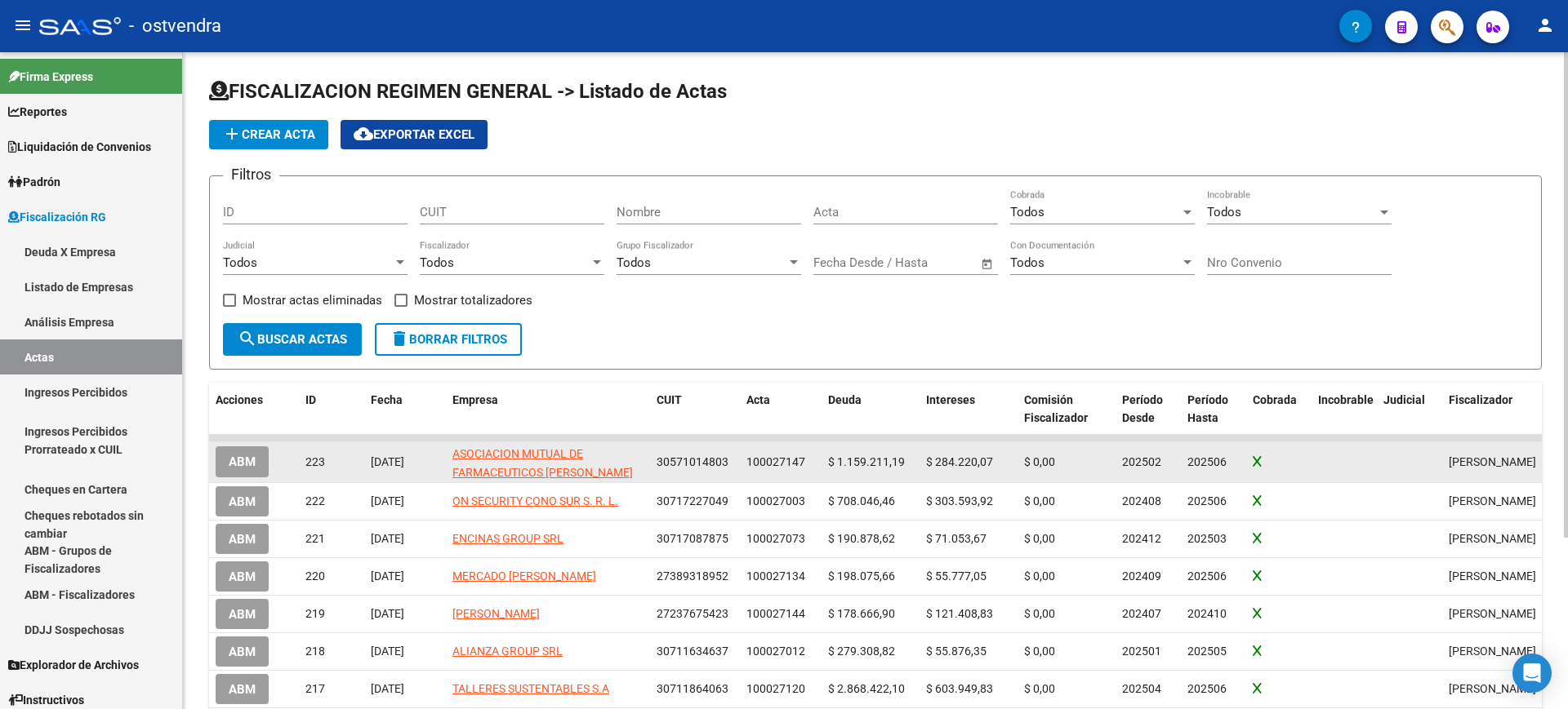
click at [236, 463] on span "ABM" at bounding box center [242, 462] width 27 height 15
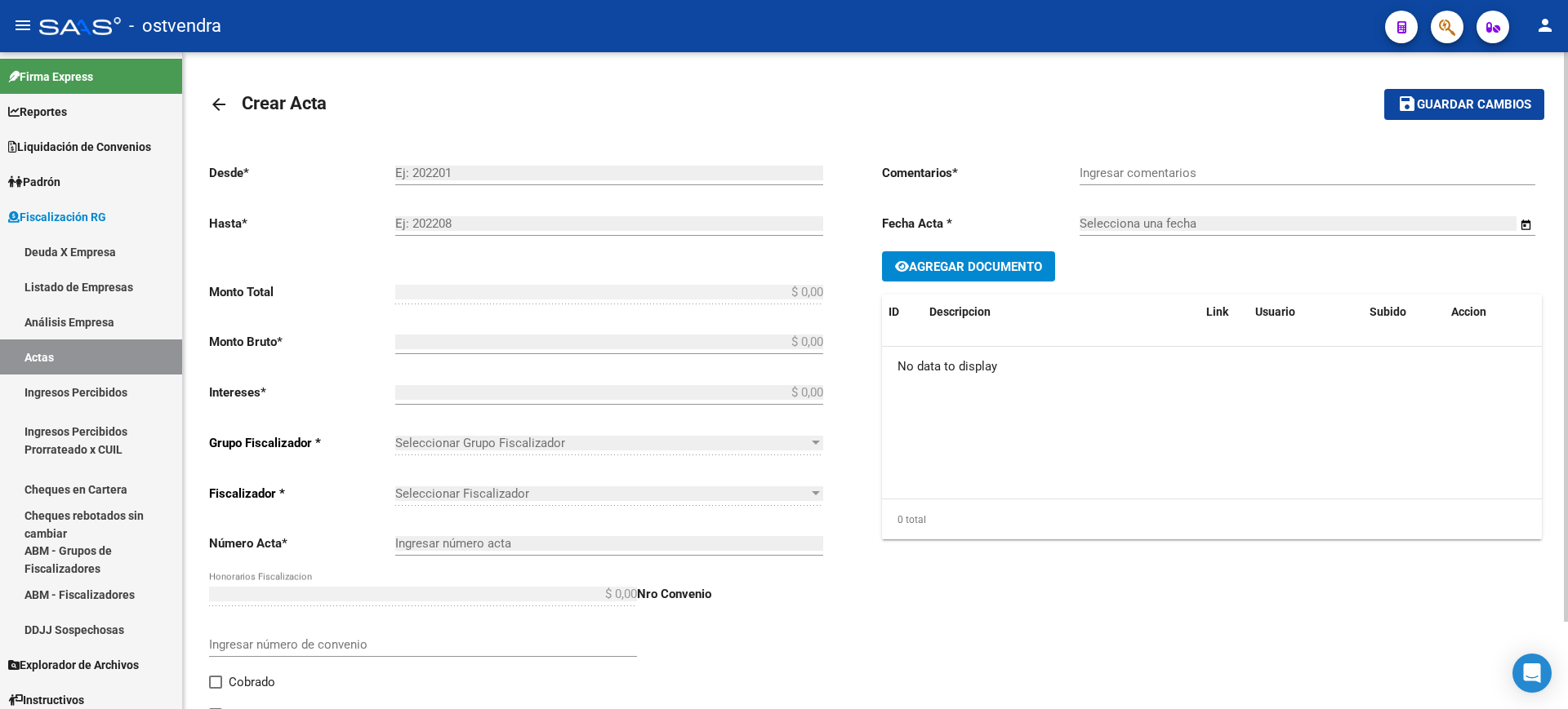
type input "202502"
type input "202506"
type input "$ 1.443.431,26"
type input "$ 1.159.211,19"
type input "$ 284.220,07"
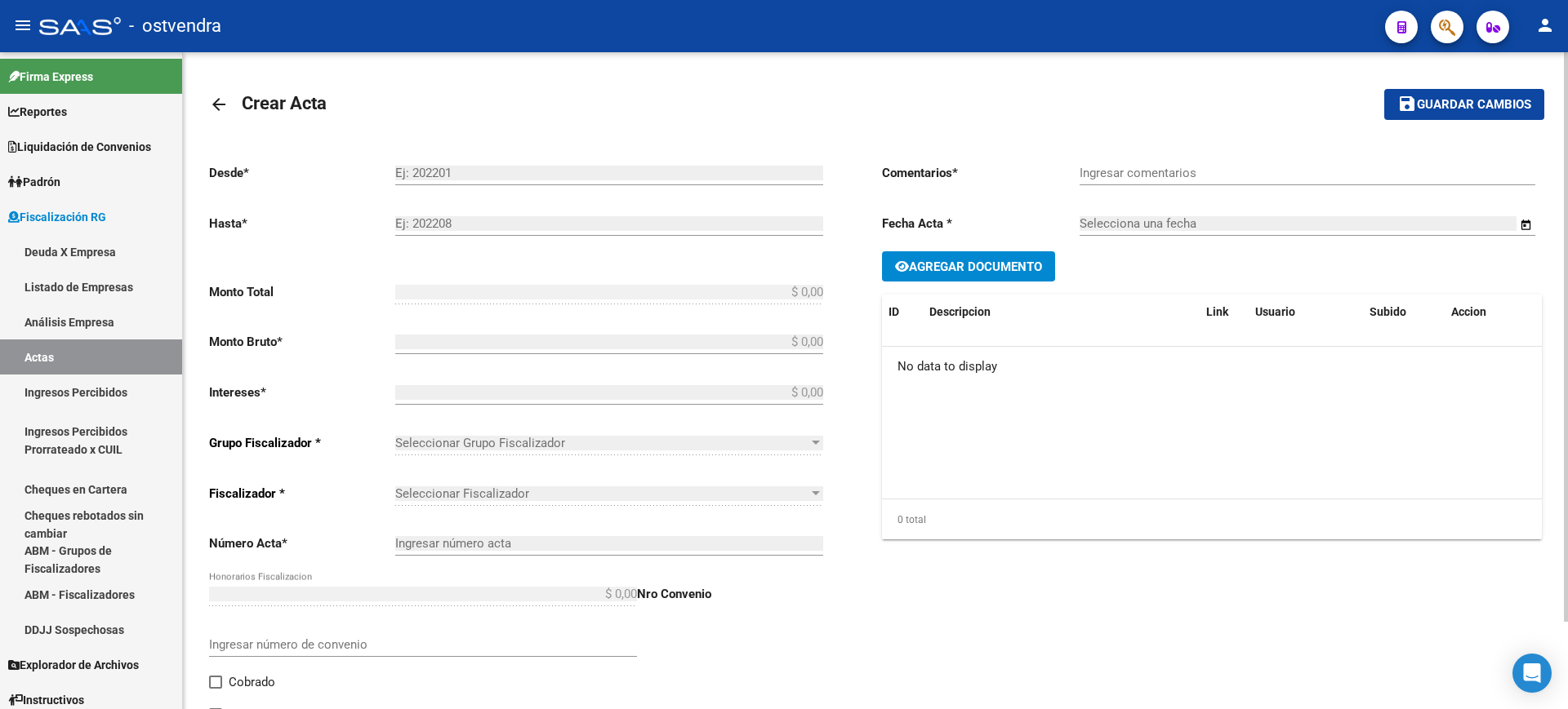
type input "100027147"
checkbox input "true"
type input "PAGA CON E-CHEQ"
type input "[DATE]"
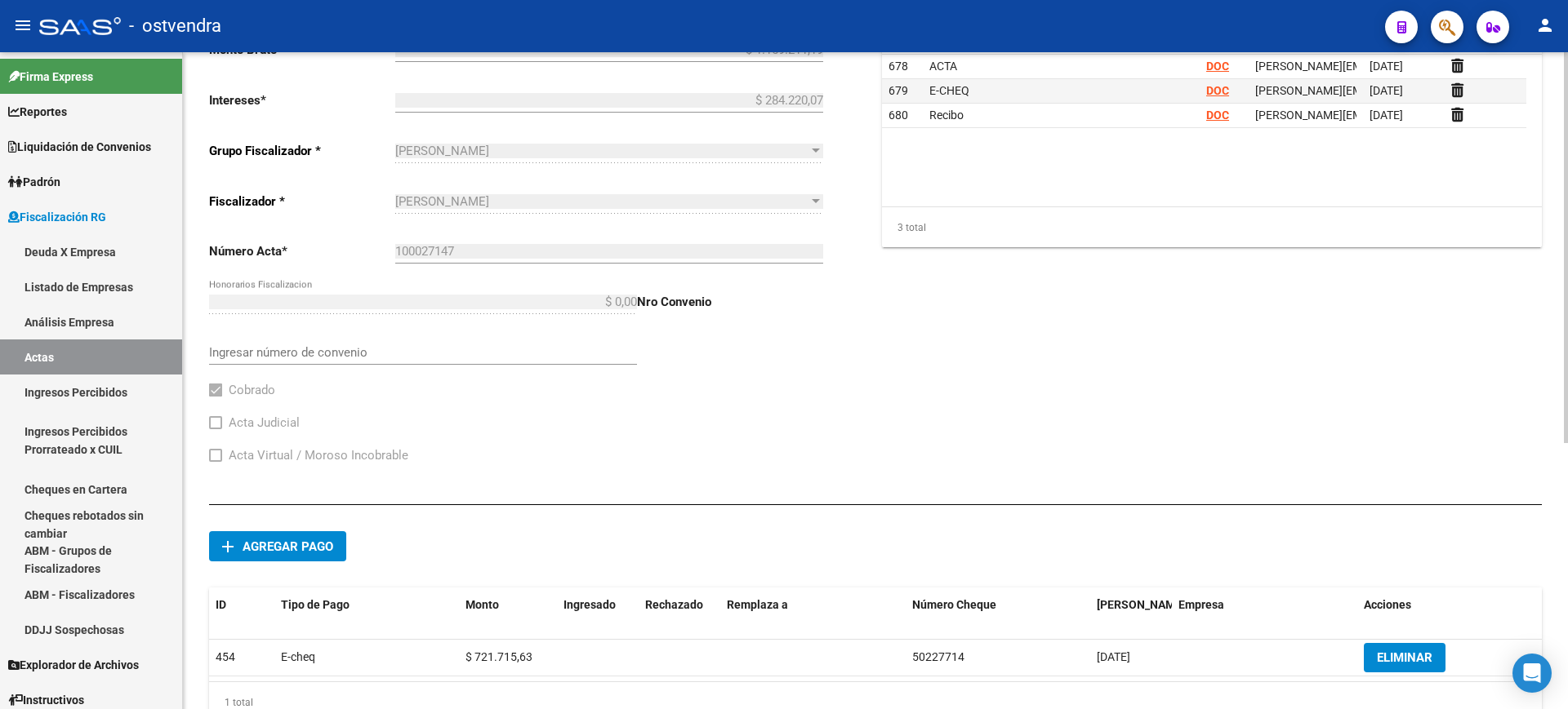
scroll to position [409, 0]
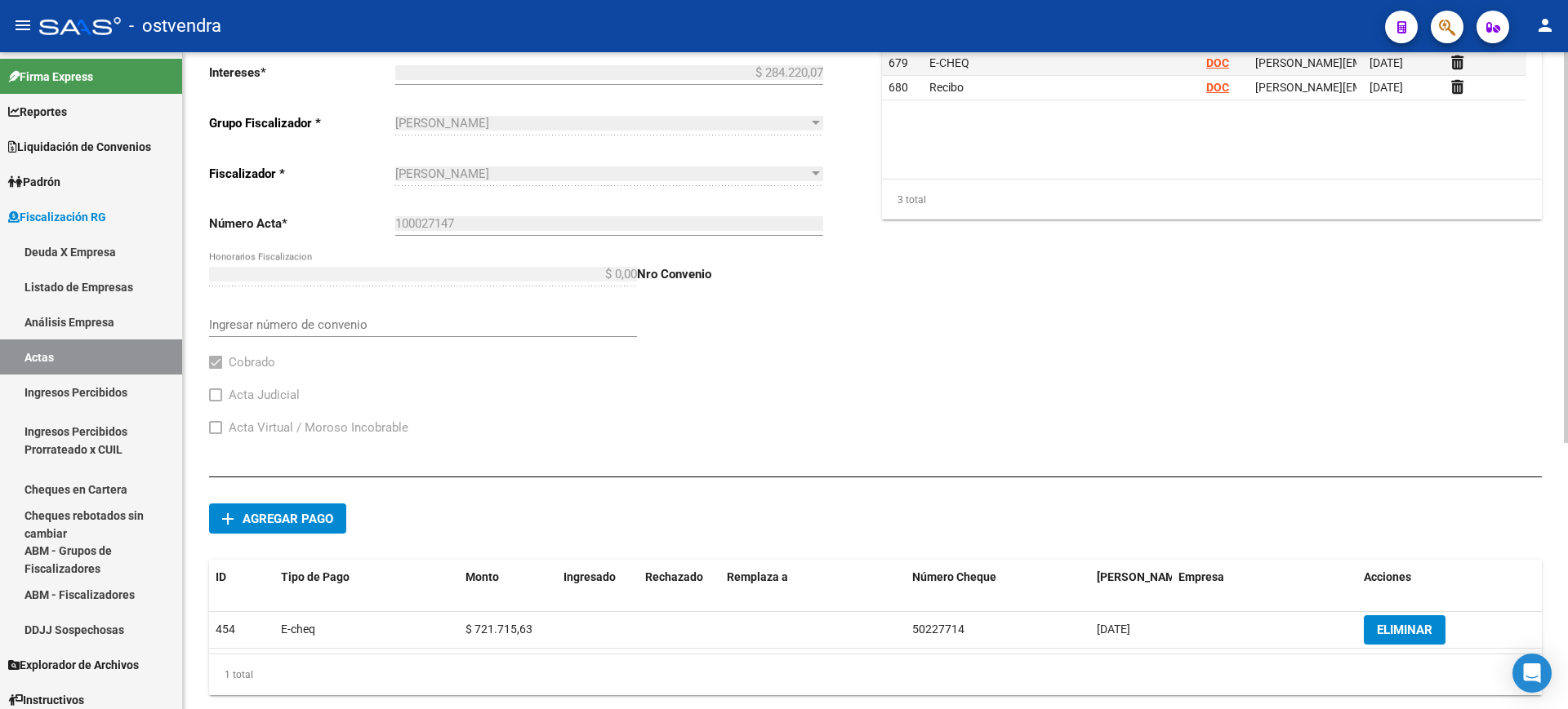
click at [281, 515] on span "Agregar pago" at bounding box center [287, 519] width 91 height 15
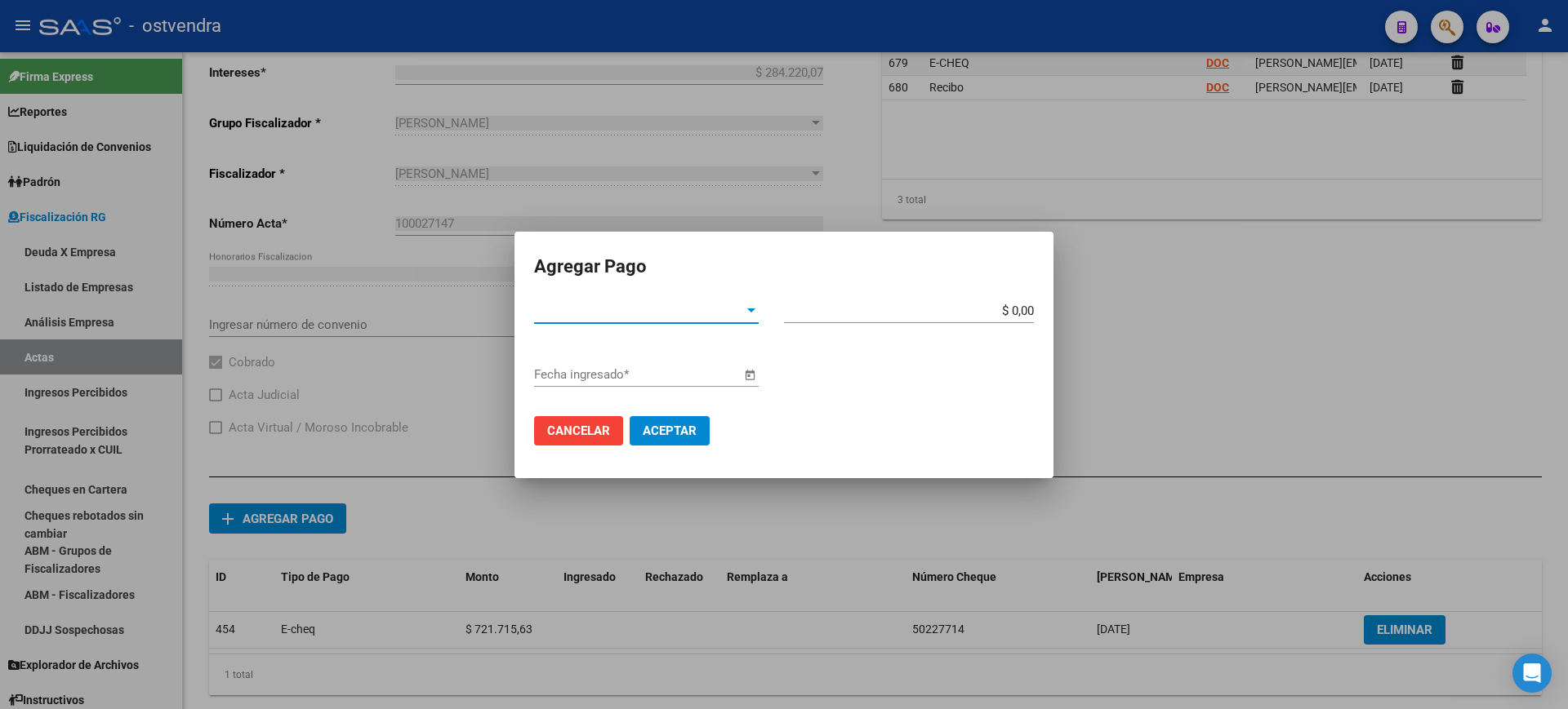
click at [722, 308] on span "Tipo de Pago *" at bounding box center [639, 311] width 210 height 15
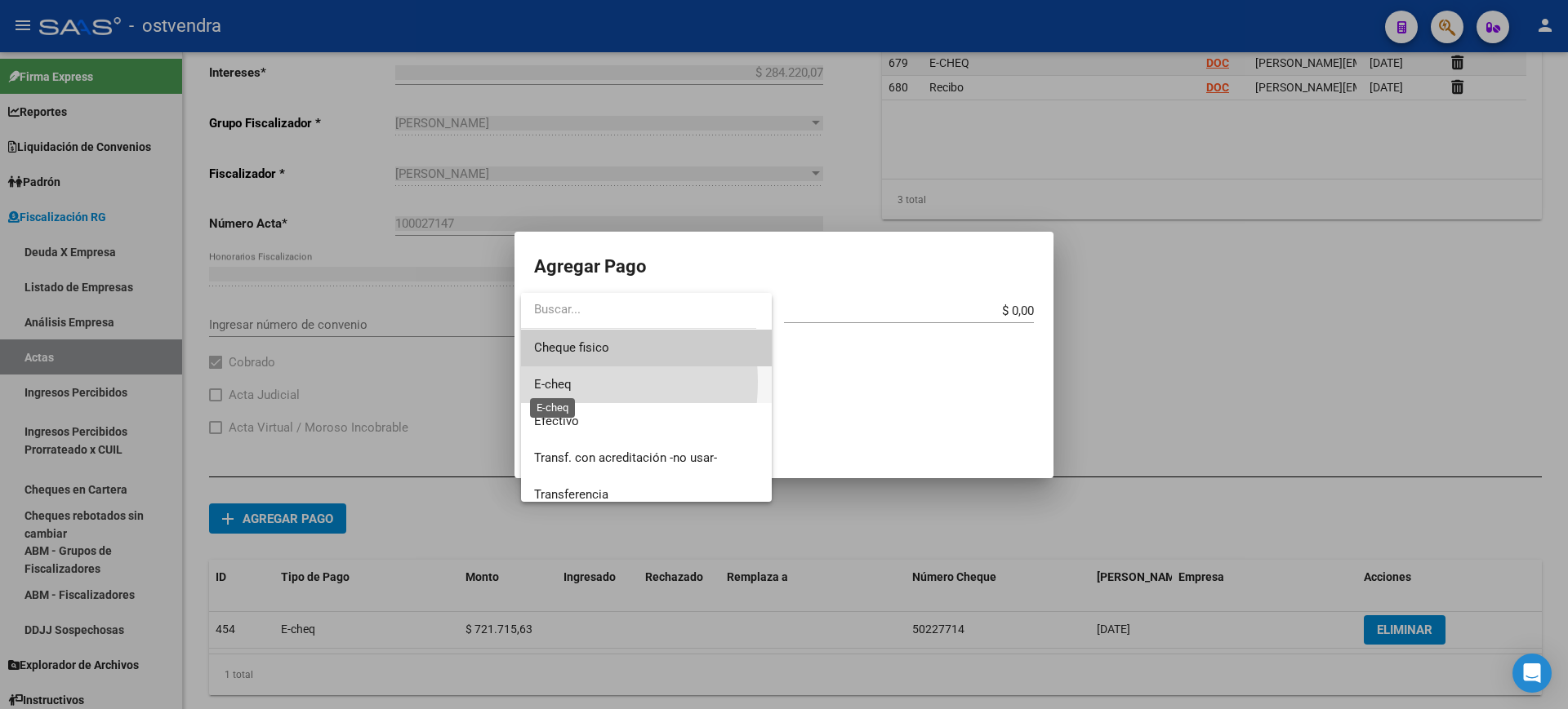
click at [548, 382] on span "E-cheq" at bounding box center [553, 384] width 38 height 15
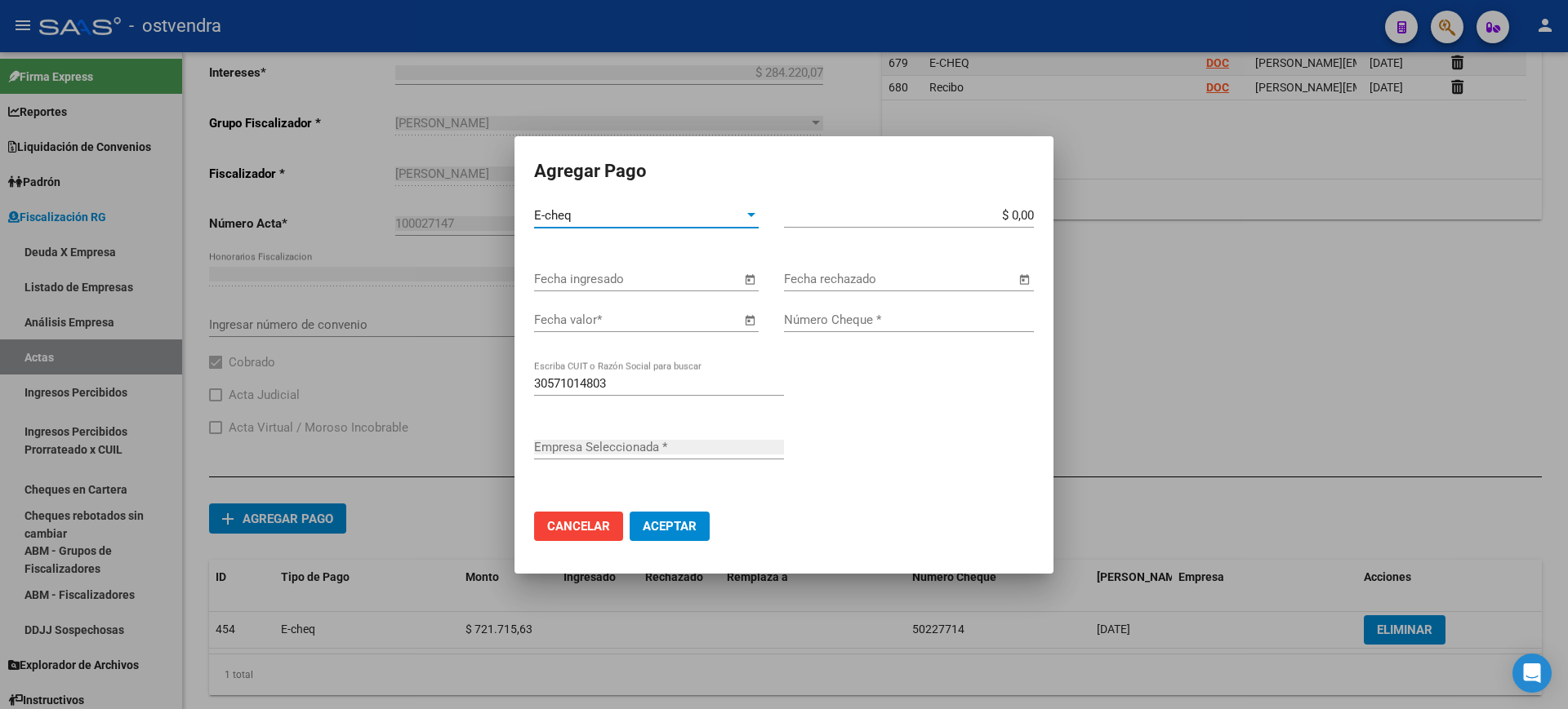
type input "ASOCIACION MUTUAL DE FARMACEUTICOS [PERSON_NAME]"
drag, startPoint x: 860, startPoint y: 323, endPoint x: 846, endPoint y: 324, distance: 14.0
click at [860, 323] on input "Número Cheque *" at bounding box center [909, 320] width 250 height 15
paste input "50227715"
type input "50227715"
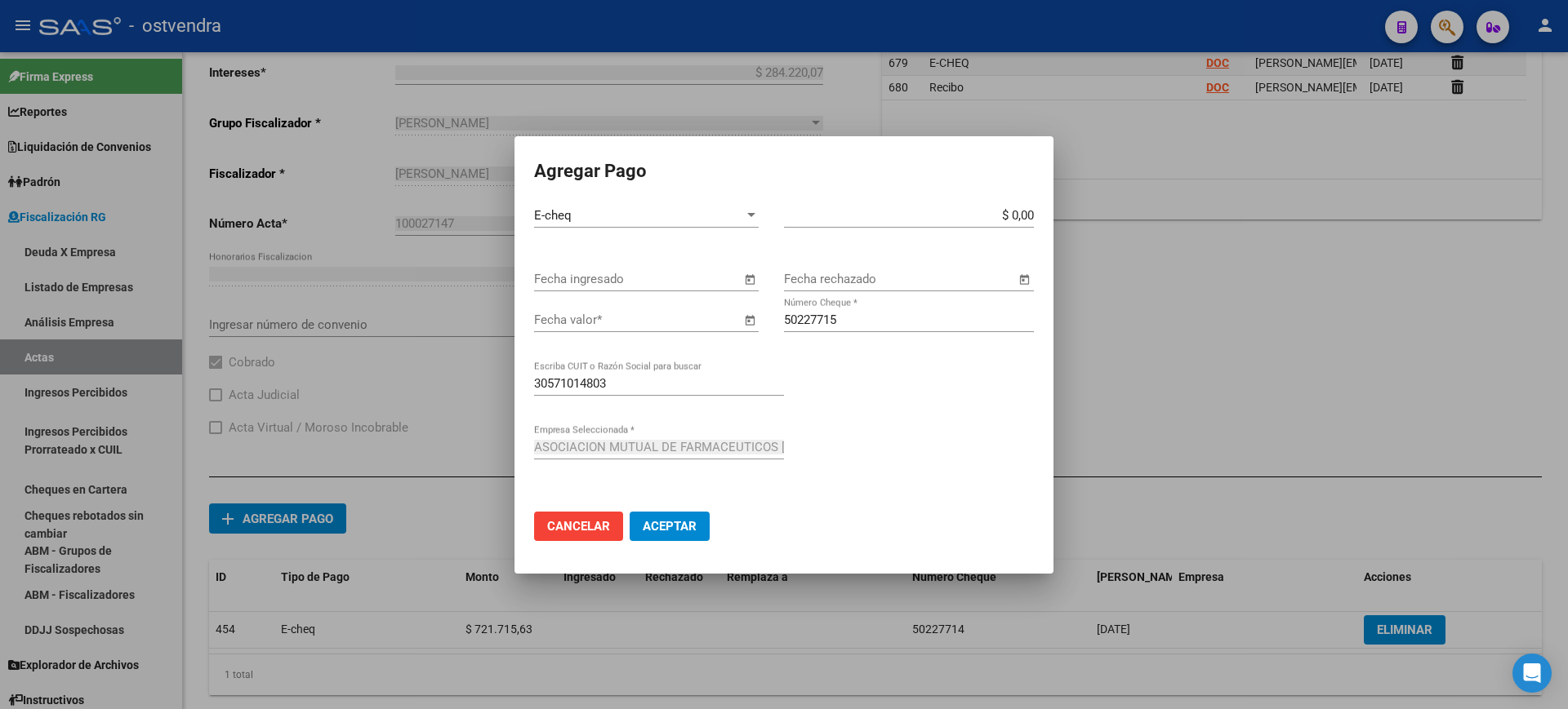
click at [754, 323] on span "Open calendar" at bounding box center [750, 321] width 40 height 40
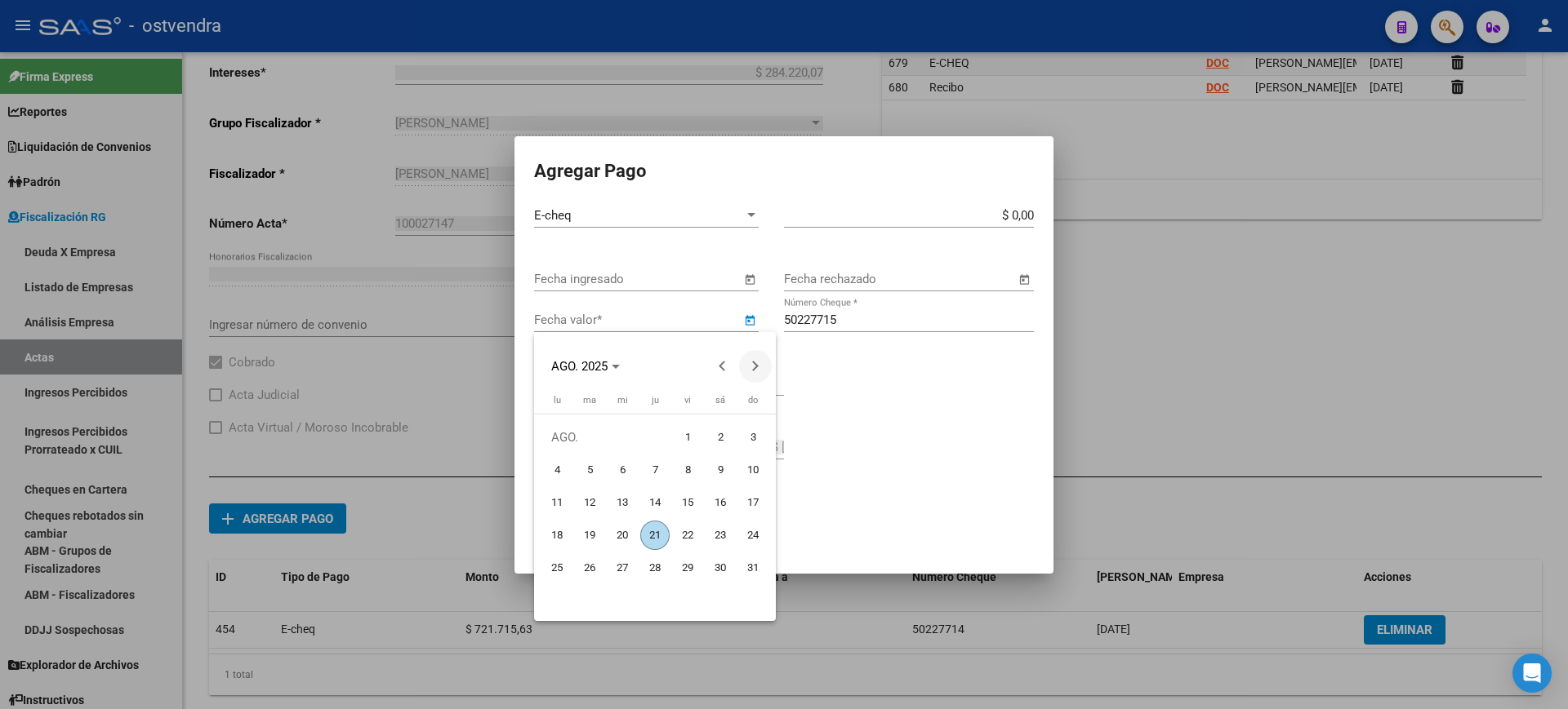
click at [753, 364] on button "Next month" at bounding box center [755, 366] width 33 height 33
click at [557, 532] on span "13" at bounding box center [556, 535] width 29 height 29
type input "[DATE]"
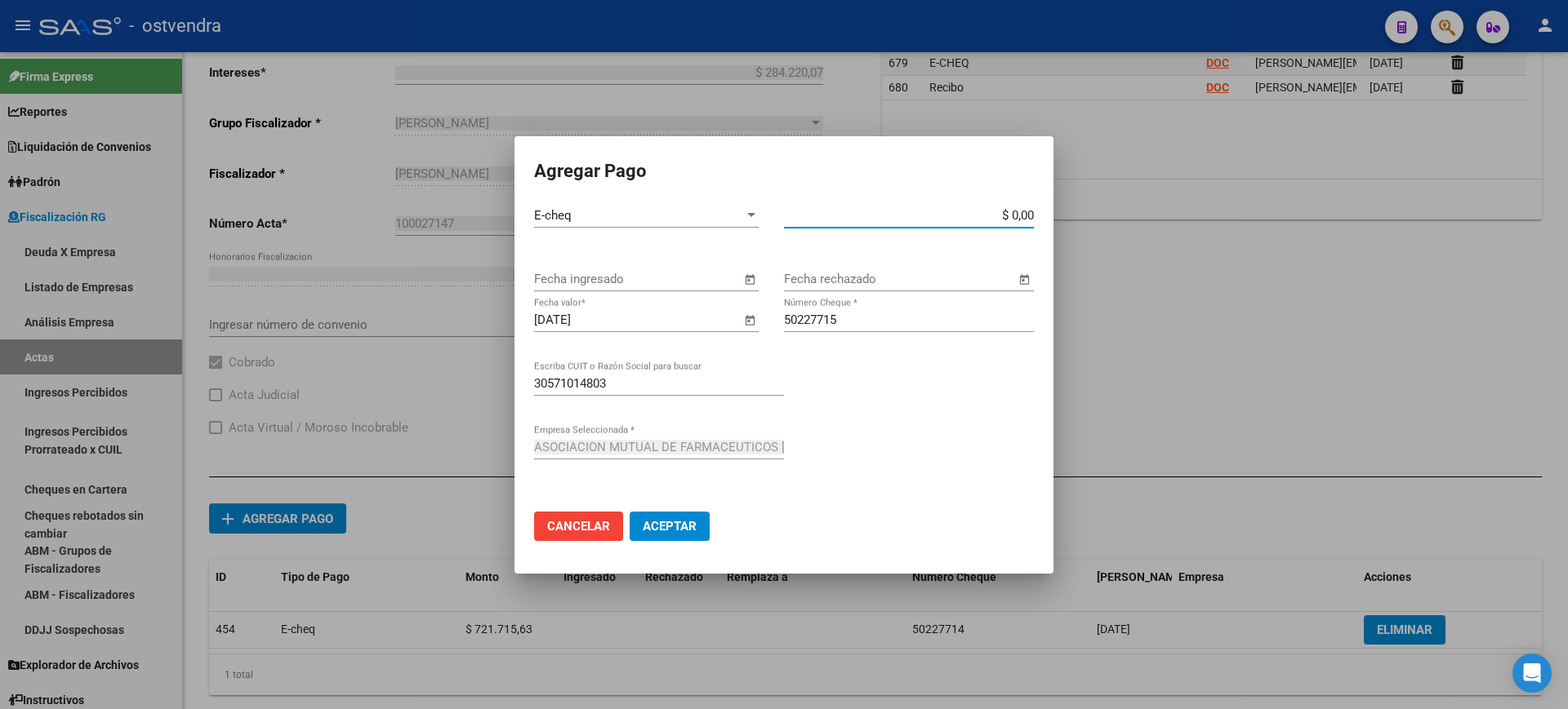
drag, startPoint x: 1011, startPoint y: 215, endPoint x: 1117, endPoint y: 217, distance: 106.0
click at [1117, 217] on div "Agregar Pago E-cheq Tipo de Pago * $ 0,00 Monto bruto * Fecha ingresado Fecha r…" at bounding box center [784, 354] width 1568 height 709
paste input "721.715,63"
type input "$ 721.715,63"
click at [684, 522] on span "Aceptar" at bounding box center [669, 526] width 54 height 15
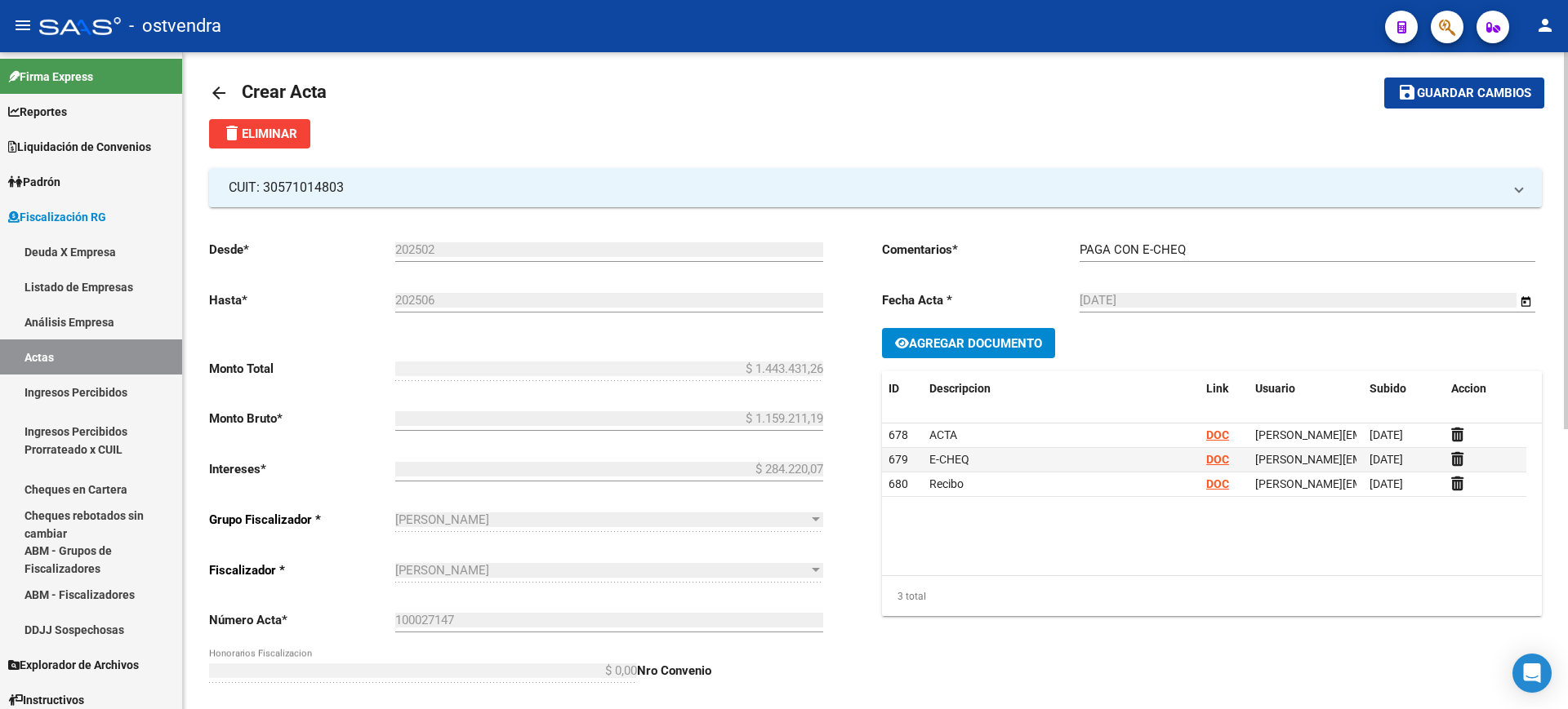
scroll to position [0, 0]
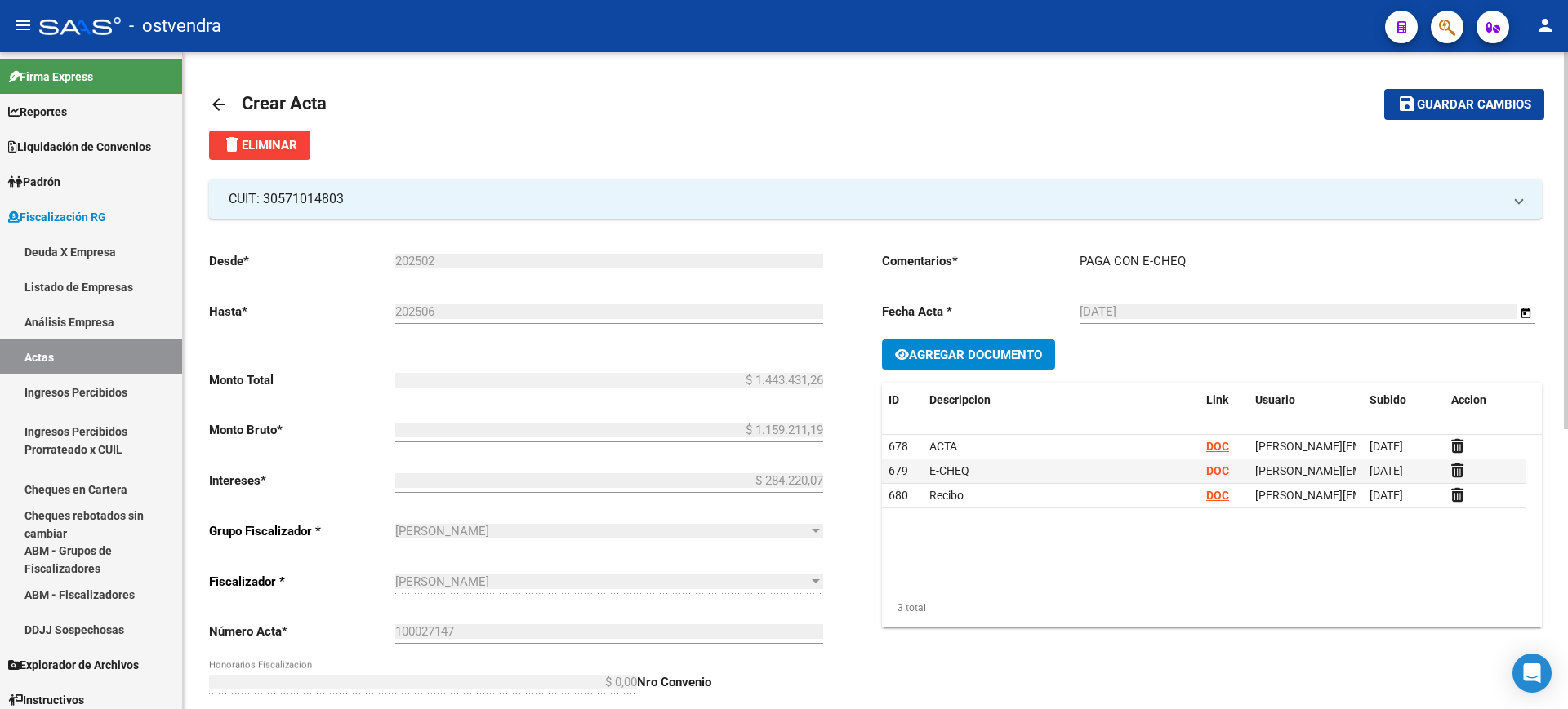
click at [1464, 103] on span "Guardar cambios" at bounding box center [1474, 105] width 114 height 15
click at [217, 98] on mat-icon "arrow_back" at bounding box center [219, 105] width 19 height 19
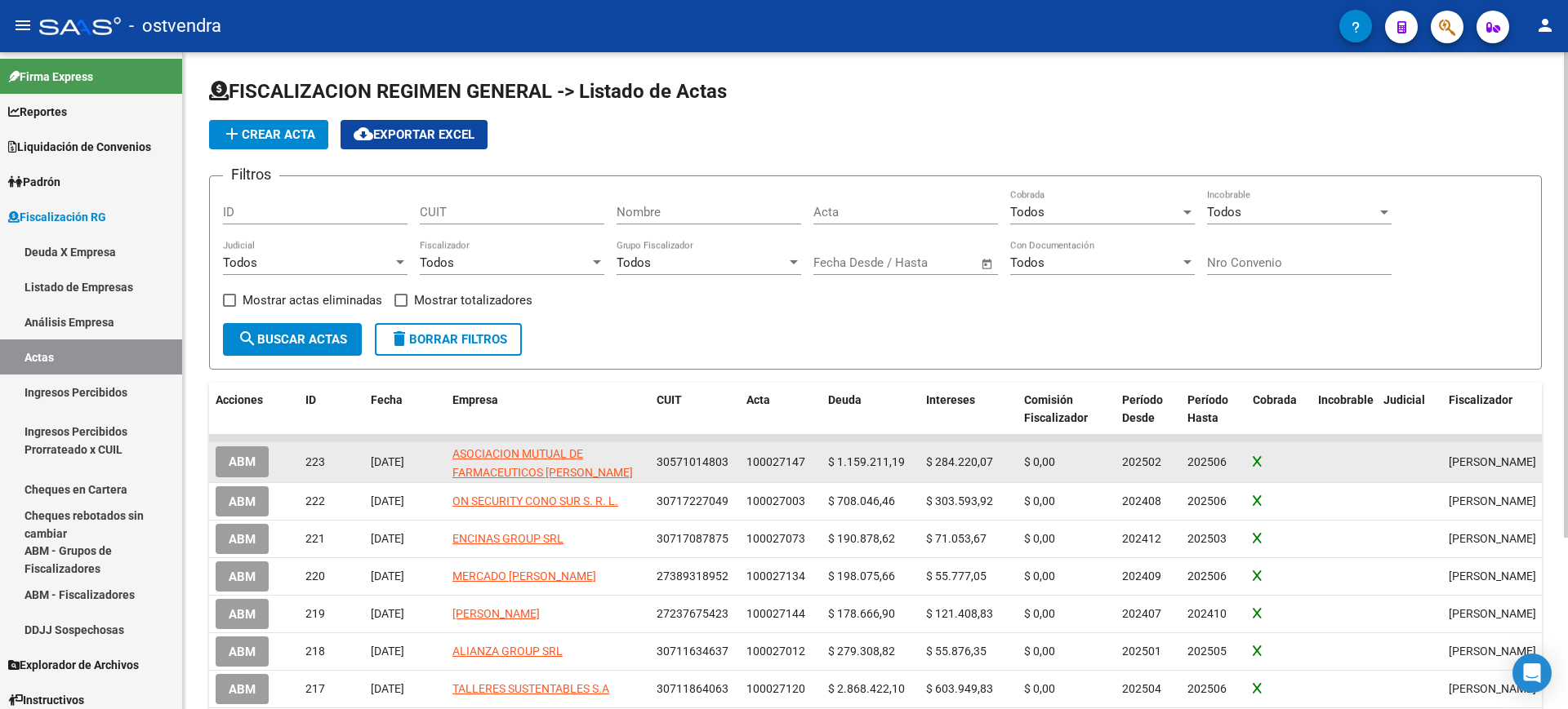
click at [238, 459] on span "ABM" at bounding box center [242, 462] width 27 height 15
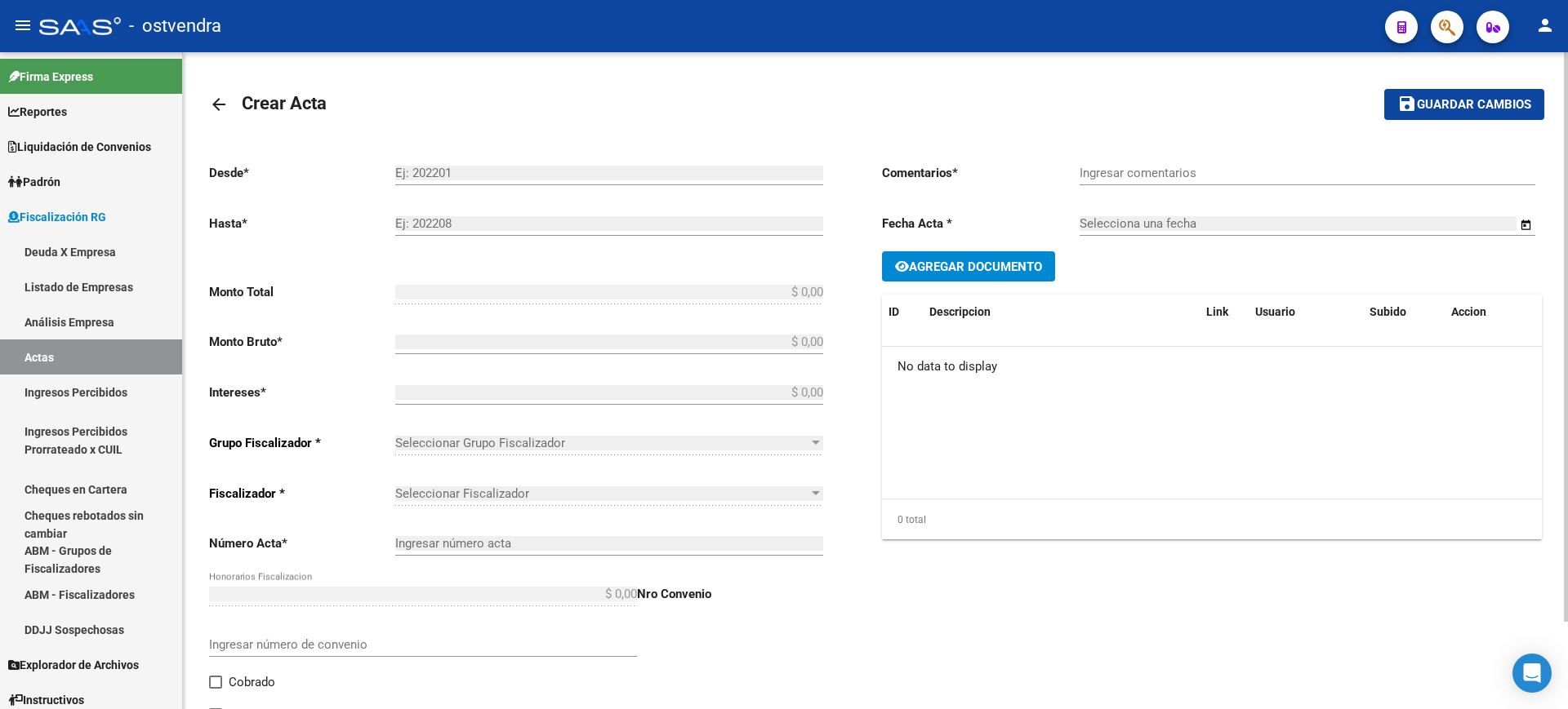
type input "202502"
type input "202506"
type input "$ 1.443.431,26"
type input "$ 1.159.211,19"
type input "$ 284.220,07"
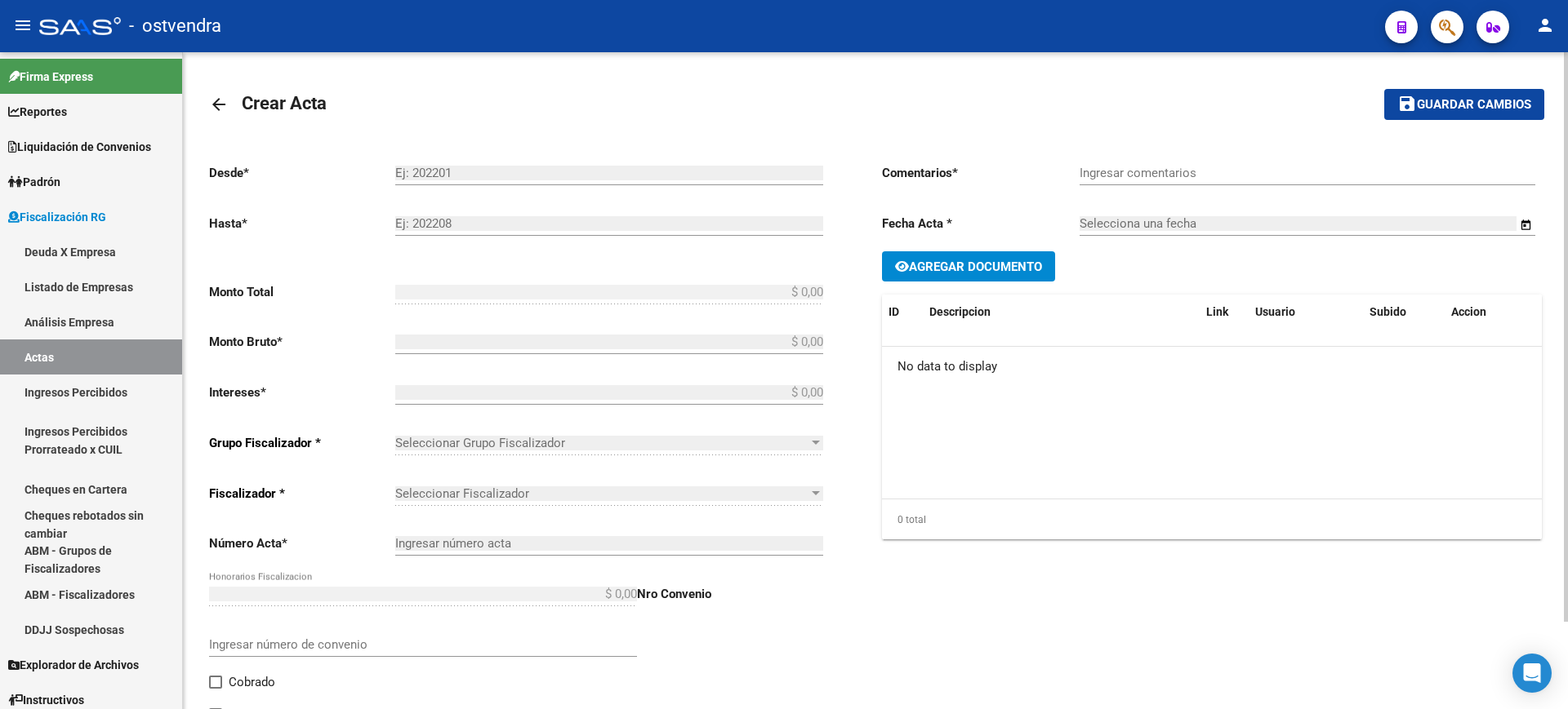
type input "100027147"
checkbox input "true"
type input "PAGA CON E-CHEQ"
type input "[DATE]"
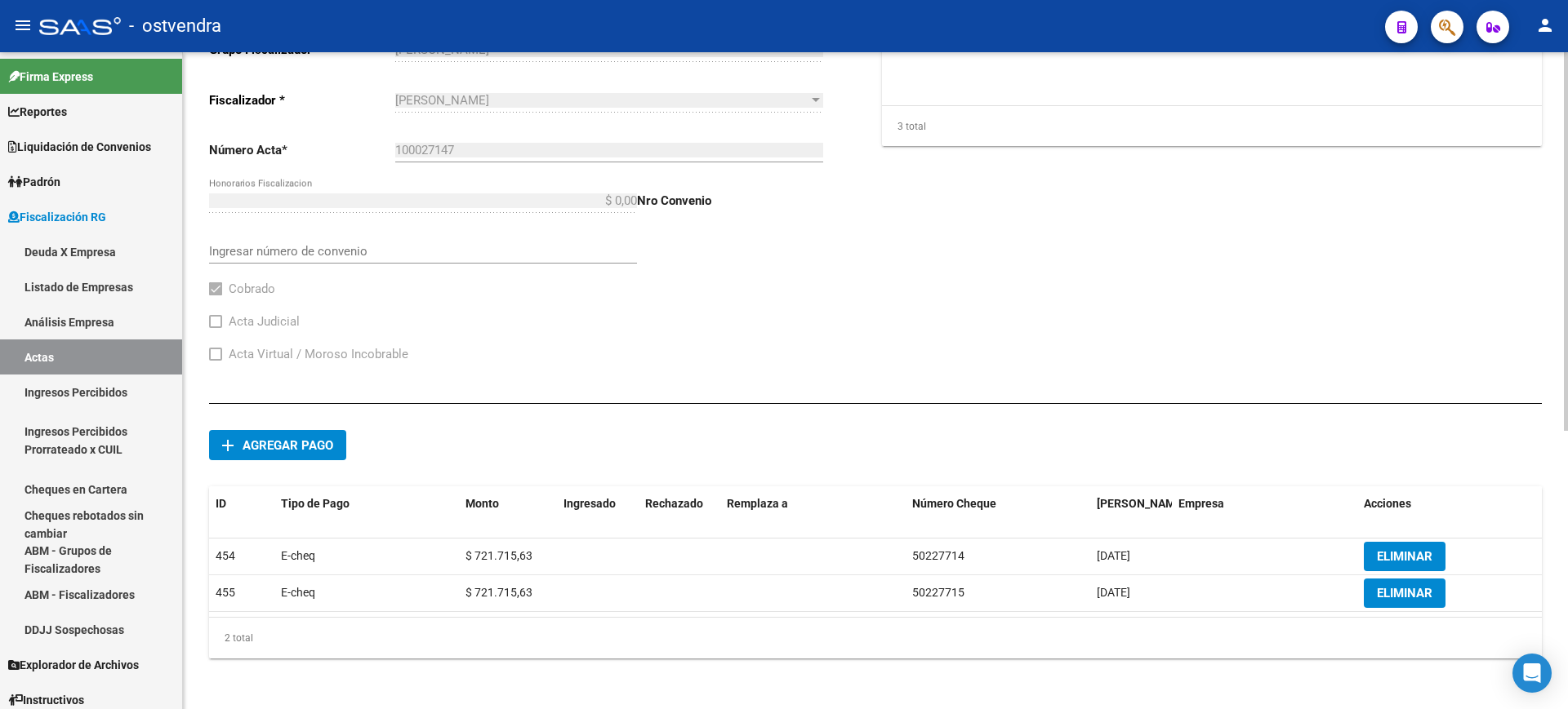
scroll to position [483, 0]
